Goal: Task Accomplishment & Management: Manage account settings

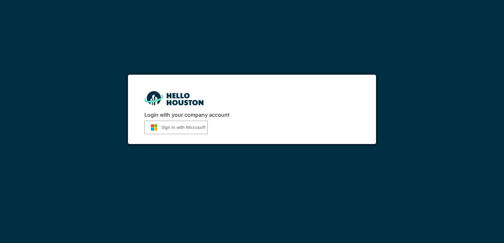
click at [170, 126] on button "Sign in with Microsoft" at bounding box center [175, 127] width 63 height 13
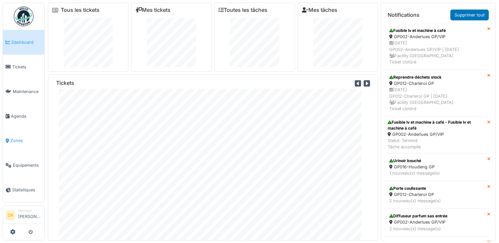
click at [17, 137] on span "Zones" at bounding box center [26, 140] width 31 height 6
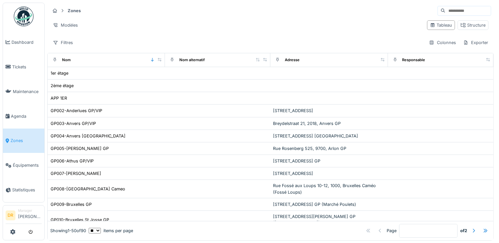
click at [445, 11] on input at bounding box center [467, 10] width 45 height 9
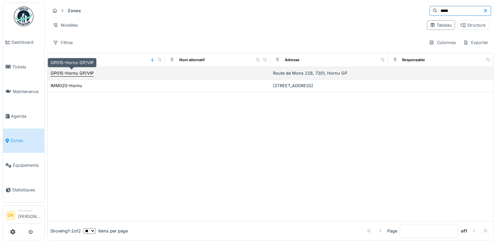
type input "*****"
click at [73, 73] on div "GP015-Hornu GP/VIP" at bounding box center [72, 73] width 43 height 6
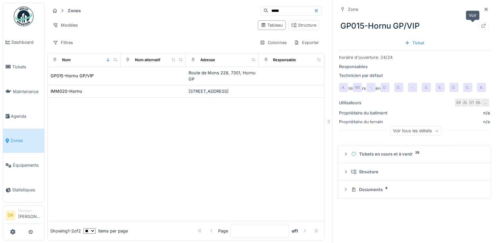
click at [481, 24] on icon at bounding box center [483, 26] width 5 height 4
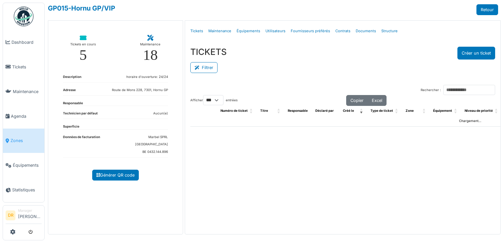
select select "***"
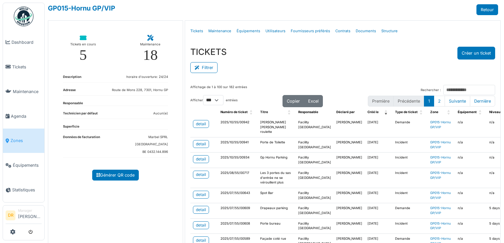
scroll to position [24, 0]
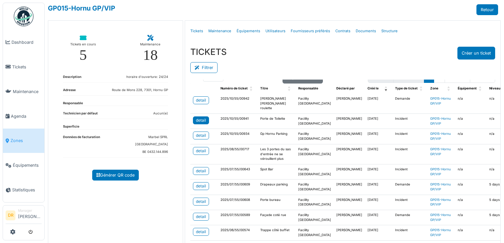
click at [201, 122] on div "detail" at bounding box center [201, 120] width 10 height 6
click at [202, 99] on div "detail" at bounding box center [201, 100] width 10 height 6
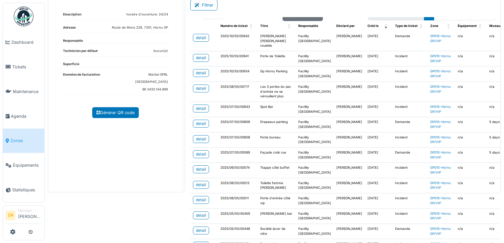
scroll to position [63, 0]
click at [200, 75] on div "detail" at bounding box center [201, 72] width 10 height 6
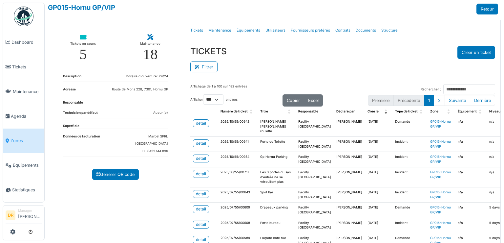
scroll to position [0, 0]
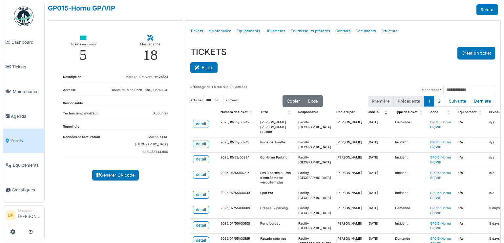
click at [208, 70] on button "Filtrer" at bounding box center [203, 67] width 27 height 11
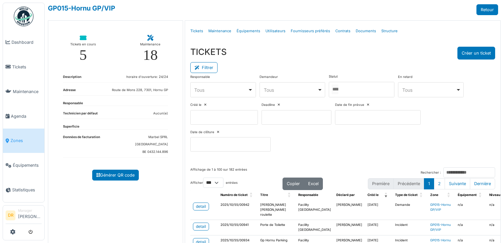
click at [350, 88] on div at bounding box center [362, 89] width 66 height 15
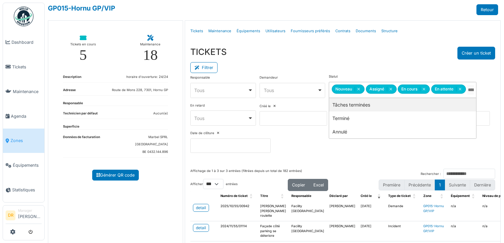
click at [336, 54] on div "TICKETS Créer un ticket" at bounding box center [342, 53] width 305 height 13
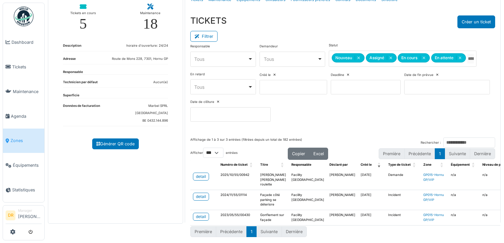
scroll to position [40, 0]
click at [197, 213] on div "detail" at bounding box center [201, 216] width 10 height 6
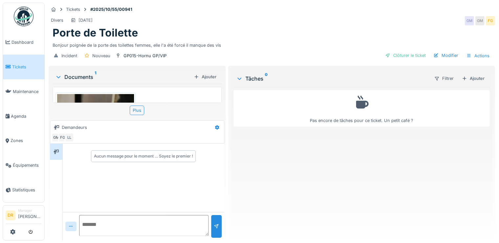
scroll to position [5, 0]
click at [136, 105] on div "Plus" at bounding box center [137, 110] width 14 height 10
click at [137, 105] on div "Plus" at bounding box center [137, 110] width 14 height 10
click at [140, 105] on div "Plus" at bounding box center [137, 110] width 14 height 10
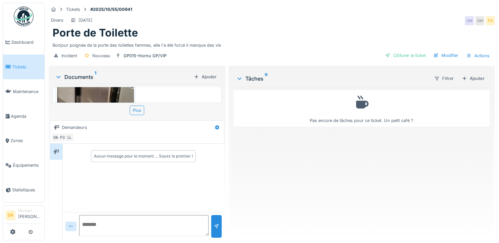
click at [117, 94] on img at bounding box center [95, 136] width 77 height 171
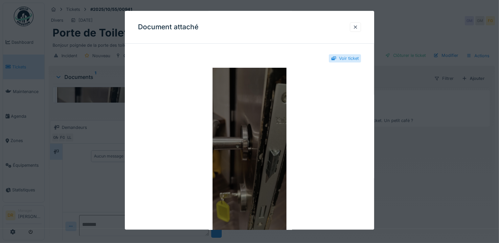
click at [263, 131] on img at bounding box center [249, 150] width 223 height 164
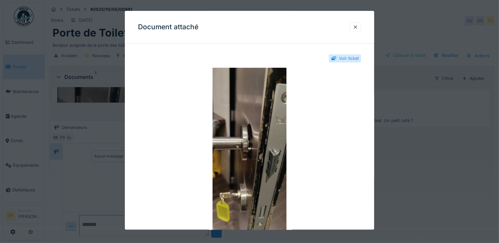
click at [349, 62] on div "Voir ticket" at bounding box center [345, 58] width 32 height 8
click at [349, 60] on div "Voir ticket" at bounding box center [349, 58] width 20 height 6
click at [358, 26] on div at bounding box center [355, 27] width 5 height 6
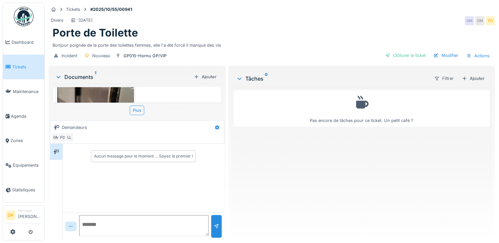
scroll to position [0, 0]
click at [85, 94] on img at bounding box center [95, 136] width 77 height 171
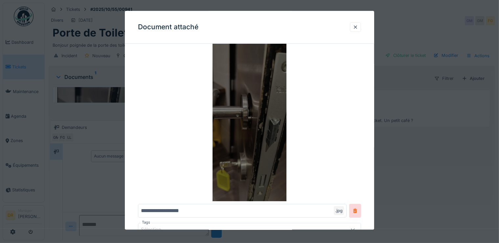
scroll to position [32, 0]
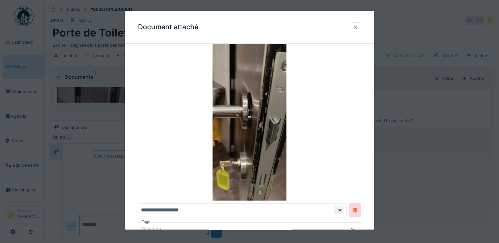
click at [355, 28] on div at bounding box center [355, 27] width 11 height 10
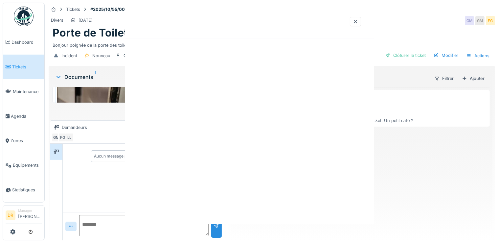
scroll to position [0, 0]
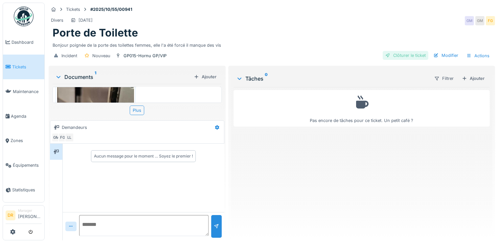
click at [403, 55] on div "Clôturer le ticket" at bounding box center [406, 55] width 46 height 9
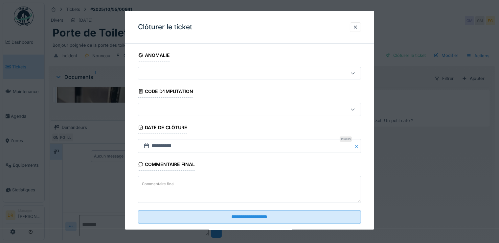
scroll to position [11, 0]
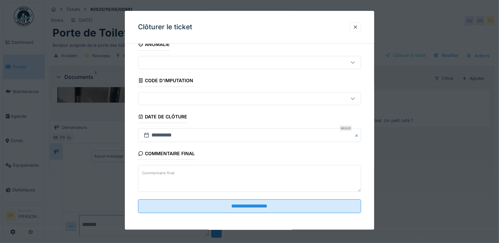
click at [354, 61] on icon at bounding box center [352, 62] width 5 height 4
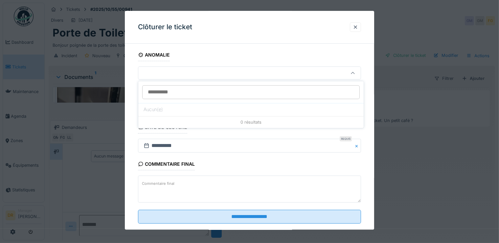
scroll to position [0, 0]
click at [357, 62] on fieldset "**********" at bounding box center [249, 139] width 223 height 180
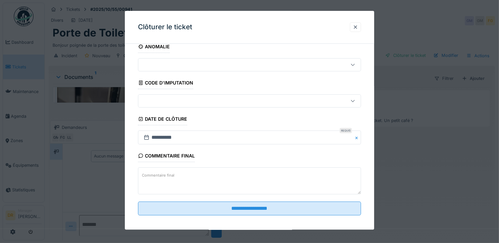
scroll to position [11, 0]
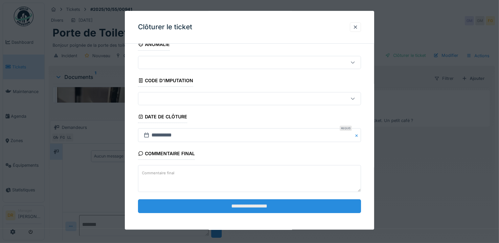
click at [253, 203] on input "**********" at bounding box center [249, 206] width 223 height 14
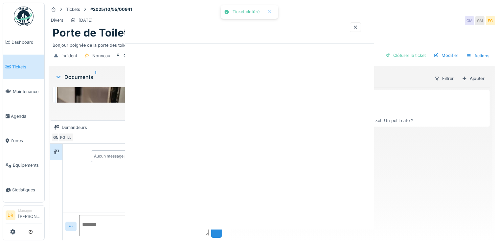
scroll to position [0, 0]
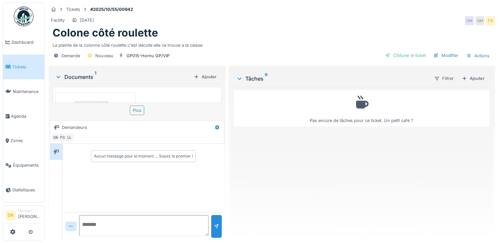
click at [99, 99] on img at bounding box center [95, 131] width 77 height 74
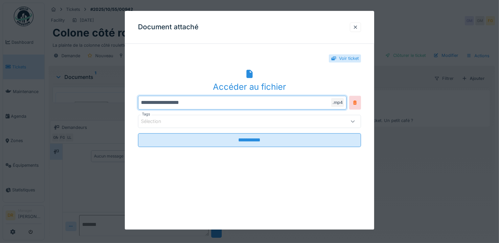
click at [164, 102] on input "**********" at bounding box center [242, 103] width 209 height 14
click at [240, 85] on div "Accéder au fichier" at bounding box center [249, 86] width 223 height 12
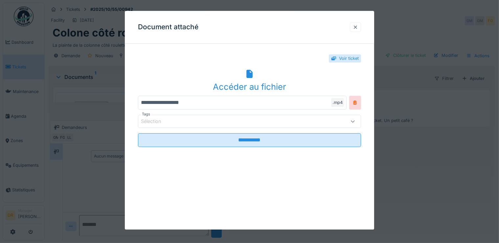
click at [358, 28] on div at bounding box center [355, 27] width 5 height 6
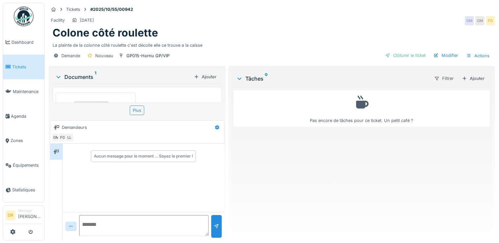
click at [108, 220] on textarea at bounding box center [143, 225] width 129 height 21
click at [185, 233] on textarea "**********" at bounding box center [143, 225] width 129 height 21
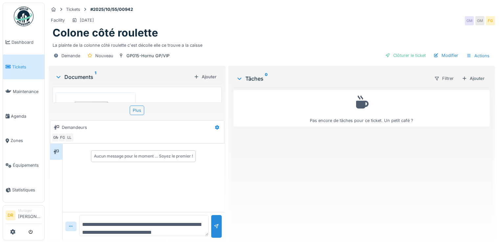
scroll to position [8, 0]
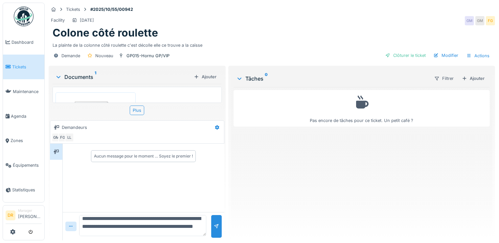
click at [96, 219] on textarea "**********" at bounding box center [142, 225] width 127 height 21
click at [97, 219] on textarea "**********" at bounding box center [142, 225] width 127 height 21
click at [118, 220] on textarea "**********" at bounding box center [142, 225] width 127 height 21
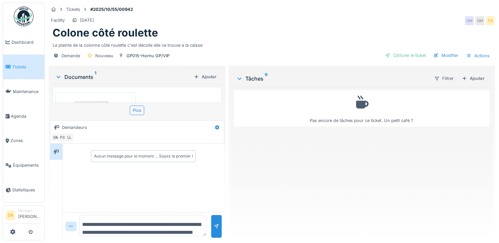
click at [156, 220] on textarea "**********" at bounding box center [142, 225] width 127 height 21
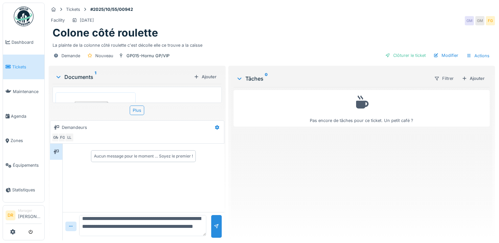
click at [108, 215] on textarea "**********" at bounding box center [142, 225] width 127 height 21
click at [140, 223] on textarea "**********" at bounding box center [142, 225] width 127 height 21
type textarea "**********"
click at [214, 223] on div at bounding box center [216, 226] width 5 height 6
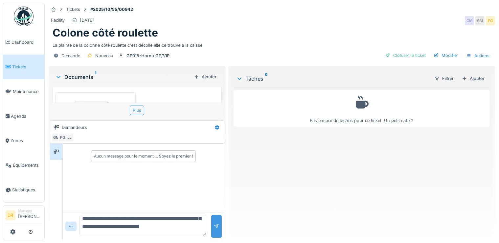
scroll to position [0, 0]
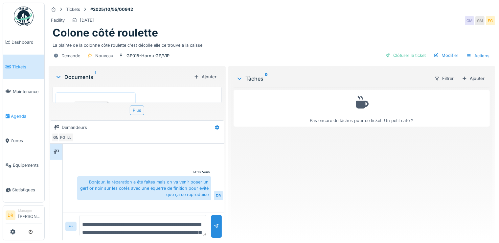
click at [16, 114] on span "Agenda" at bounding box center [26, 116] width 31 height 6
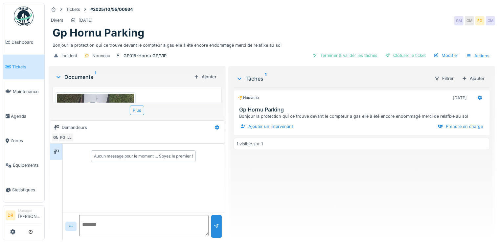
click at [108, 99] on img at bounding box center [95, 111] width 77 height 34
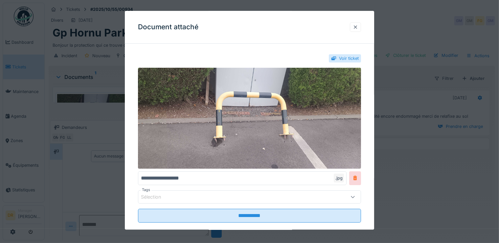
click at [357, 26] on div at bounding box center [355, 27] width 5 height 6
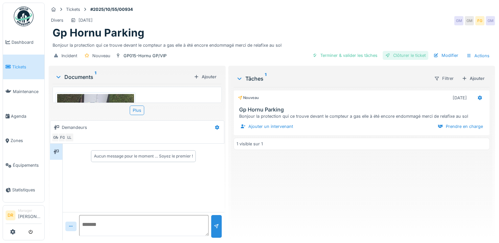
click at [398, 54] on div "Clôturer le ticket" at bounding box center [406, 55] width 46 height 9
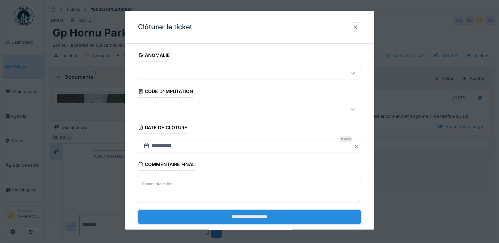
click at [252, 216] on input "**********" at bounding box center [249, 217] width 223 height 14
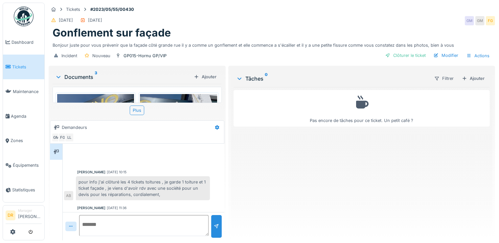
scroll to position [49, 0]
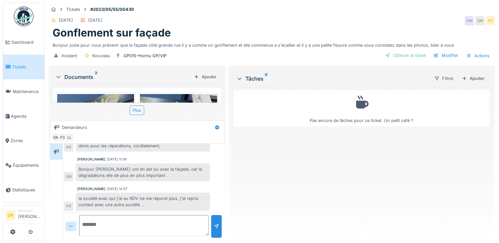
click at [108, 97] on img at bounding box center [95, 132] width 77 height 77
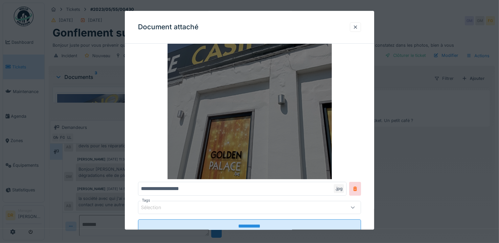
scroll to position [43, 0]
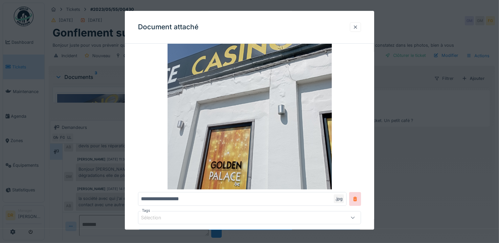
click at [358, 30] on div at bounding box center [355, 27] width 5 height 6
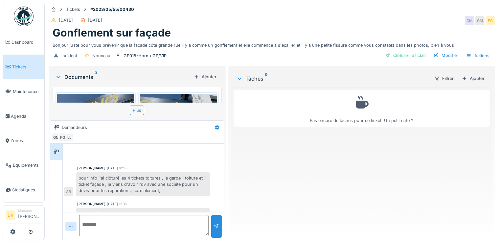
scroll to position [0, 0]
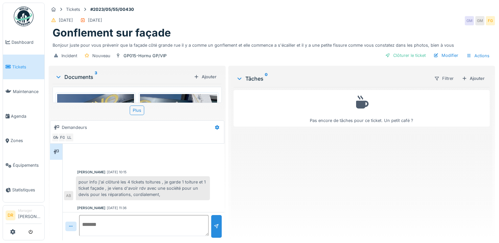
click at [24, 67] on span "Tickets" at bounding box center [27, 67] width 30 height 6
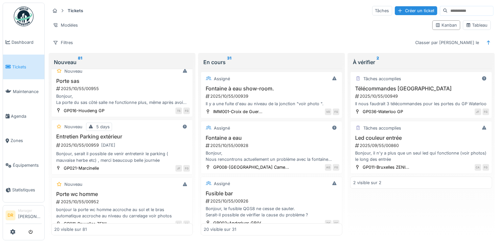
scroll to position [95, 0]
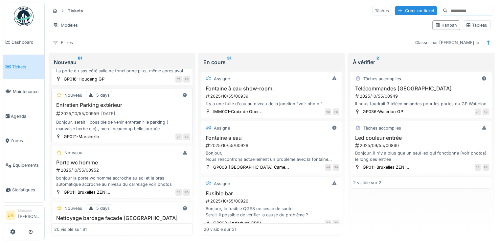
click at [87, 116] on div "2025/10/55/00959 14/10/2025" at bounding box center [122, 113] width 134 height 8
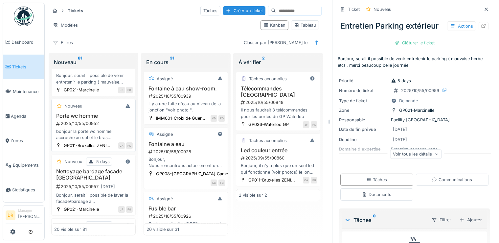
scroll to position [166, 0]
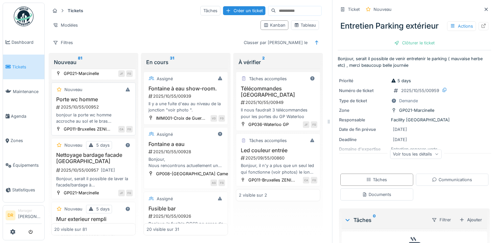
click at [87, 112] on div "bonjour la porte wc homme accroche au sol et le bras automatique accroche au ni…" at bounding box center [93, 118] width 78 height 12
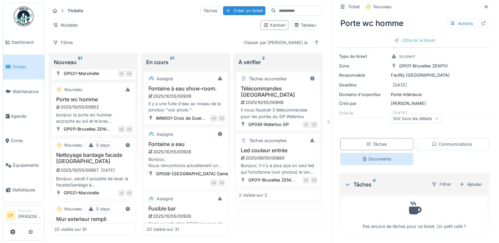
click at [372, 156] on div "Documents" at bounding box center [376, 159] width 29 height 6
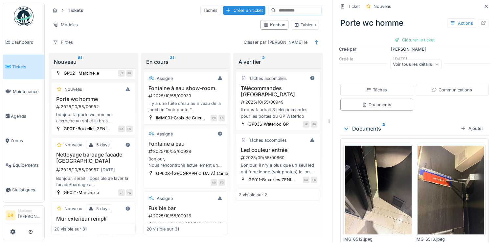
scroll to position [111, 0]
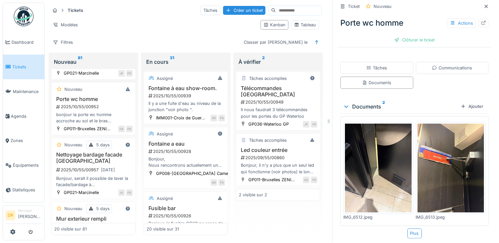
click at [439, 154] on img at bounding box center [450, 167] width 67 height 89
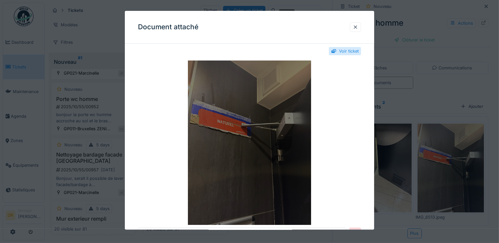
scroll to position [0, 0]
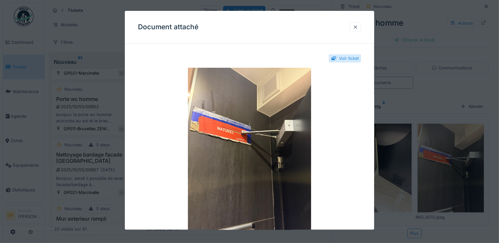
click at [358, 28] on div at bounding box center [355, 27] width 5 height 6
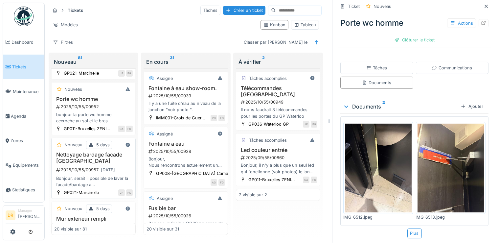
click at [79, 164] on h3 "Nettoyage bardage facade marcinelle" at bounding box center [93, 157] width 78 height 12
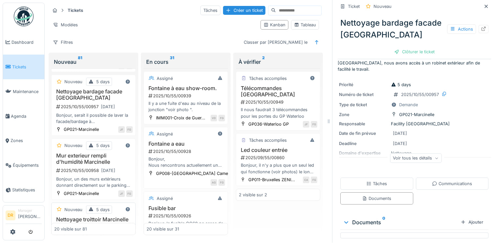
scroll to position [293, 0]
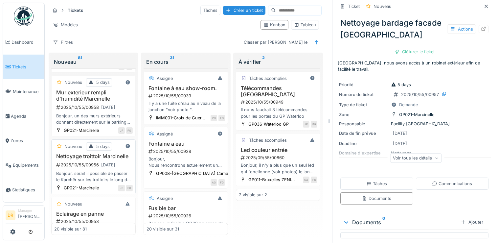
click at [68, 159] on h3 "Nettoyage troittoir Marcinelle" at bounding box center [93, 156] width 78 height 6
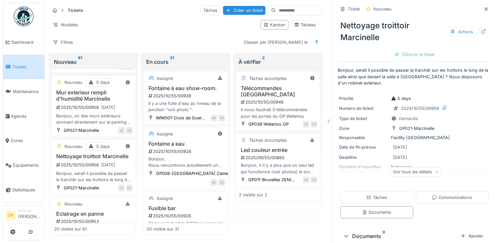
scroll to position [20, 0]
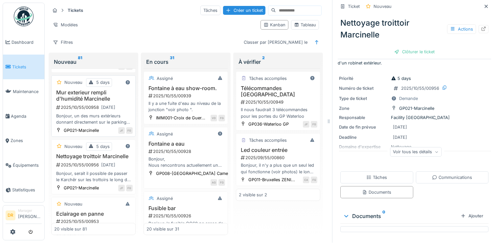
click at [67, 106] on div "2025/10/55/00958 14/10/2025" at bounding box center [93, 107] width 77 height 8
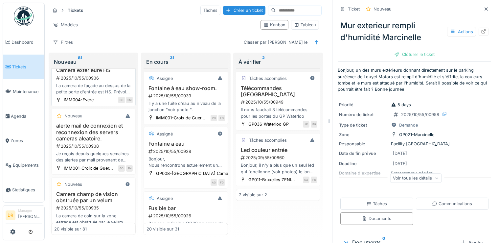
scroll to position [725, 0]
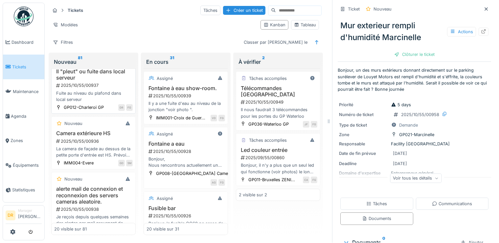
click at [78, 81] on h3 "Il "pleut" ou fuite dans local serveur" at bounding box center [93, 74] width 78 height 12
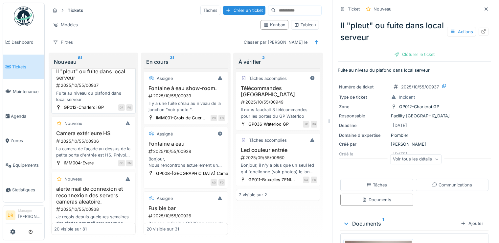
click at [87, 81] on h3 "Il "pleut" ou fuite dans local serveur" at bounding box center [93, 74] width 78 height 12
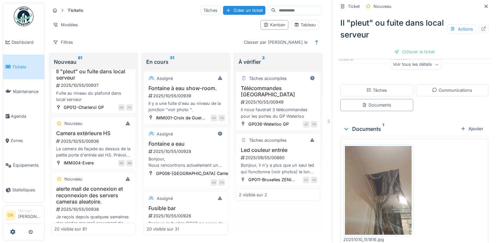
scroll to position [117, 0]
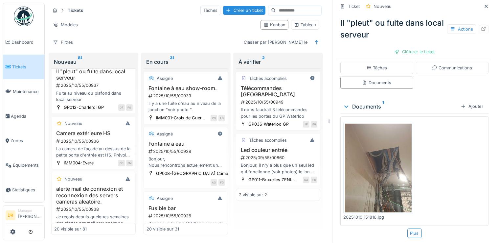
click at [369, 158] on img at bounding box center [378, 167] width 67 height 89
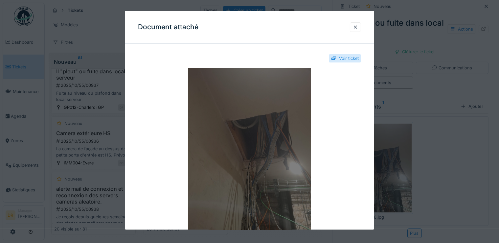
scroll to position [32, 0]
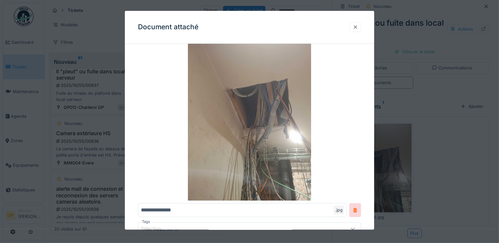
click at [357, 26] on div at bounding box center [355, 27] width 5 height 6
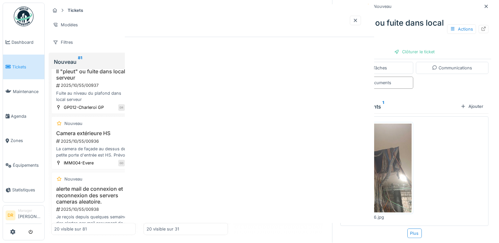
scroll to position [0, 0]
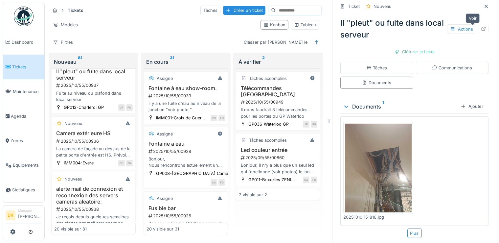
click at [481, 27] on icon at bounding box center [483, 29] width 5 height 4
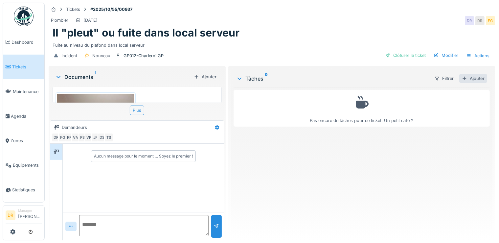
click at [471, 78] on div "Ajouter" at bounding box center [473, 78] width 28 height 9
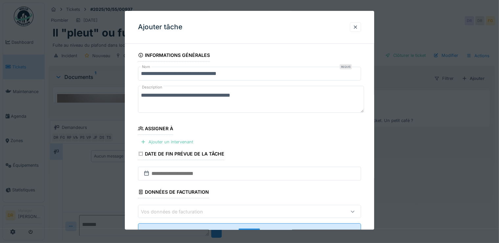
click at [165, 141] on div "Ajouter un intervenant" at bounding box center [167, 141] width 58 height 9
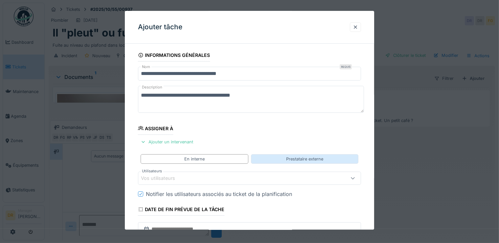
click at [303, 158] on div "Prestataire externe" at bounding box center [304, 159] width 37 height 6
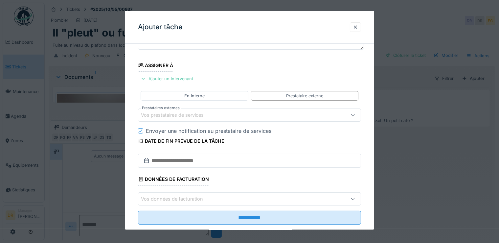
scroll to position [74, 0]
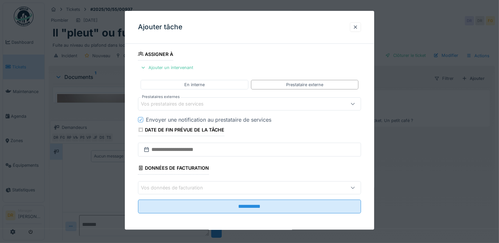
click at [355, 102] on icon at bounding box center [352, 104] width 5 height 4
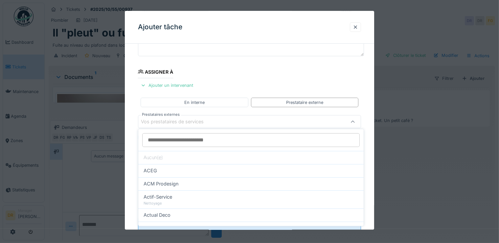
scroll to position [146, 0]
click at [184, 140] on input "Prestataires externes" at bounding box center [250, 140] width 217 height 14
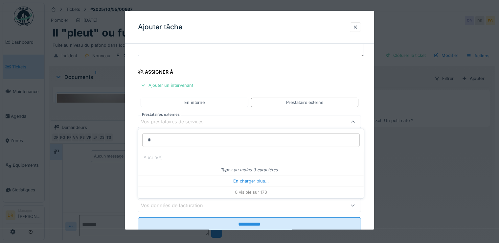
scroll to position [0, 0]
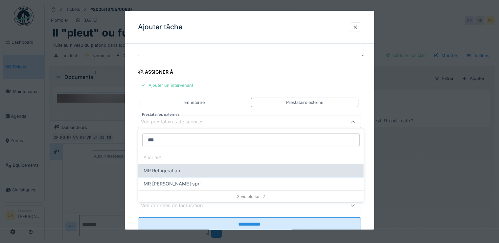
type input "**"
click at [165, 168] on span "MR Refrigeration" at bounding box center [162, 170] width 37 height 7
type input "***"
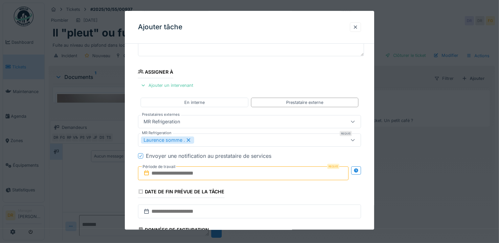
click at [201, 137] on div "Laurence somme ." at bounding box center [236, 140] width 190 height 7
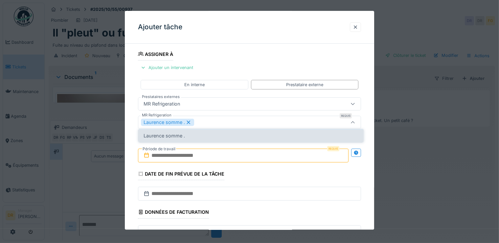
scroll to position [75, 0]
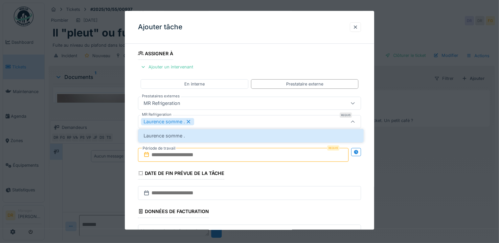
click at [204, 118] on div "Laurence somme ." at bounding box center [236, 121] width 190 height 7
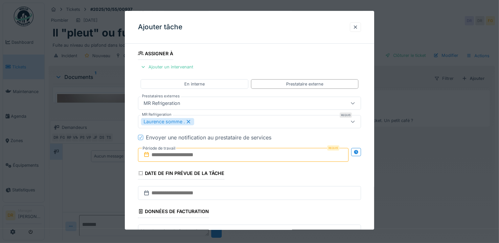
click at [201, 118] on div "Laurence somme ." at bounding box center [236, 121] width 190 height 7
click at [203, 119] on div "Laurence somme ." at bounding box center [236, 121] width 190 height 7
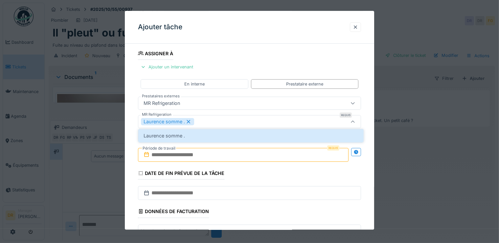
click at [203, 120] on div "Laurence somme ." at bounding box center [236, 121] width 190 height 7
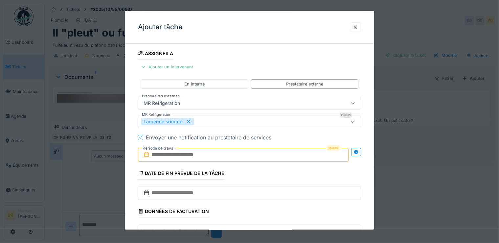
click at [194, 100] on div "MR Refrigeration" at bounding box center [236, 103] width 190 height 7
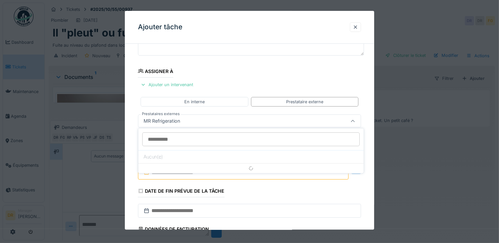
scroll to position [56, 0]
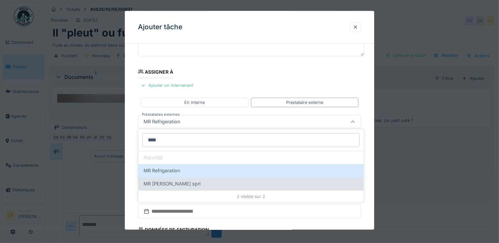
type input "****"
click at [188, 186] on span "MR [PERSON_NAME] sprl" at bounding box center [172, 183] width 57 height 7
type input "***"
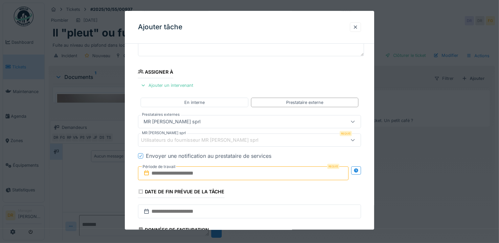
click at [254, 138] on div "Utilisateurs du fournisseur MR Réfrigération sprl" at bounding box center [204, 140] width 126 height 7
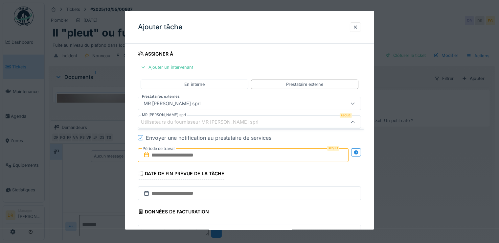
scroll to position [75, 0]
click at [196, 100] on div "MR Réfrigération sprl" at bounding box center [236, 103] width 190 height 7
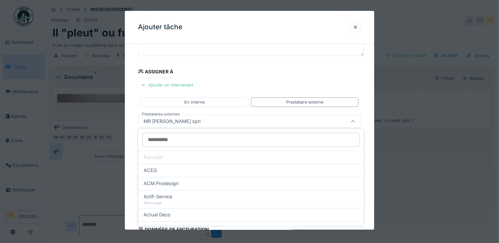
scroll to position [56, 0]
click at [195, 118] on div "MR Réfrigération sprl" at bounding box center [236, 121] width 190 height 7
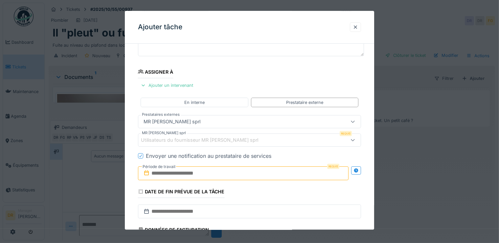
click at [195, 118] on div "MR Réfrigération sprl" at bounding box center [236, 121] width 190 height 7
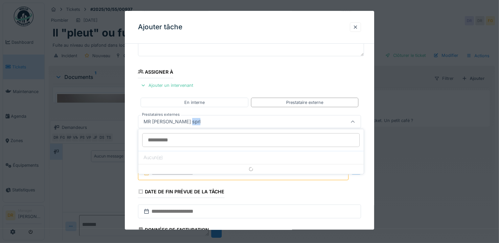
click at [195, 118] on div "MR Réfrigération sprl" at bounding box center [236, 121] width 190 height 7
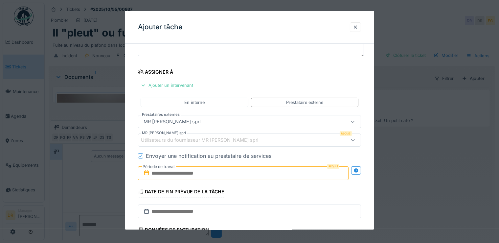
click at [197, 119] on div "MR Réfrigération sprl" at bounding box center [236, 121] width 190 height 7
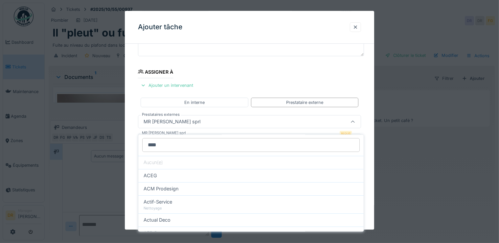
scroll to position [0, 0]
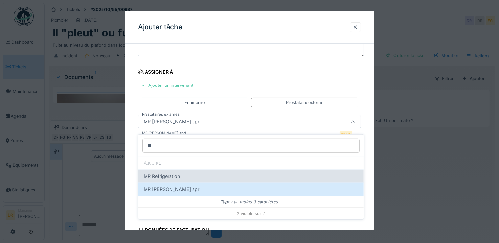
type input "**"
click at [160, 169] on div "MR Refrigeration" at bounding box center [250, 175] width 225 height 13
type input "***"
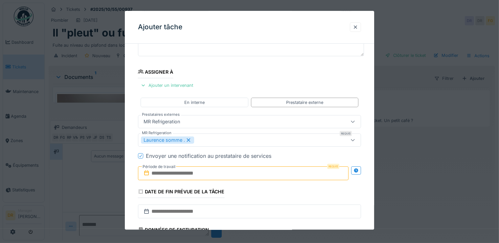
click at [233, 167] on input "text" at bounding box center [243, 173] width 211 height 14
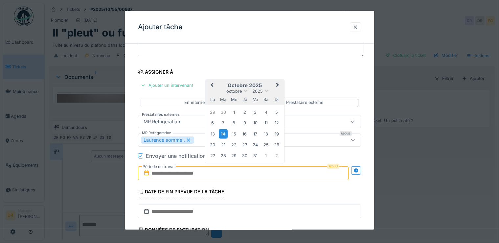
click at [224, 133] on div "14" at bounding box center [223, 134] width 9 height 10
click at [245, 133] on div "16" at bounding box center [244, 133] width 9 height 9
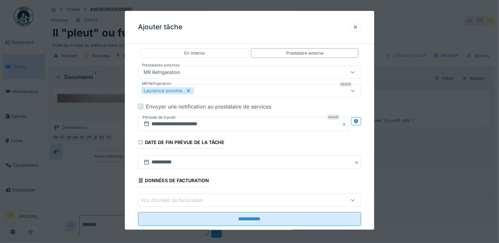
scroll to position [118, 0]
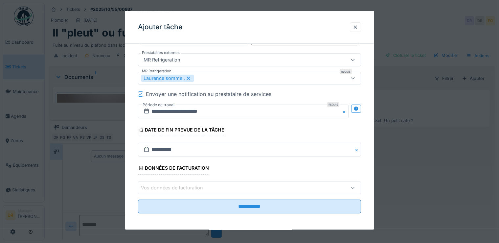
click at [355, 185] on icon at bounding box center [352, 187] width 5 height 4
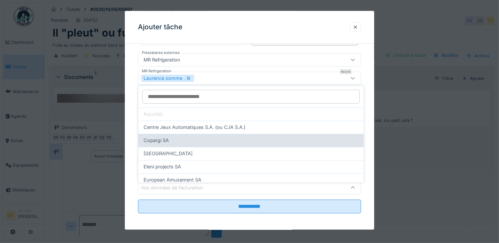
scroll to position [63, 0]
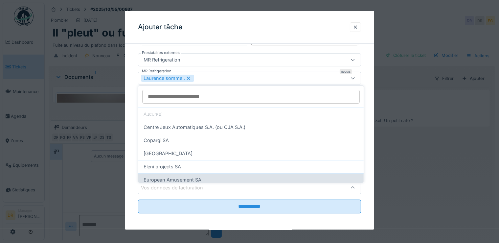
click at [182, 176] on span "European Amusement SA" at bounding box center [173, 179] width 58 height 7
type input "*"
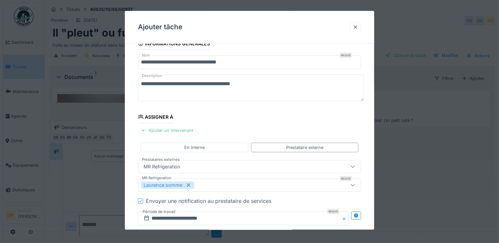
scroll to position [0, 0]
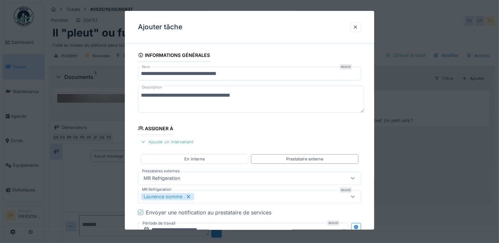
click at [259, 97] on textarea "**********" at bounding box center [251, 99] width 226 height 27
click at [140, 95] on textarea "**********" at bounding box center [251, 99] width 226 height 27
click at [236, 94] on textarea "**********" at bounding box center [251, 99] width 226 height 27
click at [350, 93] on textarea "**********" at bounding box center [251, 99] width 226 height 27
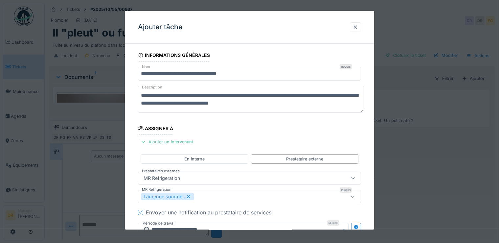
click at [177, 96] on textarea "**********" at bounding box center [251, 99] width 226 height 27
click at [172, 95] on textarea "**********" at bounding box center [251, 99] width 226 height 27
click at [182, 94] on textarea "**********" at bounding box center [251, 99] width 226 height 27
click at [287, 130] on fieldset "**********" at bounding box center [249, 192] width 223 height 287
click at [217, 95] on textarea "**********" at bounding box center [251, 99] width 226 height 27
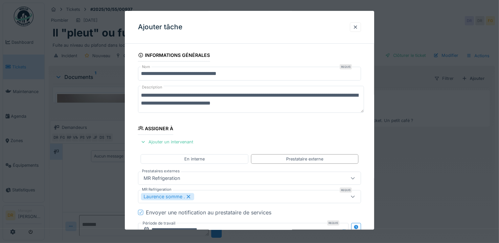
click at [291, 106] on textarea "**********" at bounding box center [251, 99] width 226 height 27
type textarea "**********"
click at [162, 73] on input "**********" at bounding box center [249, 74] width 223 height 14
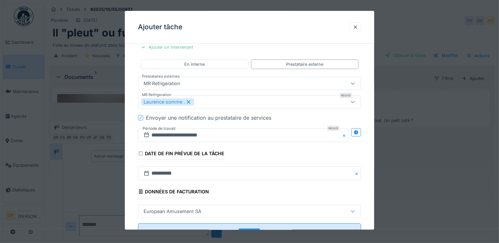
scroll to position [118, 0]
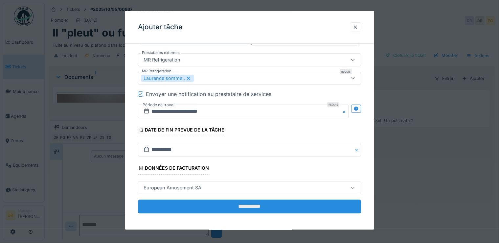
type input "**********"
click at [248, 204] on input "**********" at bounding box center [249, 206] width 223 height 14
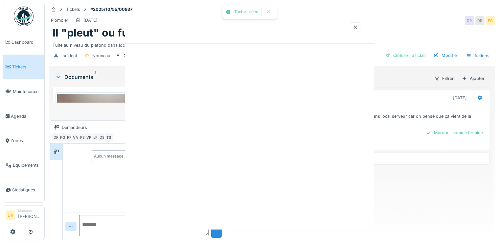
scroll to position [0, 0]
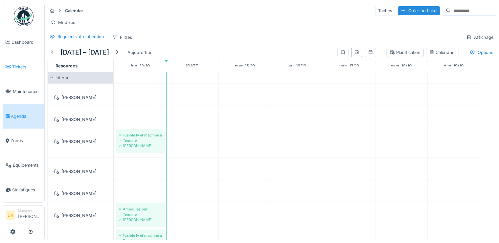
click at [16, 65] on span "Tickets" at bounding box center [27, 67] width 30 height 6
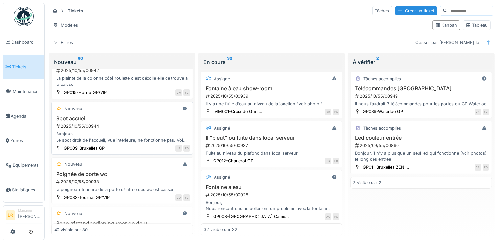
scroll to position [1009, 0]
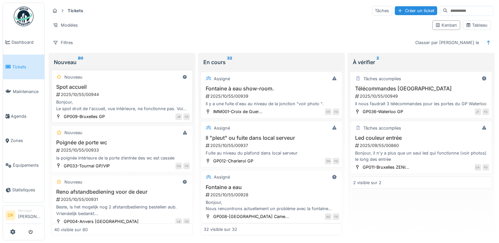
click at [83, 97] on div "2025/10/55/00944" at bounding box center [122, 94] width 134 height 6
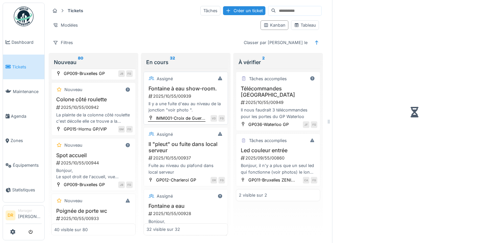
scroll to position [1136, 0]
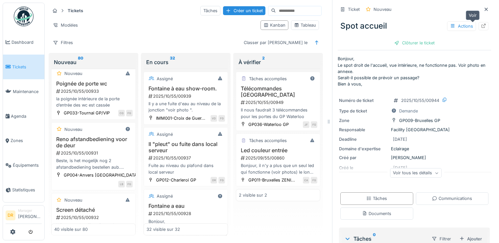
click at [478, 26] on div at bounding box center [483, 26] width 10 height 8
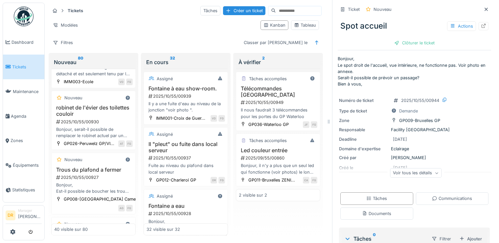
scroll to position [1357, 0]
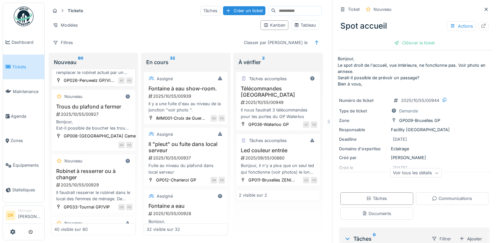
click at [82, 54] on h3 "robinet de l'évier des toilettes couloir" at bounding box center [93, 47] width 78 height 12
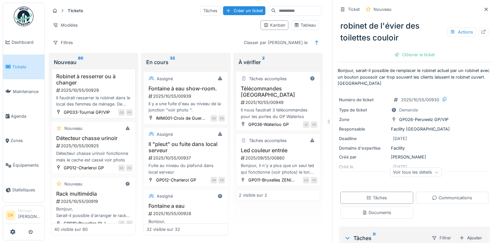
scroll to position [1483, 0]
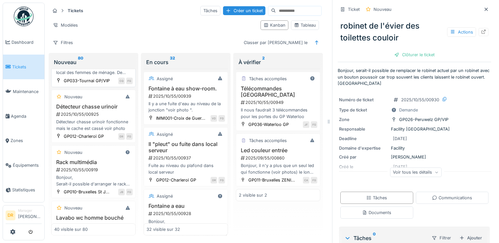
click at [82, 76] on div "Il faudrait resserrer le robinet dans le local des femmes de ménage. De l'eau c…" at bounding box center [93, 69] width 78 height 12
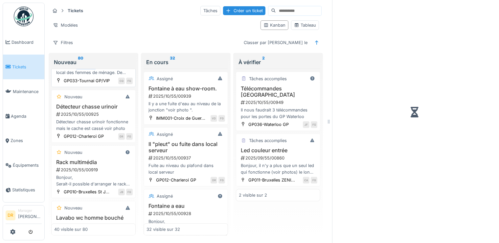
click at [82, 76] on div "Il faudrait resserrer le robinet dans le local des femmes de ménage. De l'eau c…" at bounding box center [93, 69] width 78 height 12
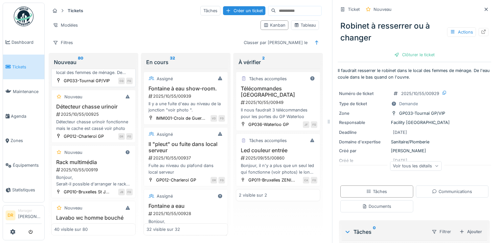
click at [119, 62] on div "2025/10/55/00929" at bounding box center [93, 58] width 77 height 6
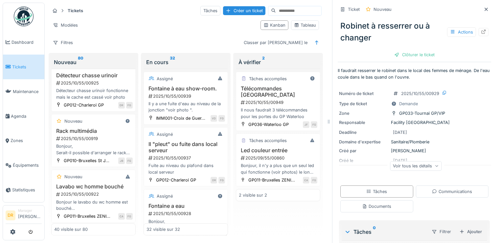
scroll to position [1514, 0]
click at [88, 30] on div "2025/10/55/00929" at bounding box center [93, 27] width 77 height 6
click at [70, 23] on h3 "Robinet à resserrer ou à changer" at bounding box center [93, 16] width 78 height 12
click at [481, 32] on icon at bounding box center [483, 32] width 5 height 4
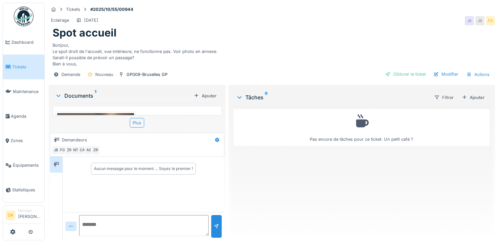
click at [122, 112] on div at bounding box center [95, 164] width 80 height 106
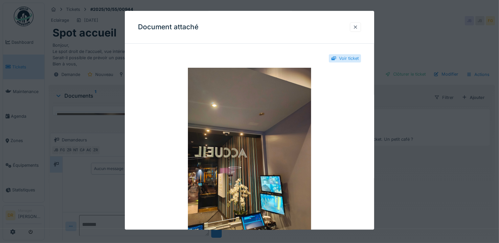
click at [357, 30] on div at bounding box center [355, 27] width 5 height 6
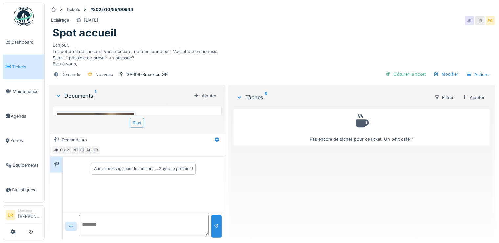
scroll to position [5, 0]
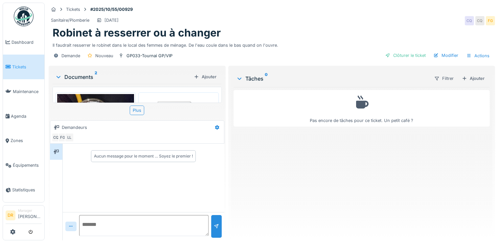
click at [79, 97] on img at bounding box center [95, 145] width 77 height 102
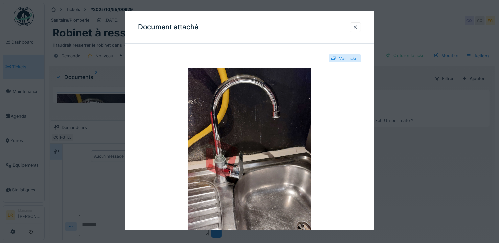
click at [358, 29] on div at bounding box center [355, 27] width 5 height 6
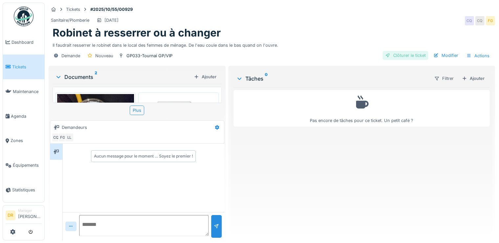
click at [400, 56] on div "Clôturer le ticket" at bounding box center [406, 55] width 46 height 9
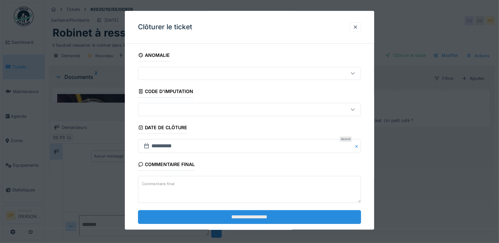
click at [254, 216] on input "**********" at bounding box center [249, 217] width 223 height 14
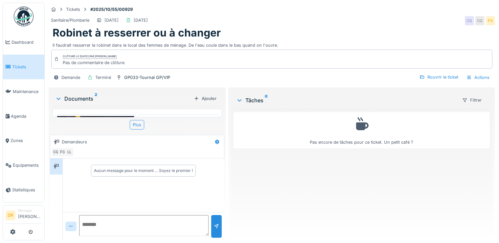
click at [14, 66] on span "Tickets" at bounding box center [27, 67] width 30 height 6
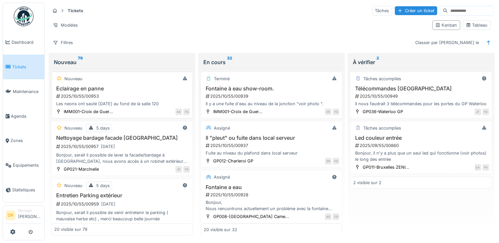
click at [90, 97] on div "2025/10/55/00953" at bounding box center [122, 96] width 134 height 6
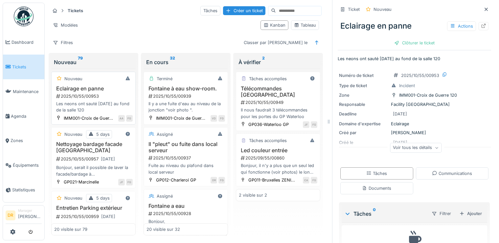
click at [65, 102] on div "Les neons ont sauté [DATE] au fond de la salle 120" at bounding box center [93, 106] width 78 height 12
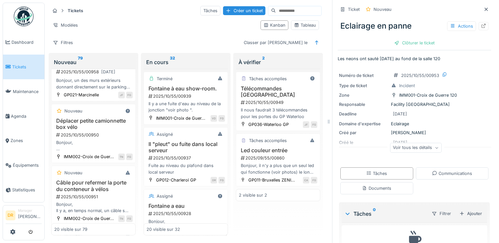
scroll to position [473, 0]
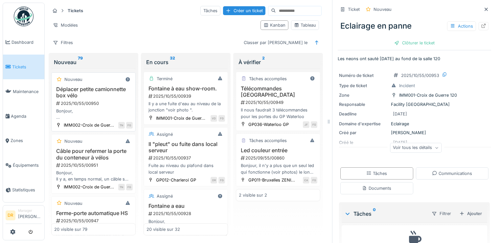
click at [81, 99] on h3 "Déplacer petite camionnette box vélo" at bounding box center [93, 92] width 78 height 12
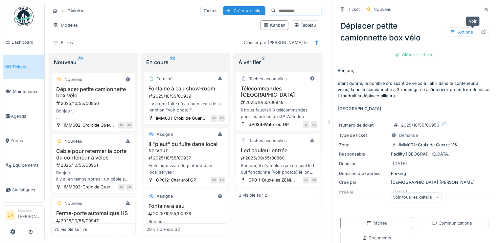
click at [481, 32] on icon at bounding box center [483, 32] width 5 height 4
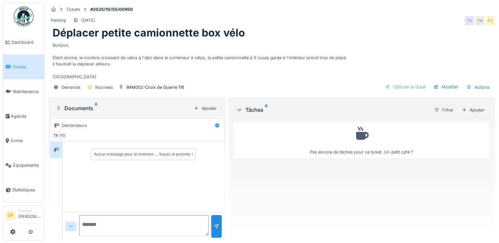
click at [110, 152] on div "Aucun message pour le moment … Soyez le premier !" at bounding box center [143, 154] width 99 height 6
click at [99, 223] on textarea at bounding box center [143, 225] width 129 height 21
click at [151, 227] on textarea "**********" at bounding box center [143, 225] width 129 height 21
click at [134, 234] on textarea "**********" at bounding box center [143, 225] width 129 height 21
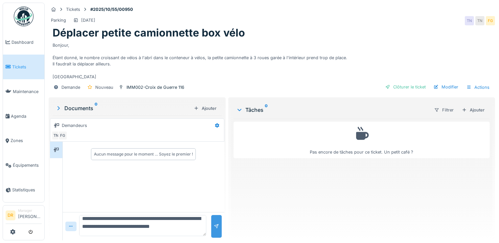
type textarea "**********"
click at [215, 225] on div at bounding box center [216, 226] width 5 height 6
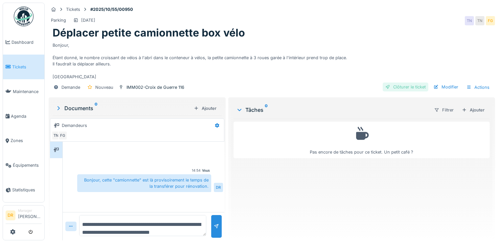
click at [398, 87] on div "Clôturer le ticket" at bounding box center [406, 86] width 46 height 9
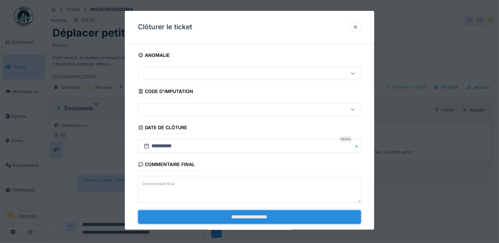
drag, startPoint x: 250, startPoint y: 217, endPoint x: 263, endPoint y: 215, distance: 13.2
click at [250, 217] on input "**********" at bounding box center [249, 217] width 223 height 14
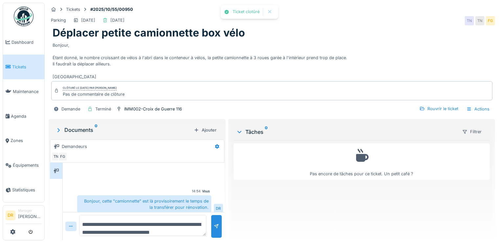
scroll to position [2, 0]
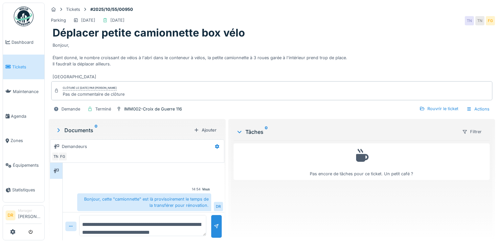
click at [26, 64] on span "Tickets" at bounding box center [27, 67] width 30 height 6
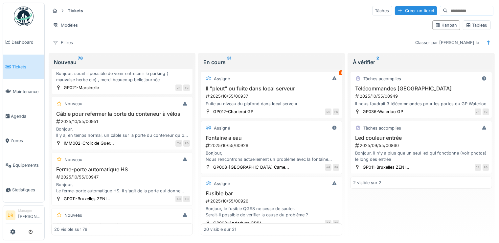
scroll to position [410, 0]
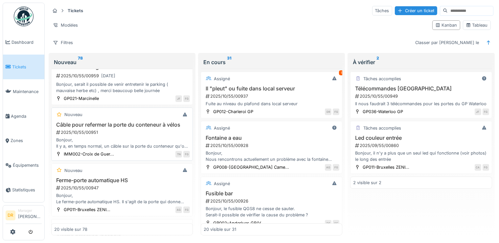
click at [105, 122] on h3 "Câble pour refermer la porte du conteneur à vélos" at bounding box center [122, 125] width 136 height 6
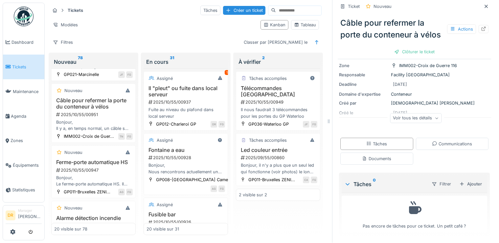
scroll to position [28, 0]
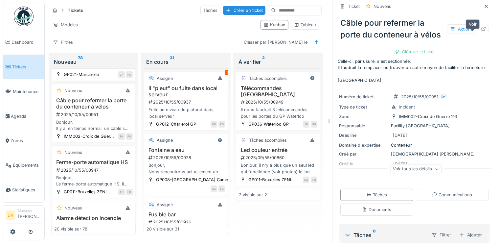
click at [481, 30] on icon at bounding box center [483, 29] width 5 height 4
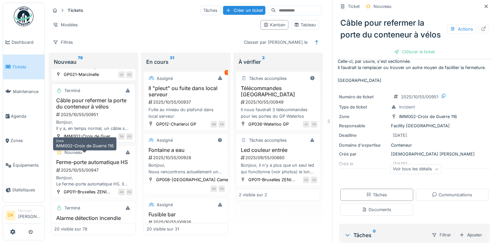
scroll to position [524, 0]
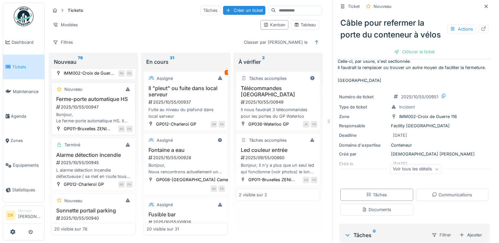
click at [86, 124] on div "Bonjour, Le ferme-porte automatique HS. Il s'agit de la porte qui donne accès a…" at bounding box center [93, 117] width 78 height 12
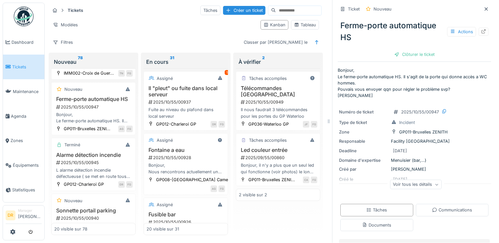
scroll to position [63, 0]
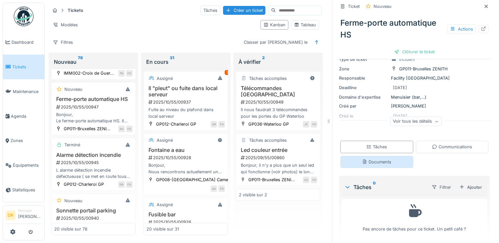
click at [364, 165] on div "Documents" at bounding box center [376, 162] width 29 height 6
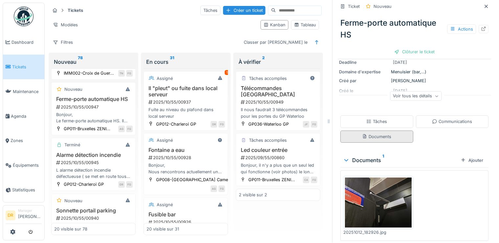
scroll to position [111, 0]
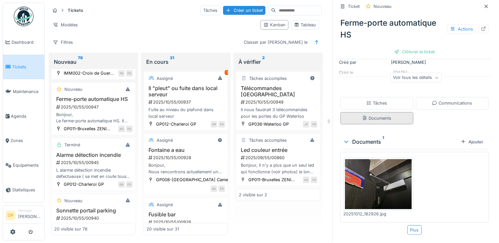
click at [373, 165] on img at bounding box center [378, 184] width 67 height 50
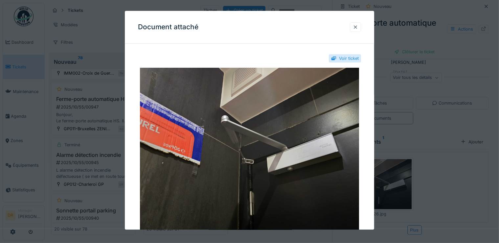
click at [357, 26] on div at bounding box center [355, 27] width 5 height 6
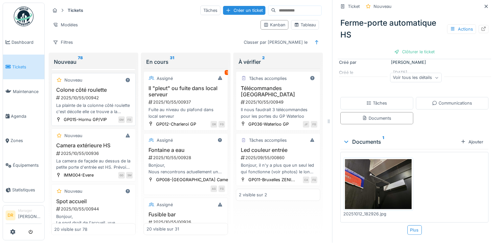
scroll to position [777, 0]
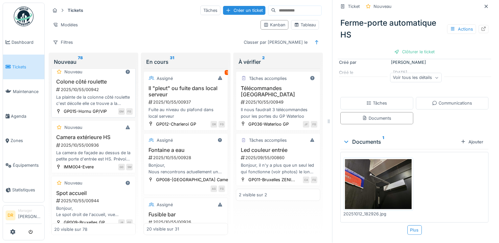
click at [86, 93] on div "2025/10/55/00942" at bounding box center [93, 89] width 77 height 6
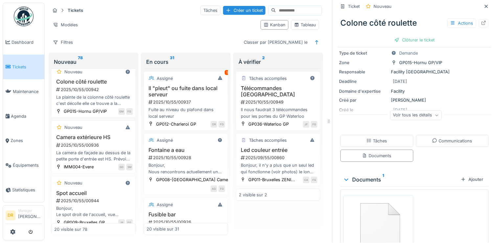
scroll to position [87, 0]
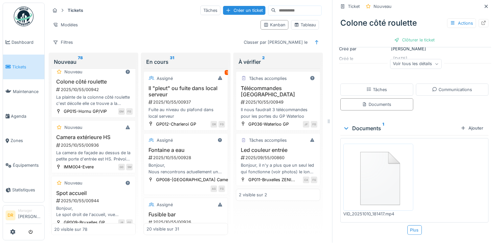
click at [371, 171] on img at bounding box center [378, 177] width 67 height 64
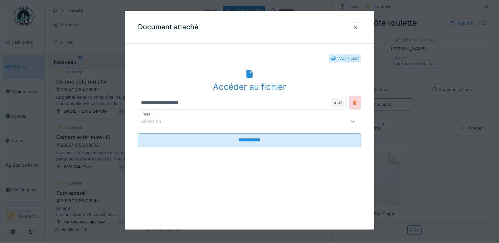
click at [252, 87] on div "Accéder au fichier" at bounding box center [249, 86] width 223 height 12
click at [358, 26] on div at bounding box center [355, 27] width 5 height 6
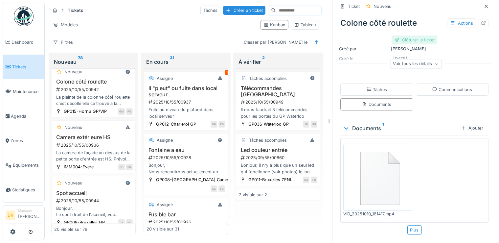
click at [416, 35] on div "Clôturer le ticket" at bounding box center [414, 39] width 46 height 9
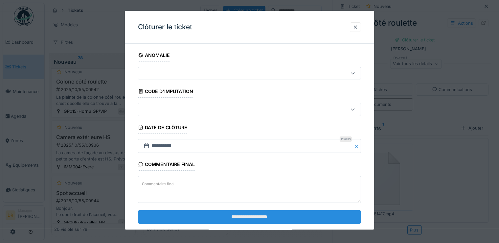
drag, startPoint x: 247, startPoint y: 215, endPoint x: 253, endPoint y: 215, distance: 5.6
click at [246, 215] on input "**********" at bounding box center [249, 217] width 223 height 14
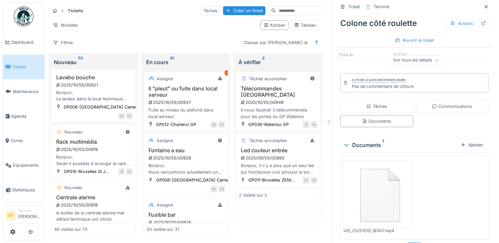
scroll to position [1136, 0]
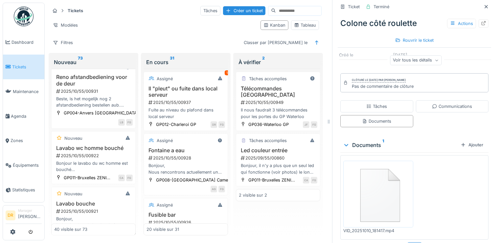
click at [276, 12] on input at bounding box center [298, 10] width 45 height 9
type input "*"
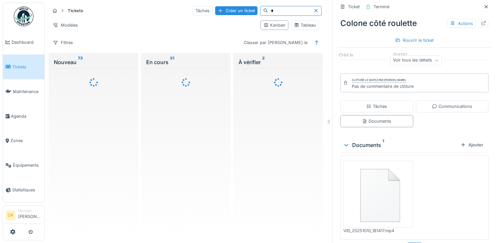
scroll to position [0, 0]
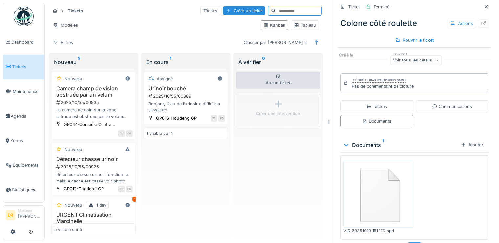
click at [279, 10] on input at bounding box center [298, 10] width 45 height 9
click at [314, 40] on div at bounding box center [316, 42] width 5 height 6
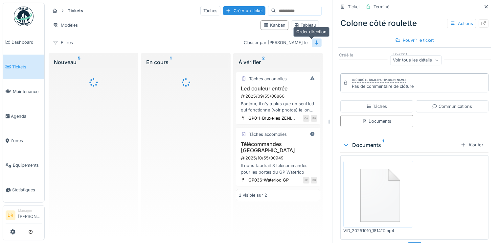
click at [314, 42] on icon at bounding box center [316, 42] width 5 height 4
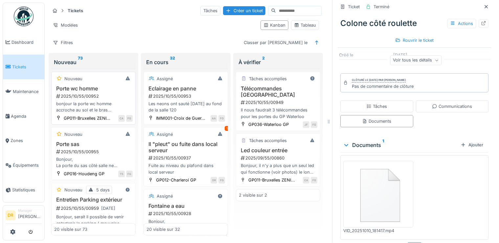
click at [76, 107] on div "bonjour la porte wc homme accroche au sol et le bras automatique accroche au ni…" at bounding box center [93, 106] width 78 height 12
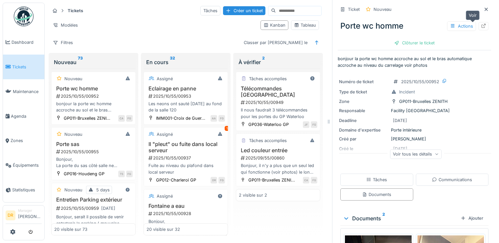
click at [481, 27] on icon at bounding box center [483, 26] width 5 height 4
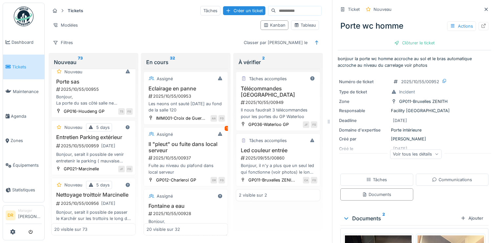
scroll to position [63, 0]
click at [19, 137] on span "Zones" at bounding box center [26, 140] width 31 height 6
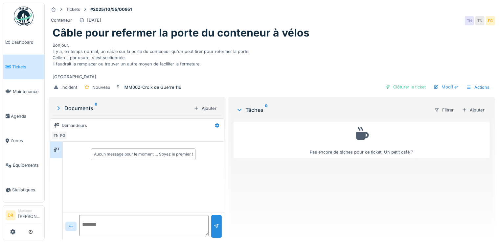
click at [97, 220] on textarea at bounding box center [143, 225] width 129 height 21
type textarea "*"
type textarea "**********"
click at [216, 228] on div at bounding box center [216, 226] width 5 height 6
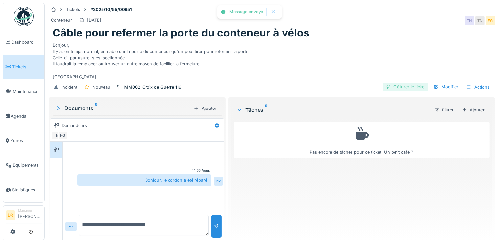
click at [409, 87] on div "Clôturer le ticket" at bounding box center [406, 86] width 46 height 9
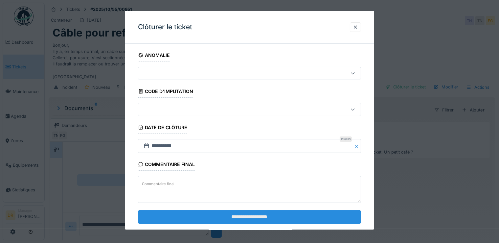
click at [251, 216] on input "**********" at bounding box center [249, 217] width 223 height 14
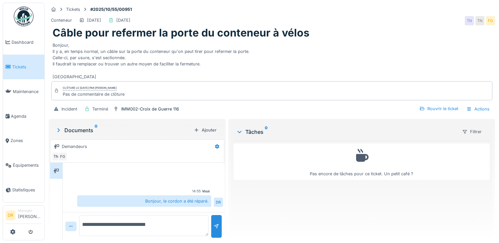
click at [19, 66] on span "Tickets" at bounding box center [27, 67] width 30 height 6
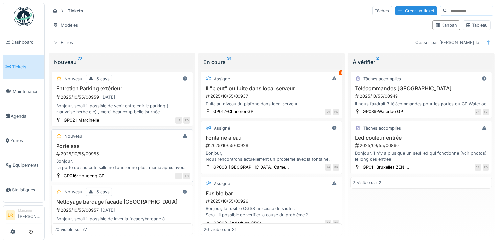
click at [80, 158] on div "Bonjour, La porte du sas côté salle ne fonctionne plus, même après avoir coupé …" at bounding box center [122, 164] width 136 height 12
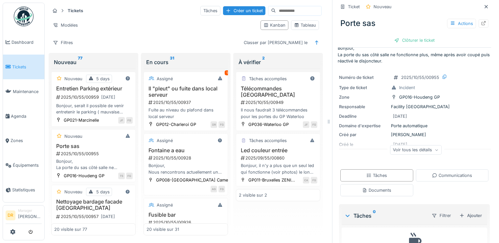
scroll to position [42, 0]
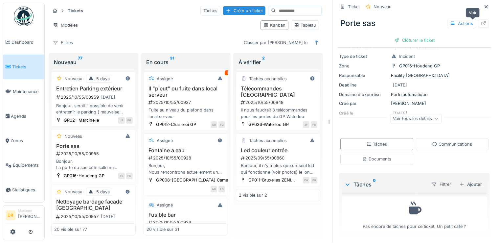
click at [481, 24] on icon at bounding box center [483, 23] width 5 height 4
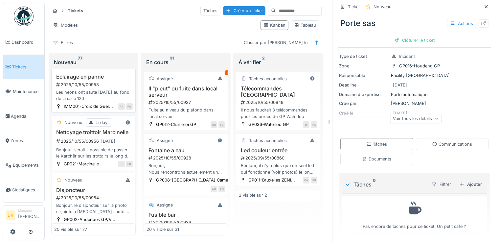
scroll to position [189, 0]
click at [81, 82] on div "2025/10/55/00953" at bounding box center [93, 84] width 77 height 6
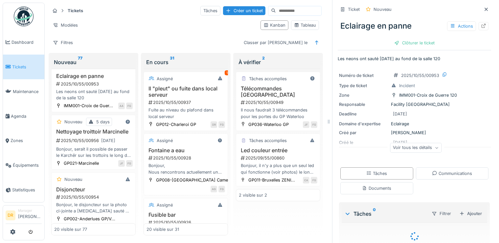
scroll to position [12, 0]
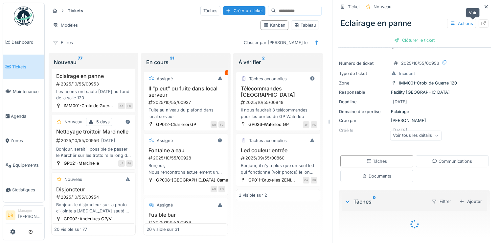
click at [481, 25] on icon at bounding box center [483, 23] width 5 height 4
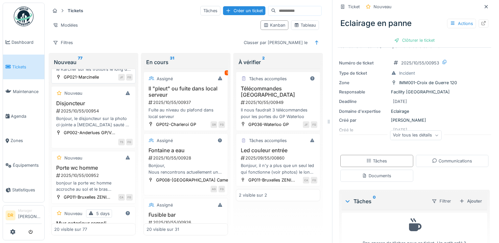
scroll to position [284, 0]
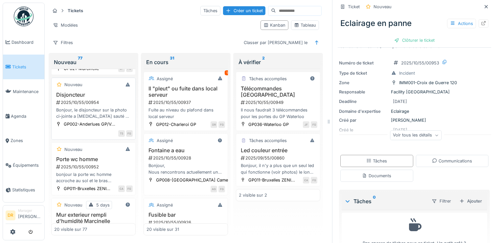
click at [79, 119] on div "Bonjour, le disjoncteur sur la photo ci-jointe a [MEDICAL_DATA] sauté ce matin.…" at bounding box center [93, 113] width 78 height 12
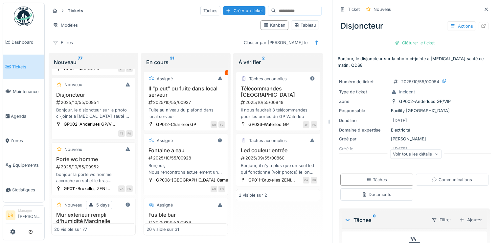
click at [413, 154] on div "Voir tous les détails" at bounding box center [416, 154] width 52 height 10
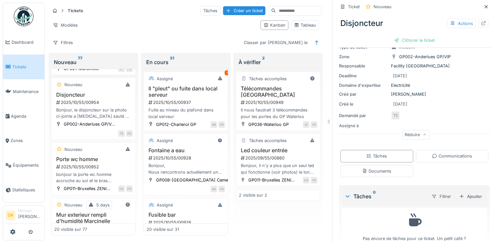
scroll to position [56, 0]
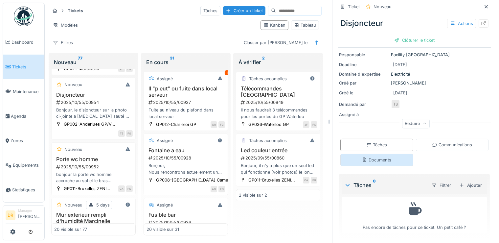
click at [366, 157] on div "Documents" at bounding box center [376, 160] width 29 height 6
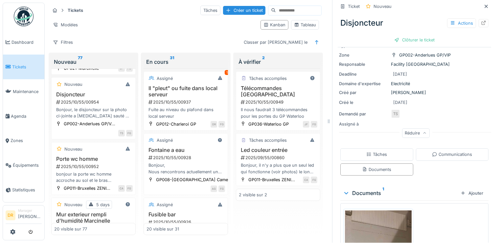
scroll to position [6, 0]
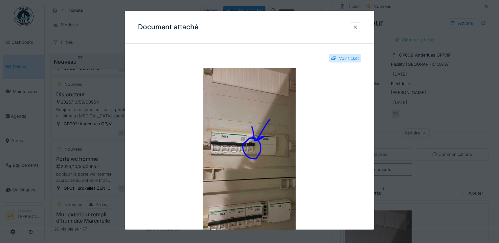
click at [358, 27] on div at bounding box center [355, 27] width 5 height 6
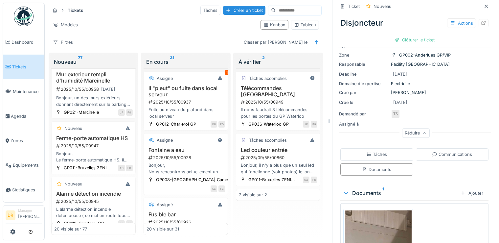
scroll to position [410, 0]
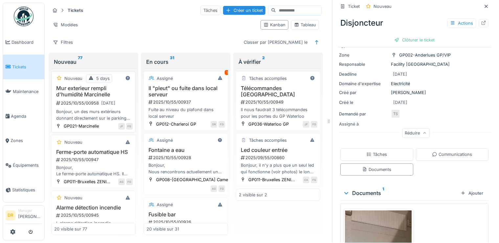
click at [85, 98] on h3 "Mur exterieur rempli d'humidité Marcinelle" at bounding box center [93, 91] width 78 height 12
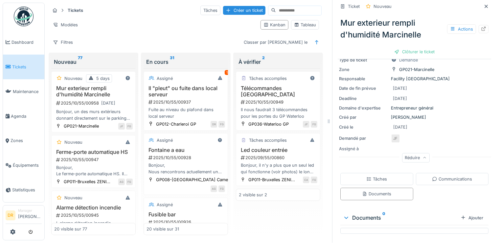
scroll to position [65, 0]
click at [374, 187] on div "Documents" at bounding box center [376, 193] width 73 height 12
click at [441, 175] on div "Communications" at bounding box center [452, 178] width 40 height 6
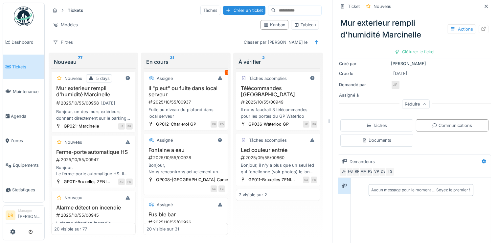
scroll to position [160, 0]
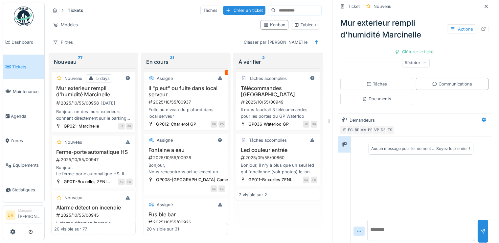
click at [375, 220] on textarea at bounding box center [421, 230] width 108 height 21
type textarea "**********"
click at [480, 228] on div at bounding box center [482, 231] width 5 height 6
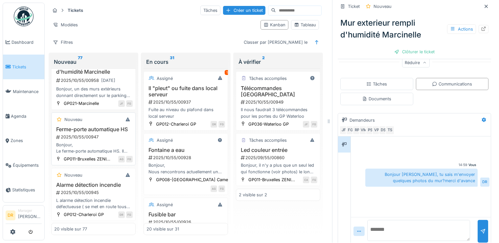
scroll to position [473, 0]
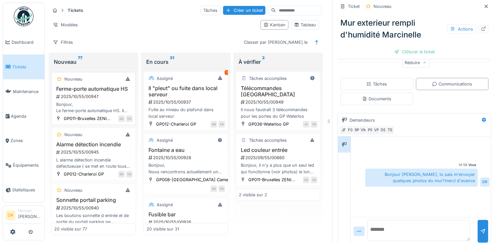
click at [69, 92] on h3 "Ferme-porte automatique HS" at bounding box center [93, 89] width 78 height 6
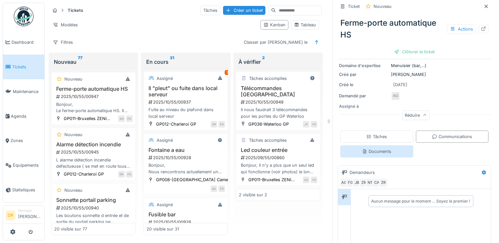
click at [373, 153] on div "Documents" at bounding box center [376, 151] width 29 height 6
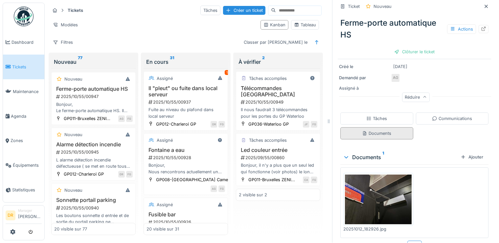
scroll to position [131, 0]
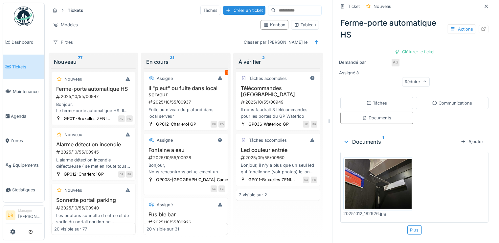
click at [368, 178] on img at bounding box center [378, 184] width 67 height 50
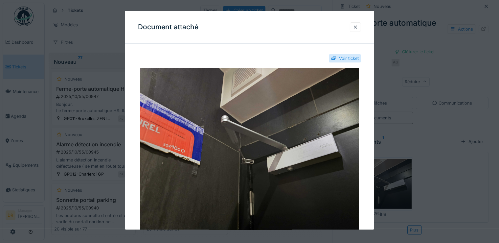
click at [358, 27] on div at bounding box center [355, 27] width 5 height 6
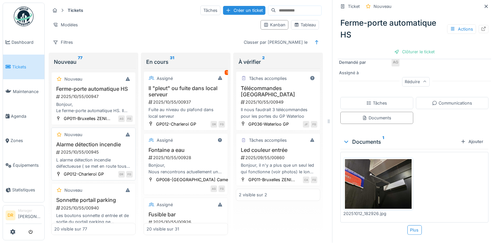
click at [85, 147] on h3 "Alarme détection incendie" at bounding box center [93, 144] width 78 height 6
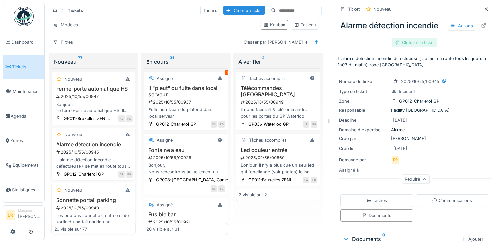
click at [406, 38] on div "Clôturer le ticket" at bounding box center [414, 42] width 46 height 9
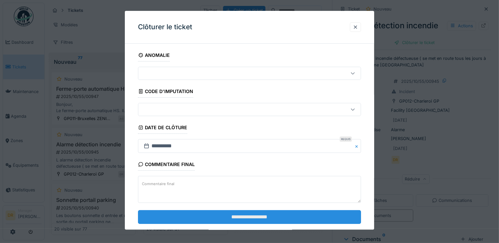
click at [251, 213] on input "**********" at bounding box center [249, 217] width 223 height 14
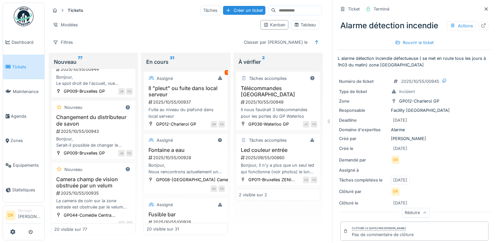
scroll to position [851, 0]
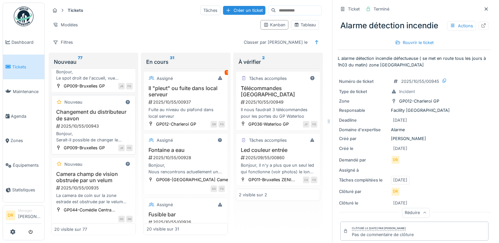
click at [78, 121] on h3 "Changement du distributeur de savon" at bounding box center [93, 115] width 78 height 12
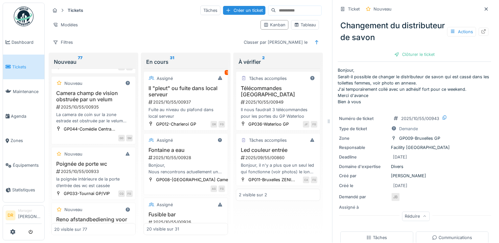
scroll to position [946, 0]
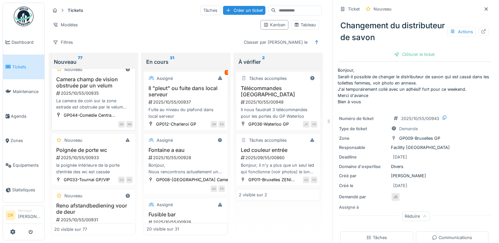
click at [82, 89] on h3 "Camera champ de vision obstruée par un velum" at bounding box center [93, 82] width 78 height 12
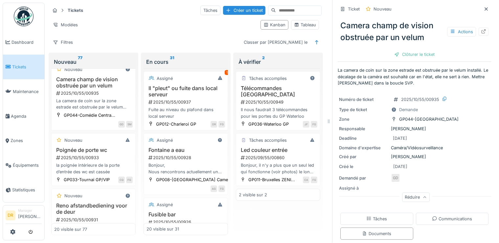
scroll to position [107, 0]
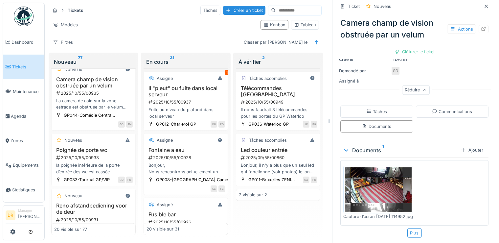
click at [367, 185] on img at bounding box center [378, 189] width 67 height 44
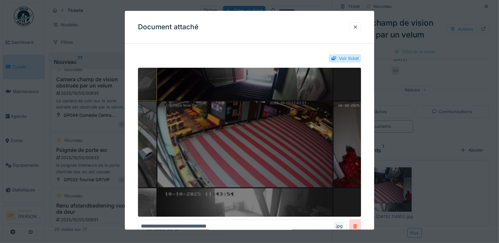
click at [210, 92] on img at bounding box center [249, 142] width 223 height 149
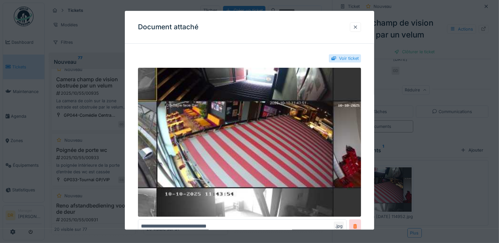
click at [358, 26] on div at bounding box center [355, 27] width 5 height 6
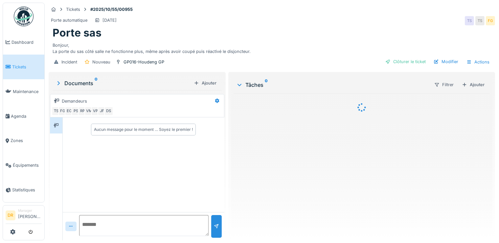
click at [86, 220] on textarea at bounding box center [143, 225] width 129 height 21
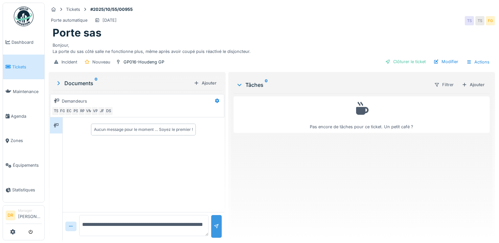
type textarea "**********"
click at [216, 229] on div at bounding box center [216, 226] width 5 height 6
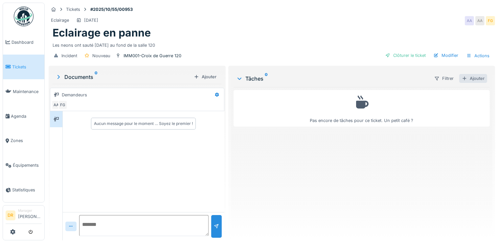
click at [466, 79] on div "Ajouter" at bounding box center [473, 78] width 28 height 9
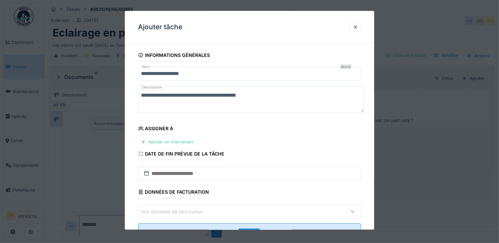
scroll to position [24, 0]
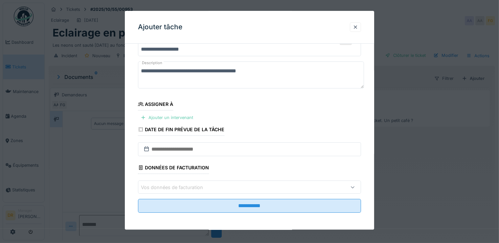
click at [166, 117] on div "Ajouter un intervenant" at bounding box center [167, 117] width 58 height 9
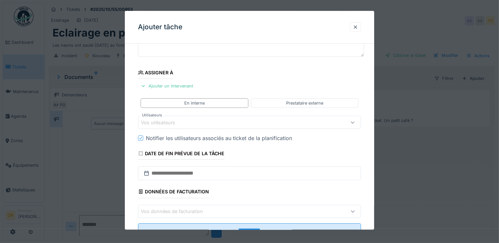
scroll to position [79, 0]
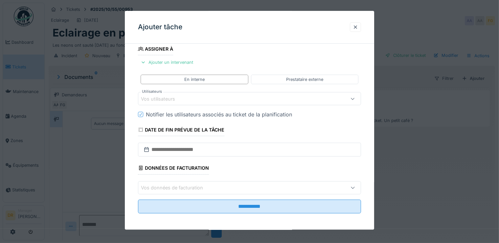
click at [355, 99] on icon at bounding box center [352, 99] width 5 height 4
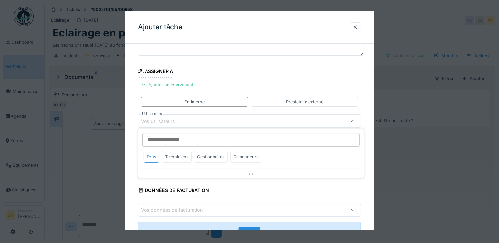
scroll to position [56, 0]
click at [179, 158] on div "Techniciens" at bounding box center [177, 157] width 30 height 12
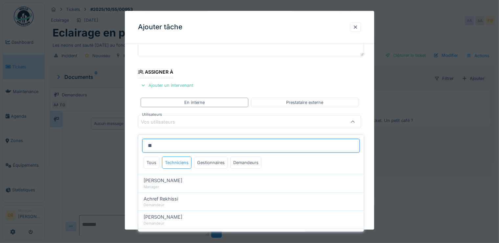
scroll to position [325, 0]
type input "*"
type input "***"
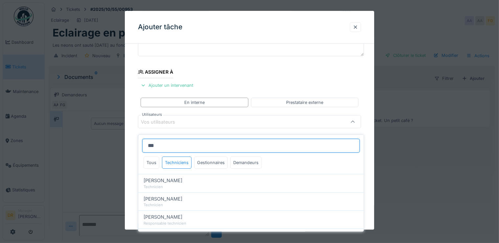
type input "****"
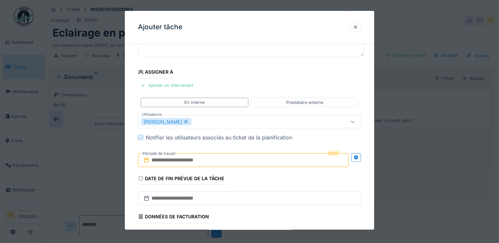
click at [270, 68] on fieldset "**********" at bounding box center [249, 129] width 223 height 275
click at [198, 160] on input "text" at bounding box center [243, 160] width 211 height 14
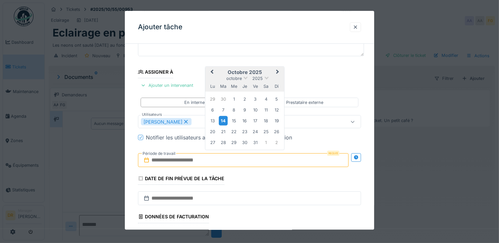
click at [224, 120] on div "14" at bounding box center [223, 121] width 9 height 10
click at [254, 117] on div "17" at bounding box center [255, 120] width 9 height 9
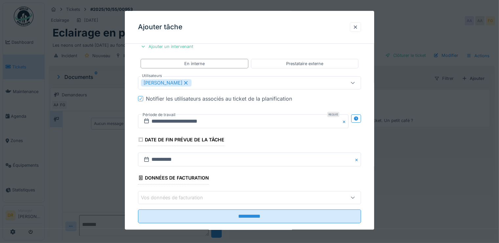
scroll to position [105, 0]
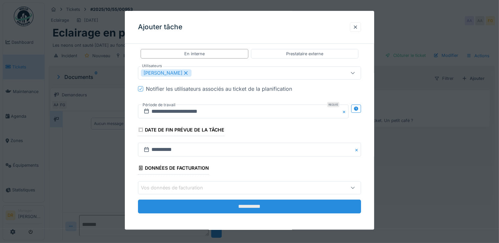
click at [248, 207] on input "**********" at bounding box center [249, 206] width 223 height 14
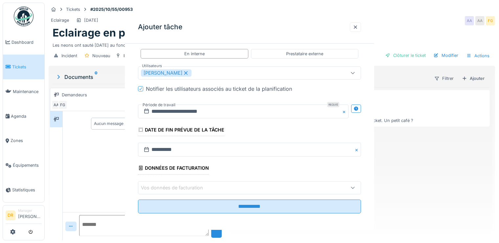
scroll to position [0, 0]
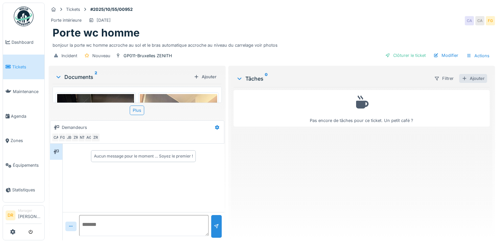
click at [469, 77] on div "Ajouter" at bounding box center [473, 78] width 28 height 9
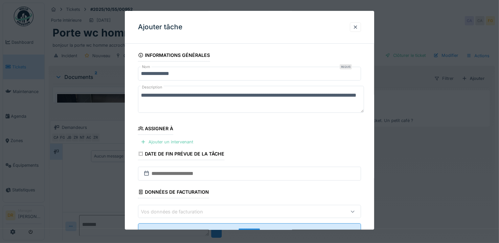
click at [177, 141] on div "Ajouter un intervenant" at bounding box center [167, 141] width 58 height 9
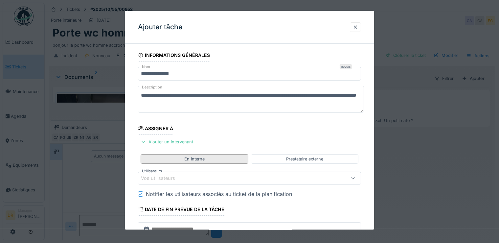
click at [194, 159] on div "En interne" at bounding box center [194, 159] width 20 height 6
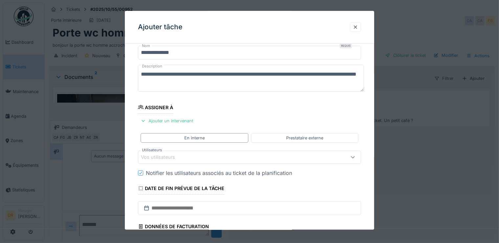
scroll to position [32, 0]
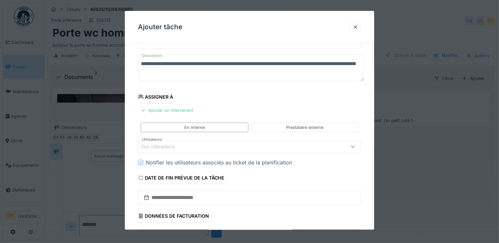
click at [354, 146] on icon at bounding box center [352, 146] width 5 height 4
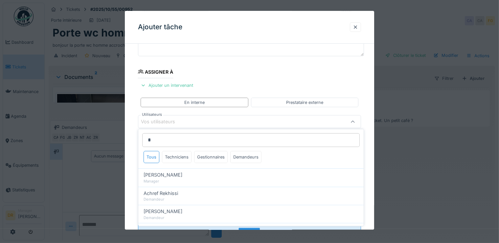
scroll to position [0, 0]
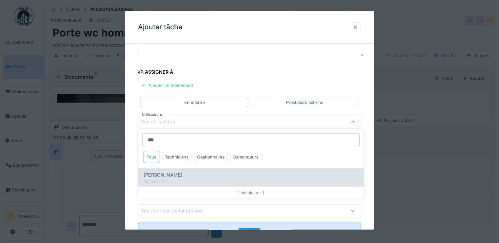
type input "***"
click at [170, 177] on div "Khalid Ayad" at bounding box center [251, 174] width 215 height 7
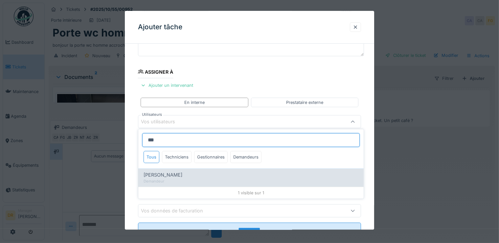
type input "****"
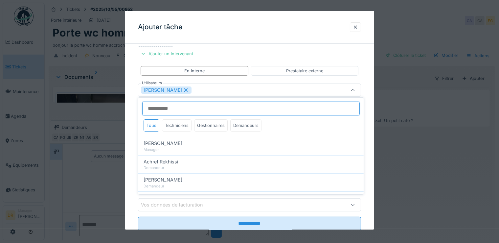
scroll to position [63, 0]
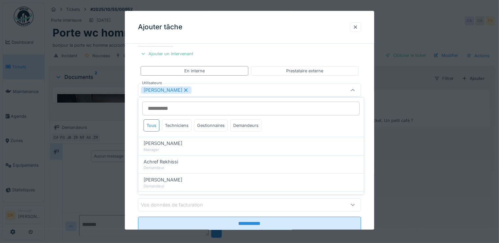
click at [367, 76] on div "**********" at bounding box center [250, 105] width 250 height 288
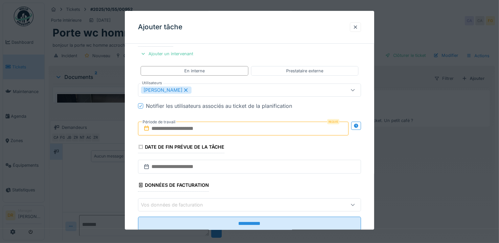
click at [200, 129] on input "text" at bounding box center [243, 129] width 211 height 14
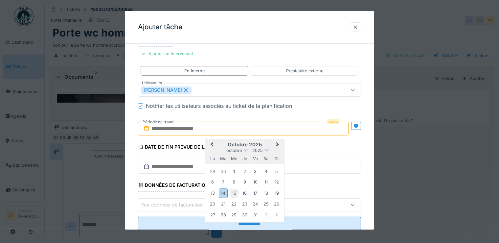
click at [233, 192] on div "15" at bounding box center [234, 193] width 9 height 9
click at [235, 192] on div "15" at bounding box center [234, 193] width 9 height 9
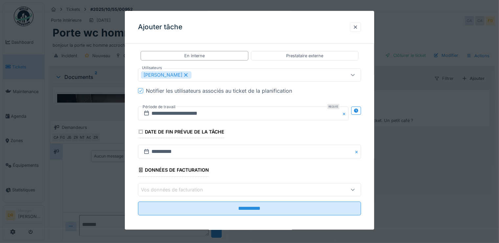
scroll to position [105, 0]
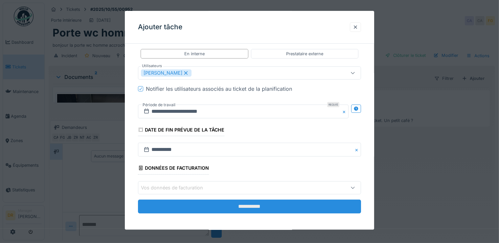
click at [251, 206] on input "**********" at bounding box center [249, 206] width 223 height 14
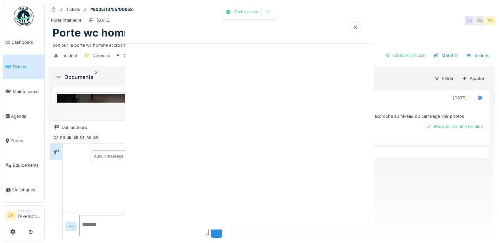
scroll to position [0, 0]
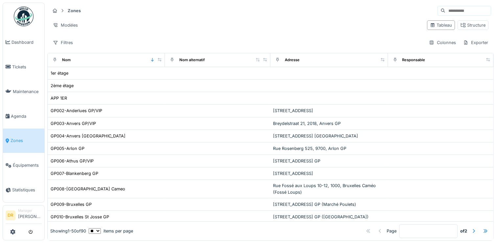
click at [448, 12] on input at bounding box center [467, 10] width 45 height 9
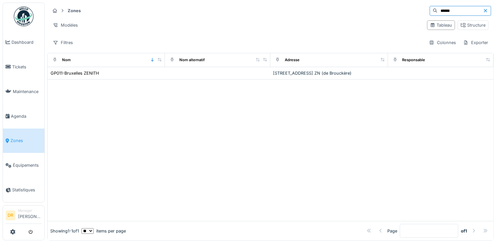
type input "******"
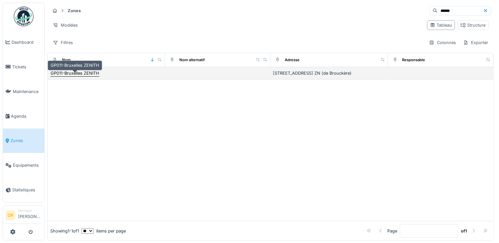
click at [64, 76] on div "GP011-Bruxelles ZENITH" at bounding box center [75, 73] width 49 height 6
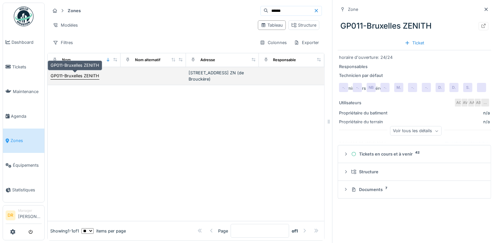
click at [73, 77] on div "GP011-Bruxelles ZENITH" at bounding box center [75, 76] width 49 height 6
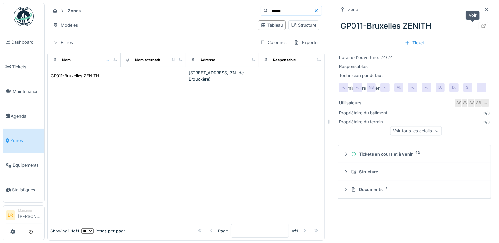
click at [481, 28] on icon at bounding box center [483, 26] width 4 height 4
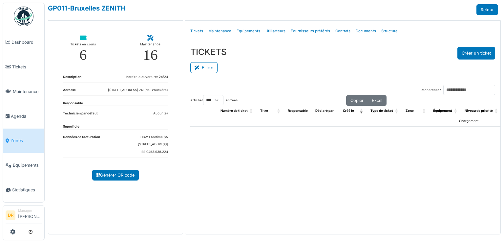
select select "***"
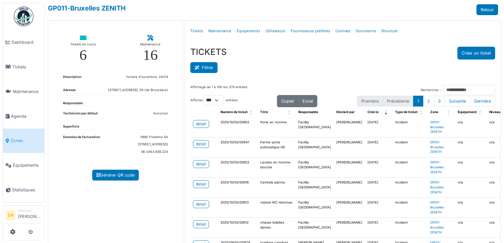
click at [201, 66] on button "Filtrer" at bounding box center [203, 67] width 27 height 11
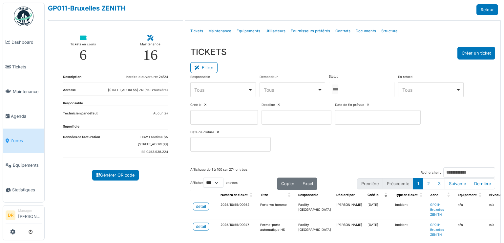
click at [346, 91] on div at bounding box center [362, 89] width 66 height 15
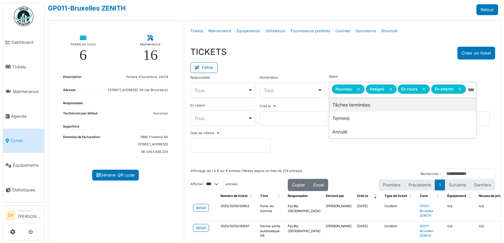
click at [315, 55] on div "TICKETS Créer un ticket" at bounding box center [342, 53] width 305 height 13
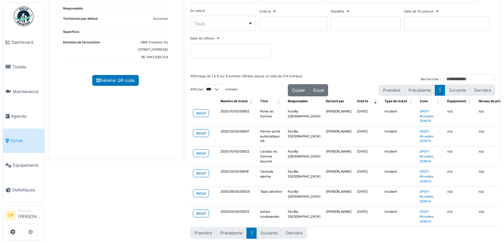
scroll to position [100, 0]
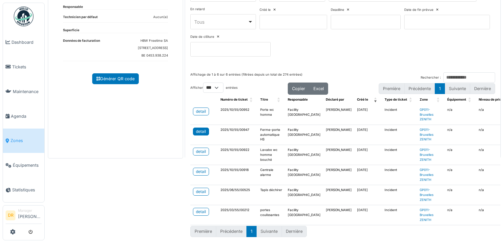
click at [198, 128] on div "detail" at bounding box center [201, 131] width 10 height 6
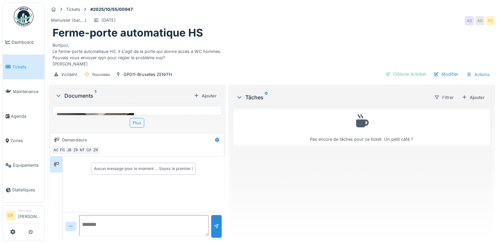
click at [128, 114] on div "20251012_182926.jpg" at bounding box center [137, 111] width 169 height 10
click at [128, 118] on div at bounding box center [95, 141] width 80 height 61
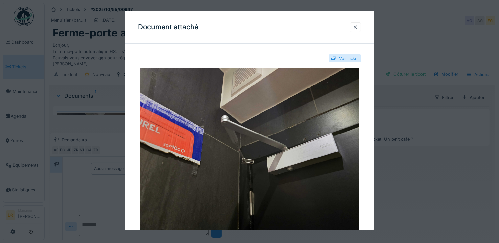
click at [361, 28] on div at bounding box center [355, 27] width 11 height 10
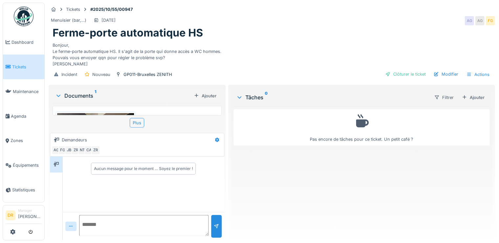
scroll to position [5, 0]
click at [404, 75] on div "Clôturer le ticket" at bounding box center [406, 74] width 46 height 9
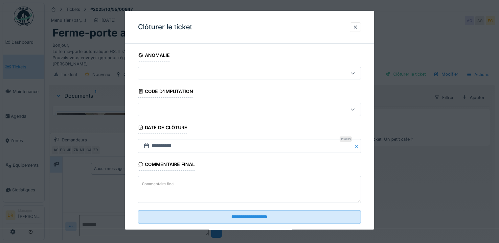
click at [177, 184] on textarea "Commentaire final" at bounding box center [249, 189] width 223 height 27
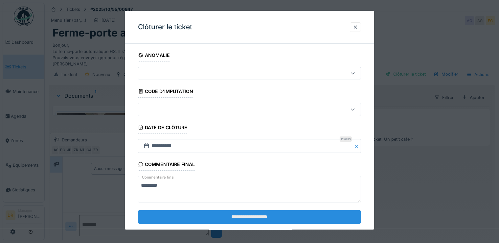
type textarea "********"
click at [238, 215] on input "**********" at bounding box center [249, 217] width 223 height 14
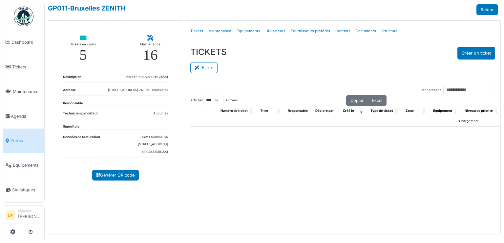
select select "***"
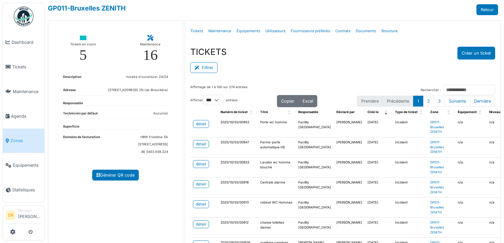
scroll to position [24, 0]
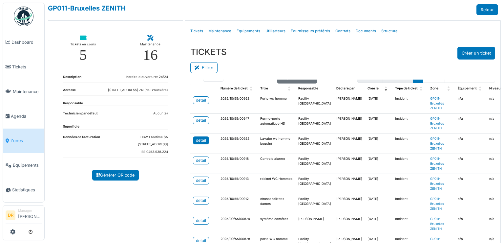
click at [196, 139] on div "detail" at bounding box center [201, 140] width 10 height 6
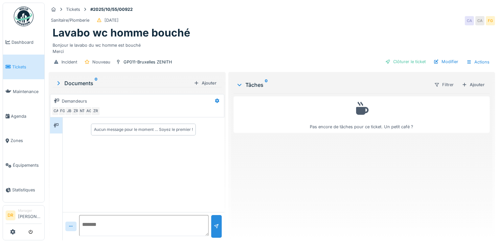
scroll to position [5, 0]
drag, startPoint x: 470, startPoint y: 83, endPoint x: 475, endPoint y: 87, distance: 6.5
click at [469, 83] on div "Ajouter" at bounding box center [473, 84] width 28 height 9
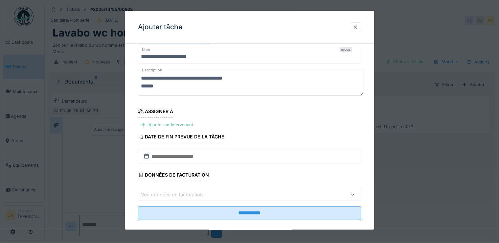
scroll to position [24, 0]
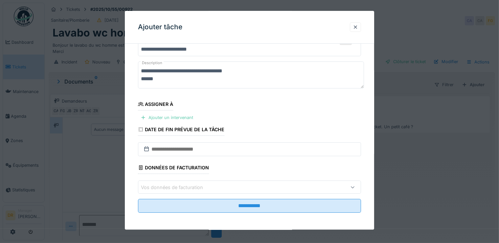
click at [169, 116] on div "Ajouter un intervenant" at bounding box center [167, 117] width 58 height 9
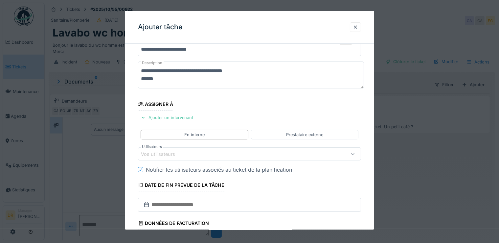
scroll to position [79, 0]
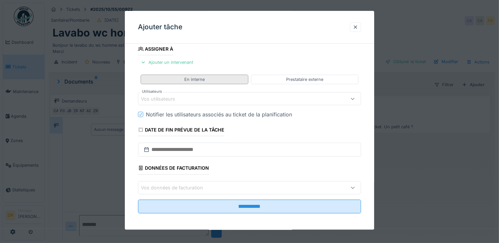
click at [192, 79] on div "En interne" at bounding box center [194, 79] width 20 height 6
click at [173, 98] on div "Vos utilisateurs" at bounding box center [162, 98] width 43 height 7
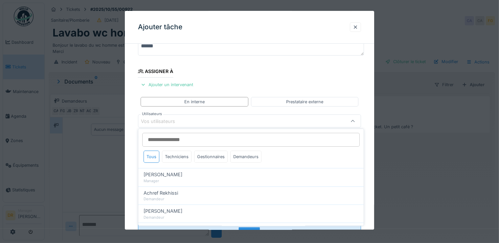
scroll to position [56, 0]
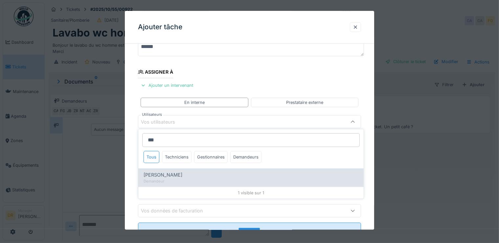
type input "***"
click at [157, 175] on span "[PERSON_NAME]" at bounding box center [163, 174] width 39 height 7
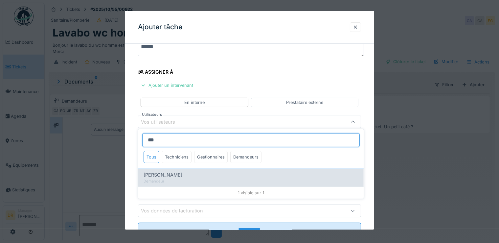
type input "****"
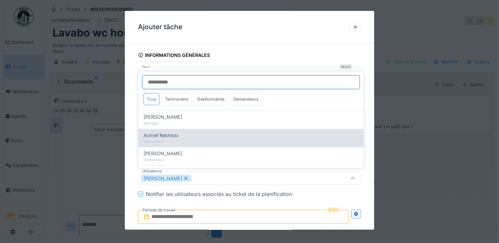
scroll to position [0, 0]
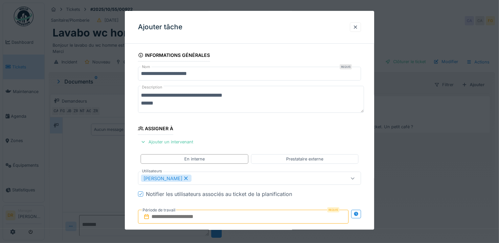
click at [203, 215] on input "text" at bounding box center [243, 217] width 211 height 14
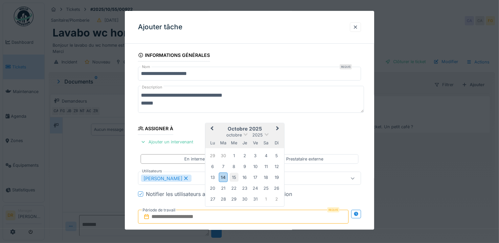
click at [232, 177] on div "15" at bounding box center [234, 177] width 9 height 9
click at [235, 176] on div "15" at bounding box center [234, 177] width 9 height 9
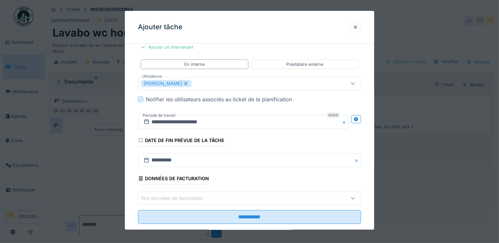
scroll to position [105, 0]
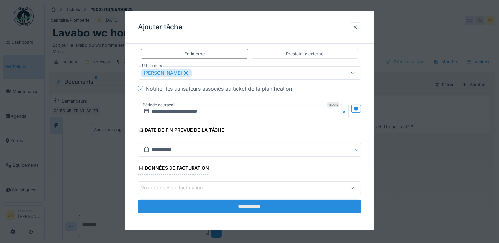
click at [246, 205] on input "**********" at bounding box center [249, 206] width 223 height 14
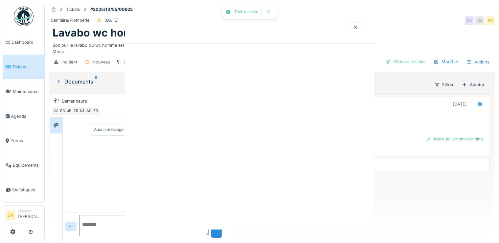
scroll to position [0, 0]
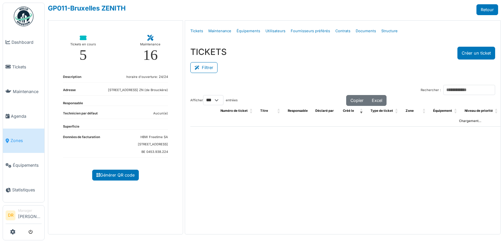
select select "***"
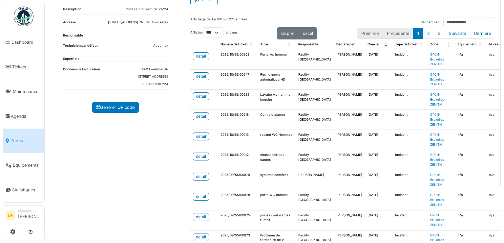
scroll to position [70, 0]
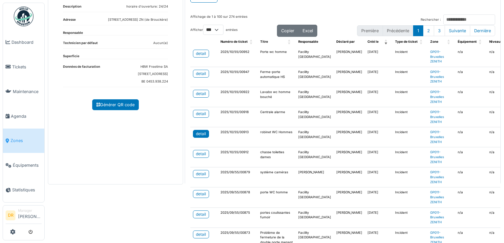
click at [200, 134] on div "detail" at bounding box center [201, 134] width 10 height 6
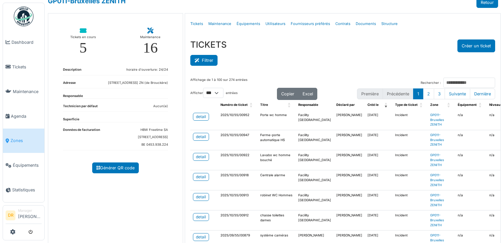
click at [206, 60] on button "Filtrer" at bounding box center [203, 60] width 27 height 11
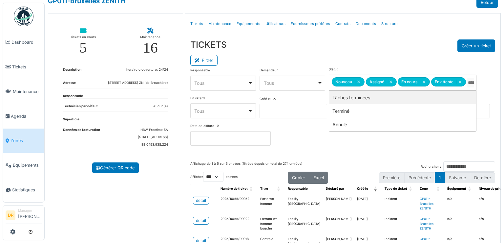
click at [360, 54] on div "Filtrer" at bounding box center [342, 59] width 305 height 15
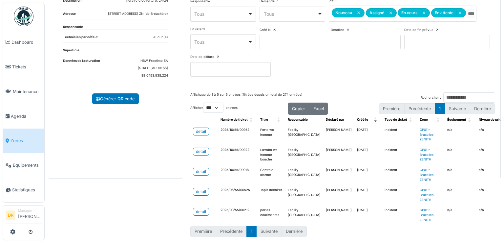
scroll to position [80, 0]
click at [200, 188] on div "detail" at bounding box center [201, 191] width 10 height 6
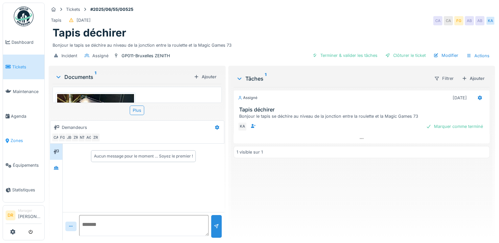
click at [18, 138] on span "Zones" at bounding box center [26, 140] width 31 height 6
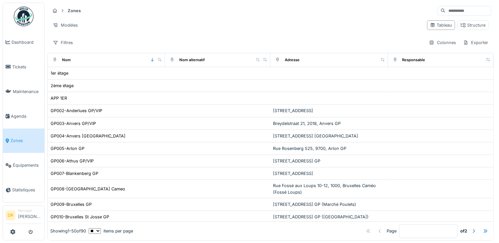
click at [445, 11] on input at bounding box center [467, 10] width 45 height 9
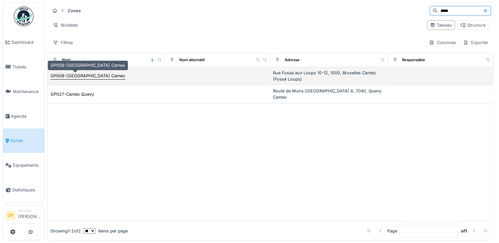
type input "*****"
click at [76, 77] on div "GP008-[GEOGRAPHIC_DATA] Cameo" at bounding box center [88, 76] width 75 height 6
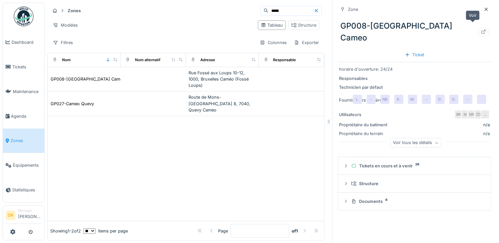
click at [481, 30] on icon at bounding box center [483, 32] width 5 height 4
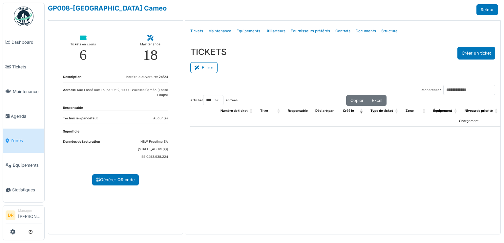
select select "***"
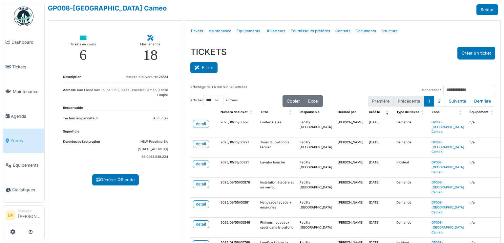
click at [207, 66] on button "Filtrer" at bounding box center [203, 67] width 27 height 11
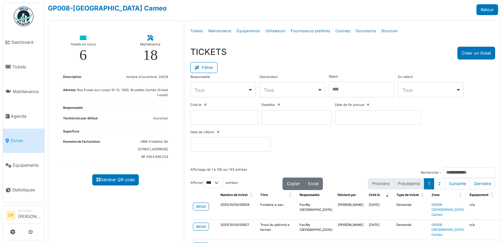
click at [347, 91] on div at bounding box center [362, 89] width 66 height 15
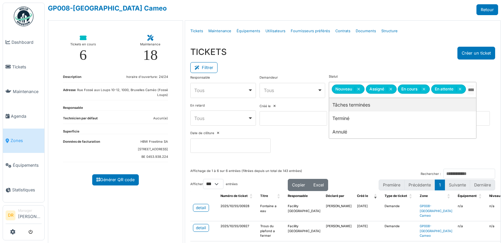
click at [298, 57] on div "TICKETS Créer un ticket" at bounding box center [342, 53] width 305 height 13
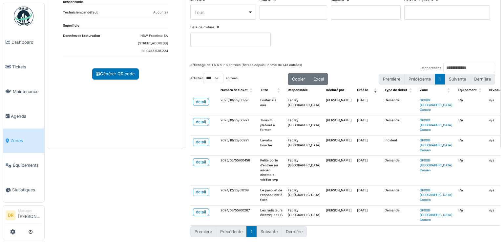
scroll to position [114, 0]
click at [200, 99] on div "detail" at bounding box center [201, 102] width 10 height 6
click at [205, 158] on link "detail" at bounding box center [201, 162] width 16 height 8
click at [199, 189] on div "detail" at bounding box center [201, 192] width 10 height 6
click at [19, 138] on span "Zones" at bounding box center [26, 140] width 31 height 6
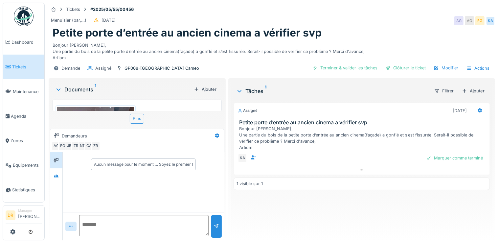
click at [120, 107] on img at bounding box center [95, 136] width 77 height 58
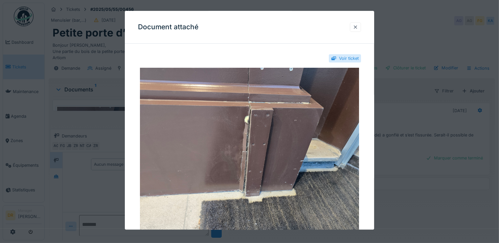
click at [358, 28] on div at bounding box center [355, 27] width 5 height 6
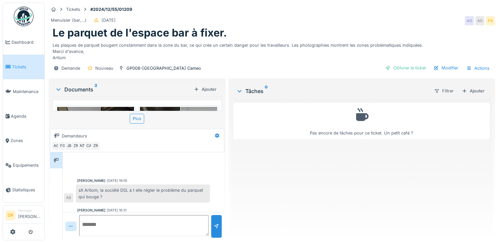
scroll to position [70, 0]
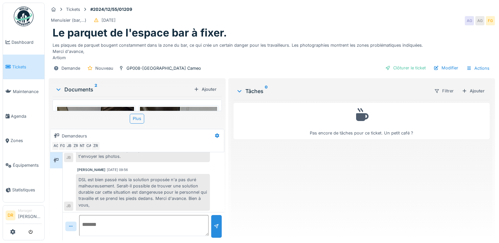
click at [116, 109] on img at bounding box center [95, 155] width 77 height 97
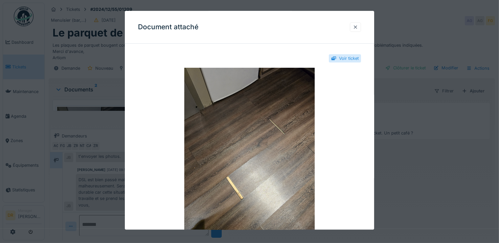
click at [358, 28] on div at bounding box center [355, 27] width 5 height 6
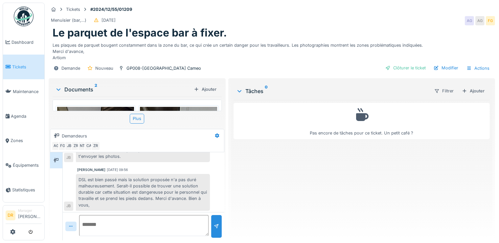
click at [177, 109] on img at bounding box center [178, 161] width 77 height 108
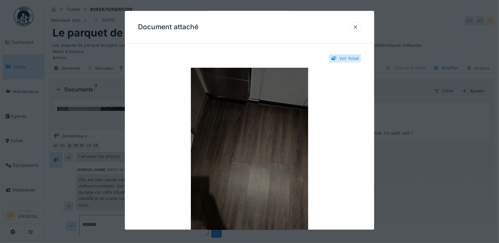
scroll to position [32, 0]
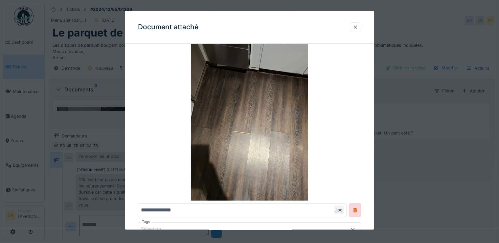
click at [358, 28] on div at bounding box center [355, 27] width 5 height 6
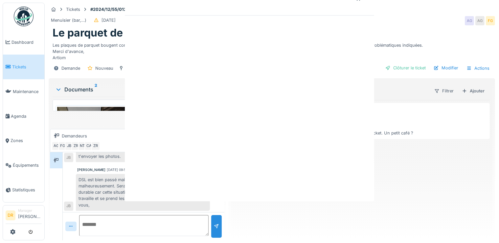
scroll to position [0, 0]
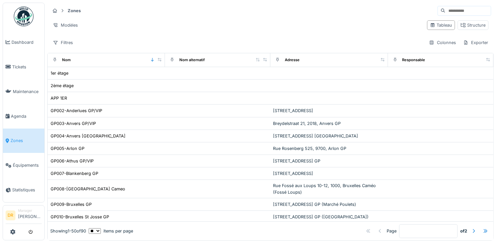
click at [445, 9] on input at bounding box center [467, 10] width 45 height 9
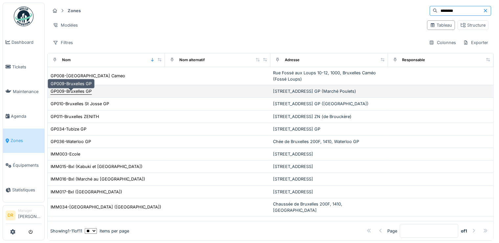
type input "********"
click at [72, 94] on div "GP009-Bruxelles GP" at bounding box center [71, 91] width 41 height 6
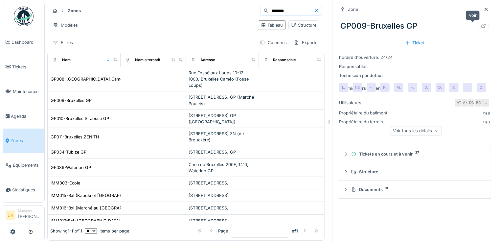
click at [481, 26] on icon at bounding box center [483, 26] width 5 height 4
click at [481, 23] on icon at bounding box center [483, 25] width 4 height 4
click at [13, 69] on span "Tickets" at bounding box center [27, 67] width 30 height 6
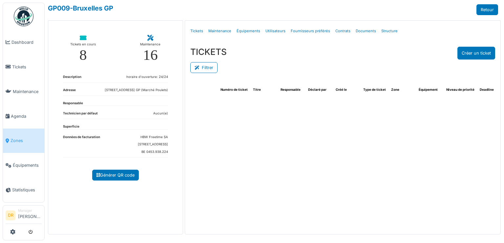
select select "***"
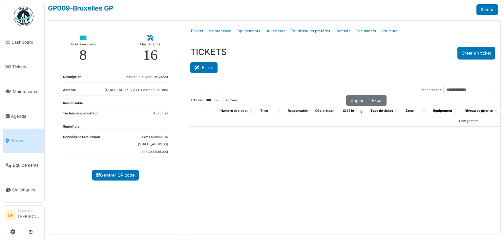
click at [206, 67] on button "Filtrer" at bounding box center [203, 67] width 27 height 11
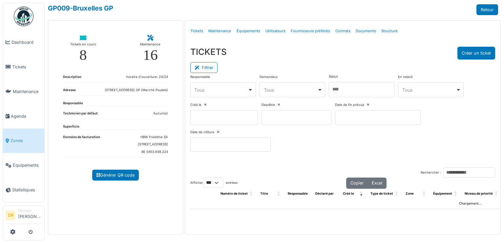
click at [339, 91] on input "Tous" at bounding box center [335, 89] width 7 height 10
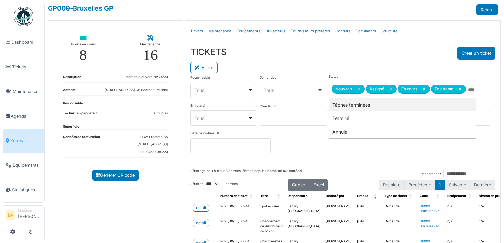
click at [280, 56] on div "TICKETS Créer un ticket" at bounding box center [342, 53] width 305 height 13
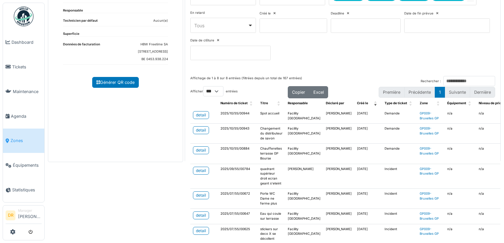
scroll to position [95, 0]
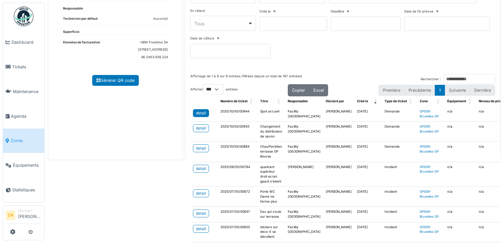
click at [198, 112] on div "detail" at bounding box center [201, 113] width 10 height 6
click at [198, 131] on div "detail" at bounding box center [201, 128] width 10 height 6
click at [200, 151] on div "detail" at bounding box center [201, 148] width 10 height 6
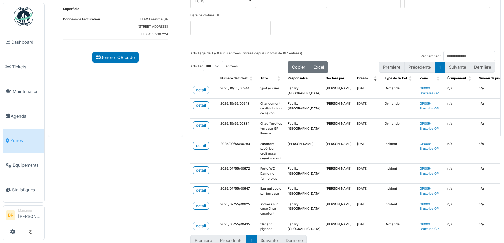
scroll to position [126, 0]
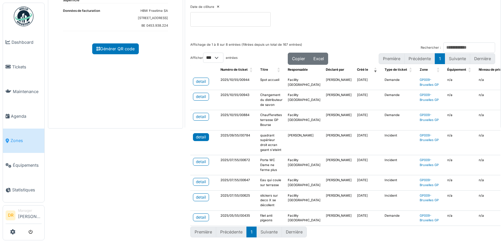
click at [199, 140] on div "detail" at bounding box center [201, 137] width 10 height 6
click at [198, 158] on div "detail" at bounding box center [201, 161] width 10 height 6
click at [201, 178] on div "detail" at bounding box center [201, 181] width 10 height 6
click at [198, 194] on div "detail" at bounding box center [201, 197] width 10 height 6
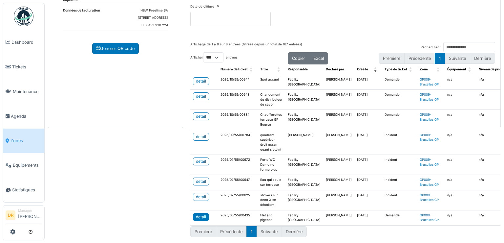
click at [199, 214] on div "detail" at bounding box center [201, 217] width 10 height 6
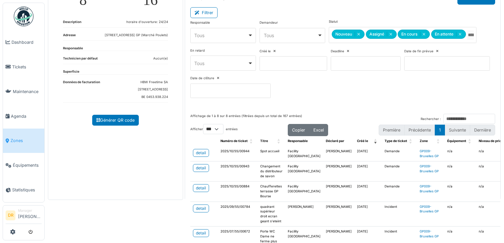
scroll to position [0, 0]
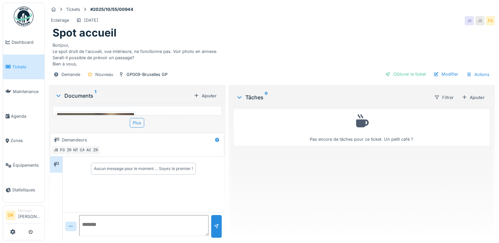
click at [107, 114] on img at bounding box center [95, 164] width 77 height 102
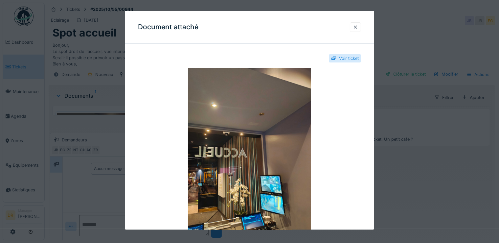
click at [358, 28] on div at bounding box center [355, 27] width 5 height 6
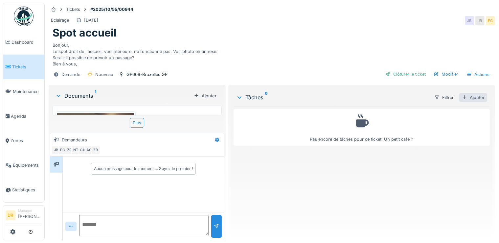
click at [470, 95] on div "Ajouter" at bounding box center [473, 97] width 28 height 9
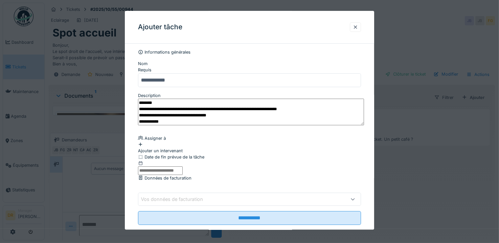
click at [183, 141] on div "Ajouter un intervenant" at bounding box center [249, 147] width 223 height 12
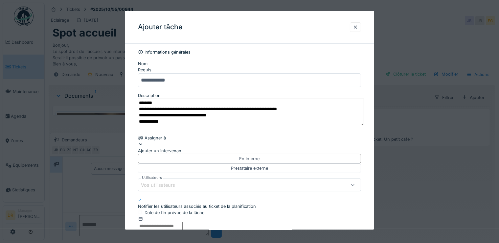
scroll to position [63, 0]
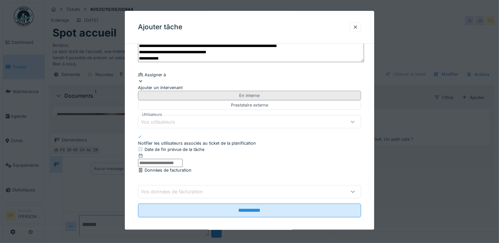
click at [239, 93] on div "En interne" at bounding box center [249, 95] width 20 height 6
click at [175, 118] on div "Vos utilisateurs" at bounding box center [162, 121] width 43 height 7
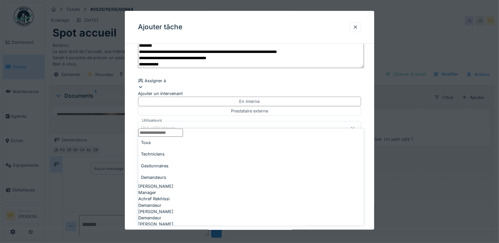
scroll to position [56, 0]
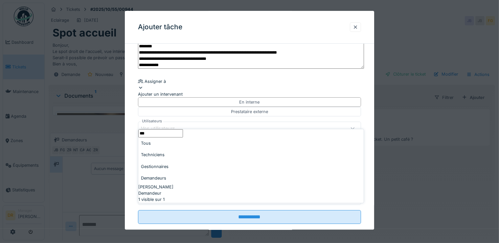
type input "***"
click at [158, 184] on span "[PERSON_NAME]" at bounding box center [155, 187] width 35 height 6
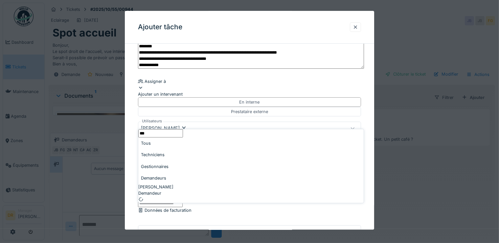
type input "****"
click at [327, 78] on fieldset "**********" at bounding box center [249, 127] width 223 height 270
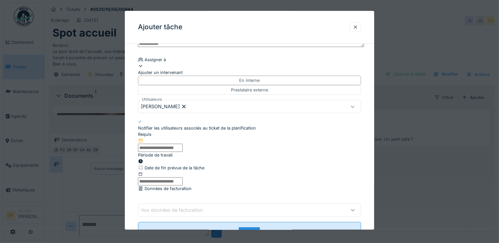
scroll to position [88, 0]
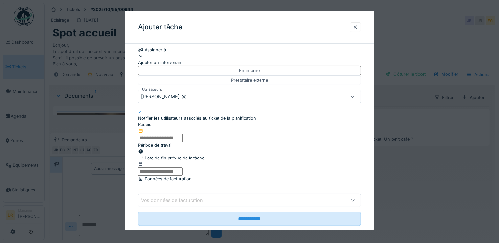
click at [166, 134] on input "text" at bounding box center [160, 138] width 45 height 8
click at [235, 23] on div "15" at bounding box center [234, 18] width 9 height 9
click at [234, 23] on div "15" at bounding box center [234, 18] width 9 height 9
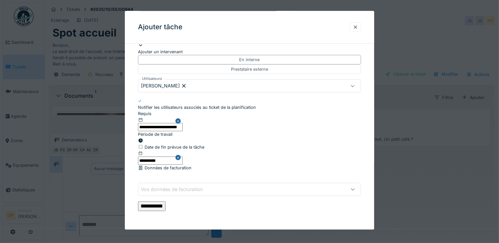
click at [166, 206] on input "**********" at bounding box center [152, 206] width 28 height 10
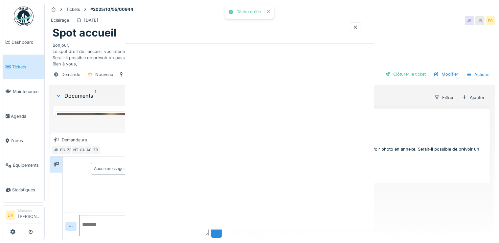
scroll to position [0, 0]
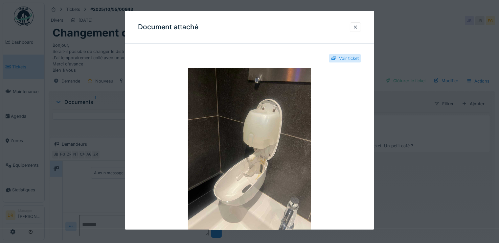
click at [358, 28] on div at bounding box center [355, 27] width 5 height 6
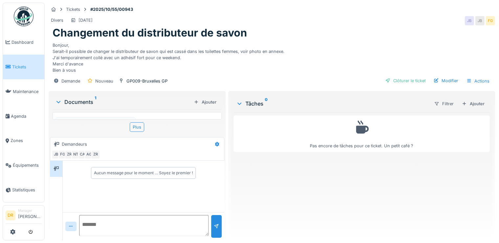
click at [472, 102] on div "Ajouter" at bounding box center [473, 103] width 28 height 9
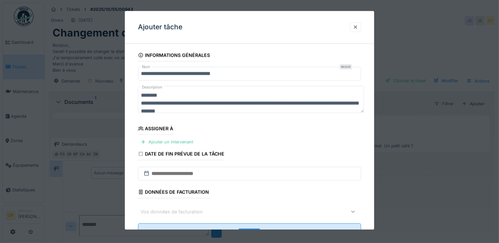
scroll to position [24, 0]
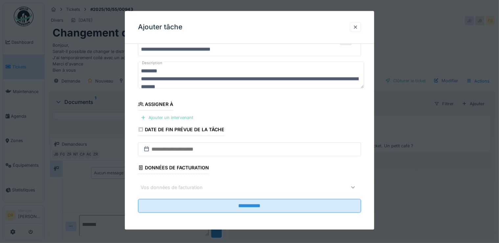
click at [183, 117] on div "Ajouter un intervenant" at bounding box center [167, 117] width 58 height 9
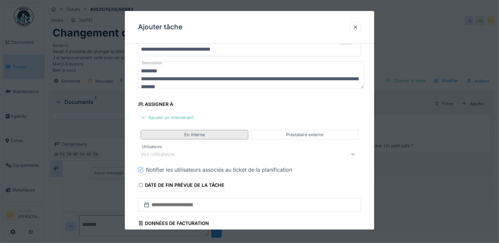
click at [212, 133] on div "En interne" at bounding box center [195, 135] width 108 height 10
click at [186, 151] on div "Vos utilisateurs" at bounding box center [236, 154] width 191 height 8
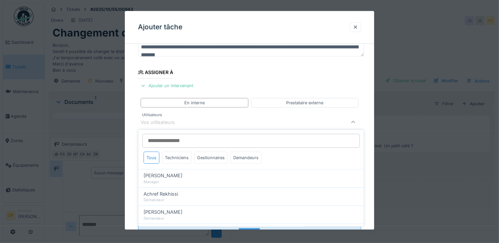
scroll to position [56, 0]
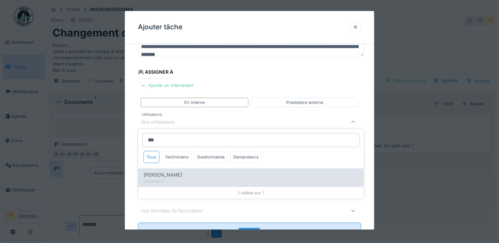
type input "***"
click at [159, 175] on span "[PERSON_NAME]" at bounding box center [163, 174] width 39 height 7
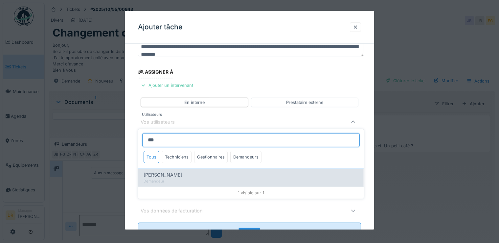
type input "****"
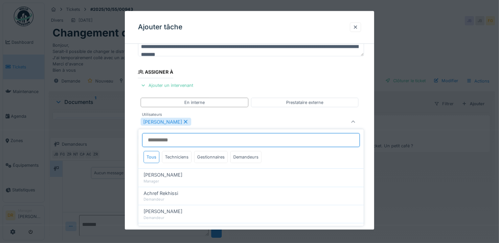
scroll to position [63, 0]
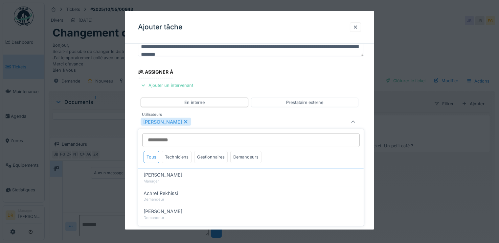
click at [336, 69] on fieldset "**********" at bounding box center [249, 129] width 223 height 275
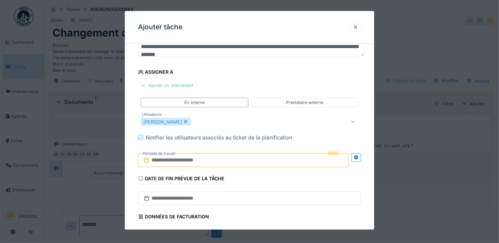
click at [187, 160] on input "text" at bounding box center [243, 160] width 211 height 14
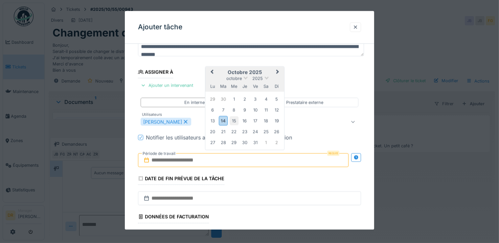
click at [233, 120] on div "15" at bounding box center [234, 120] width 9 height 9
click at [234, 120] on div "15" at bounding box center [234, 120] width 9 height 9
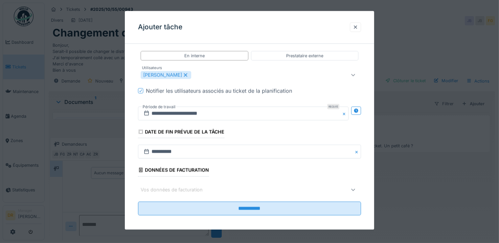
scroll to position [105, 0]
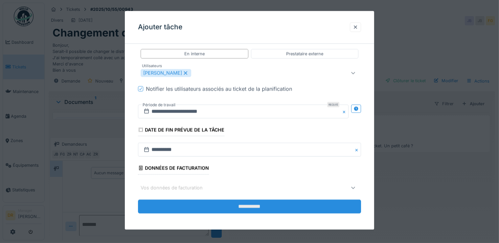
click at [251, 205] on input "**********" at bounding box center [249, 206] width 223 height 14
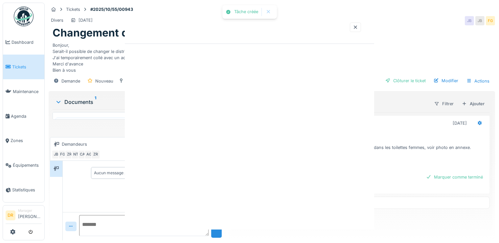
scroll to position [0, 0]
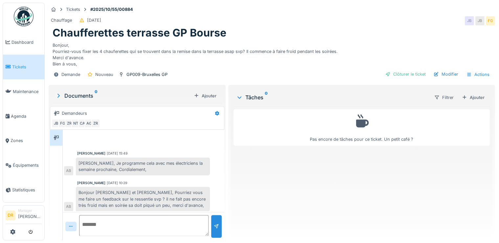
scroll to position [5, 0]
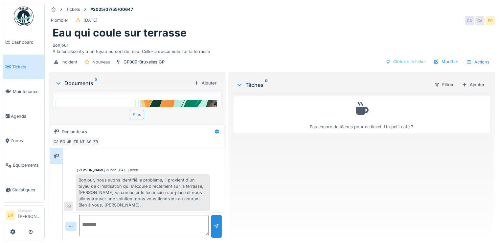
scroll to position [5, 0]
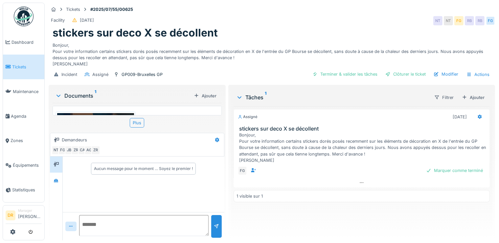
click at [117, 113] on img at bounding box center [95, 164] width 77 height 102
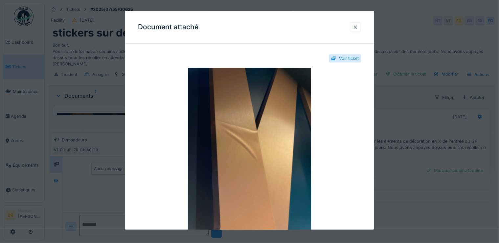
click at [358, 29] on div at bounding box center [355, 27] width 5 height 6
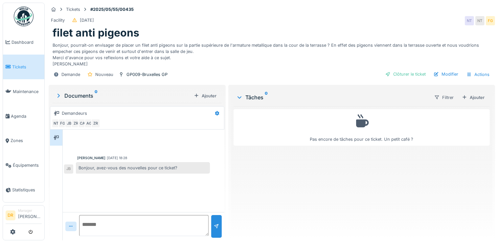
scroll to position [5, 0]
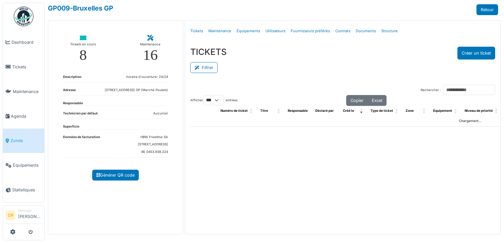
select select "***"
click at [205, 68] on button "Filtrer" at bounding box center [203, 67] width 27 height 11
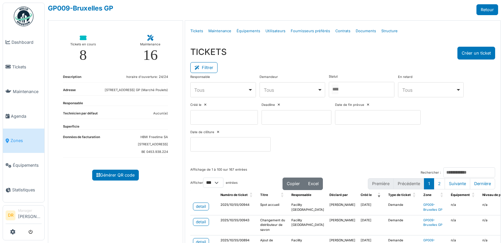
click at [339, 90] on input "Tous" at bounding box center [335, 89] width 7 height 10
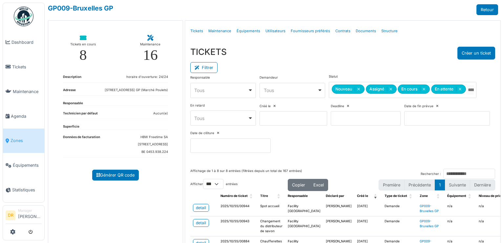
click at [338, 59] on div "TICKETS Créer un ticket" at bounding box center [342, 53] width 305 height 13
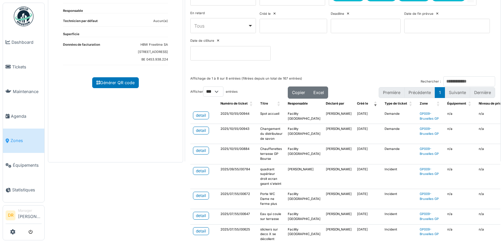
scroll to position [126, 0]
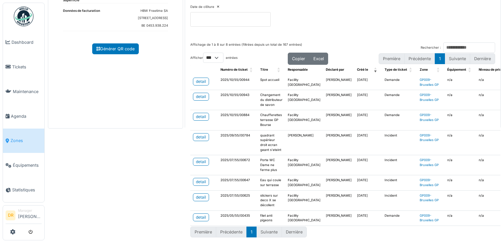
drag, startPoint x: 421, startPoint y: 10, endPoint x: 421, endPoint y: 14, distance: 4.3
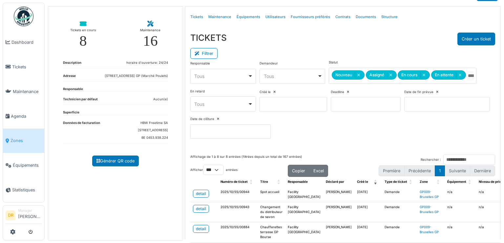
scroll to position [0, 0]
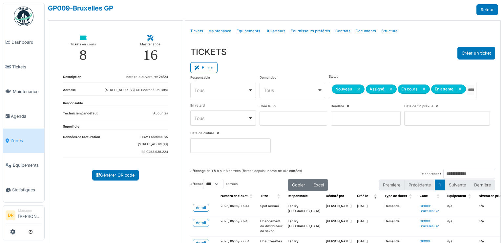
click at [12, 137] on span "Zones" at bounding box center [26, 140] width 31 height 6
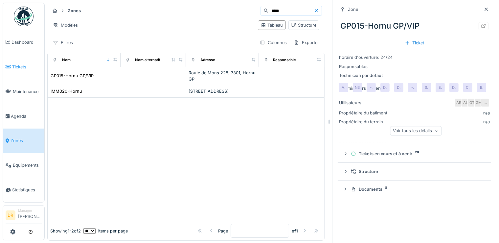
click at [17, 64] on span "Tickets" at bounding box center [27, 67] width 30 height 6
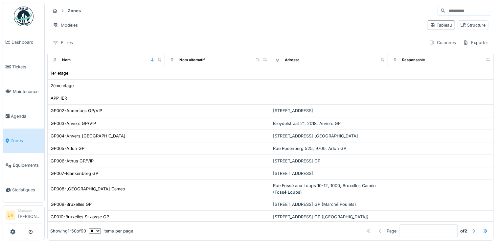
click at [445, 12] on input at bounding box center [467, 10] width 45 height 9
click at [24, 68] on span "Tickets" at bounding box center [27, 67] width 30 height 6
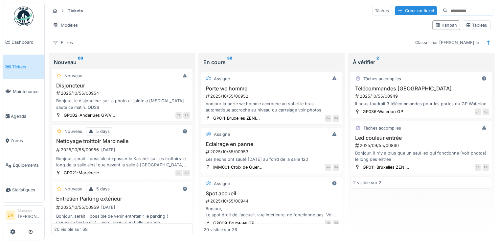
scroll to position [126, 0]
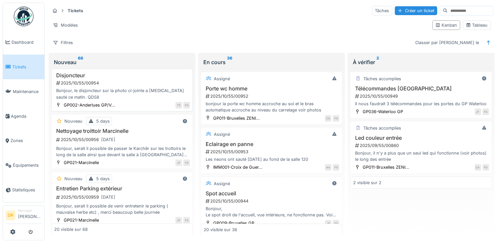
click at [85, 93] on div "Bonjour, le disjoncteur sur la photo ci-jointe a [MEDICAL_DATA] sauté ce matin.…" at bounding box center [122, 93] width 136 height 12
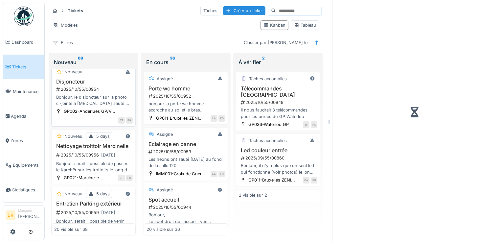
scroll to position [132, 0]
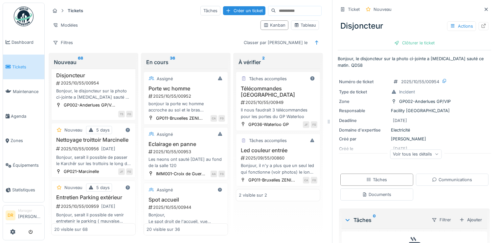
click at [401, 155] on div "Voir tous les détails" at bounding box center [416, 154] width 52 height 10
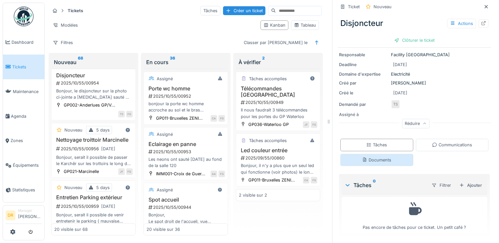
drag, startPoint x: 371, startPoint y: 161, endPoint x: 395, endPoint y: 162, distance: 23.7
click at [371, 161] on div "Documents" at bounding box center [376, 160] width 29 height 6
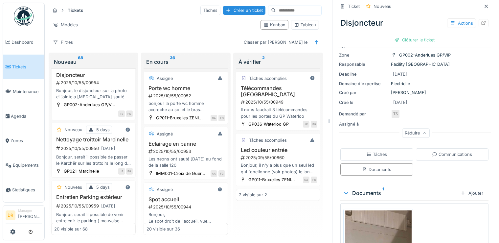
scroll to position [109, 0]
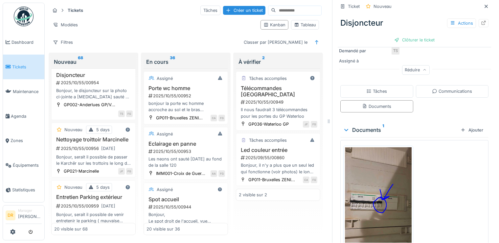
click at [384, 176] on img at bounding box center [378, 206] width 67 height 118
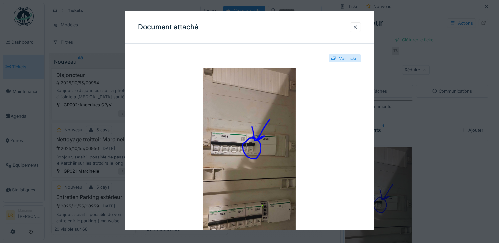
click at [358, 26] on div at bounding box center [355, 27] width 5 height 6
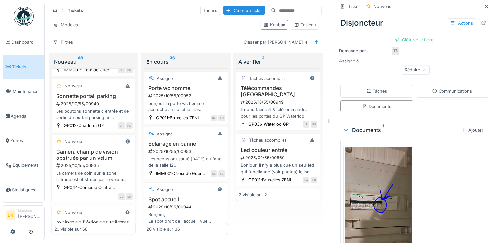
scroll to position [479, 0]
click at [89, 99] on h3 "Sonnette portail parking" at bounding box center [93, 95] width 78 height 6
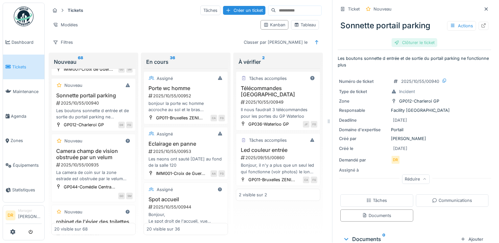
click at [406, 38] on div "Clôturer le ticket" at bounding box center [414, 42] width 46 height 9
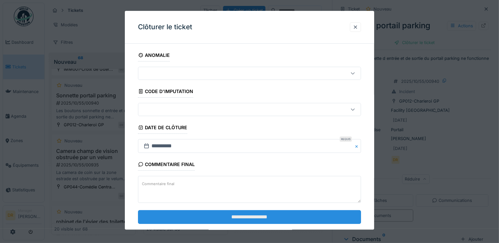
click at [254, 215] on input "**********" at bounding box center [249, 217] width 223 height 14
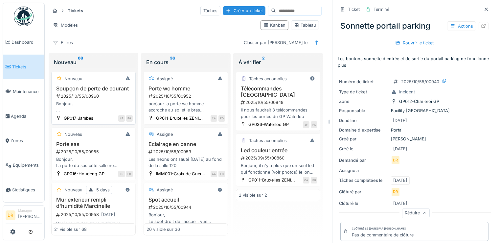
click at [71, 92] on h3 "Soupçon de perte de courant" at bounding box center [93, 88] width 78 height 6
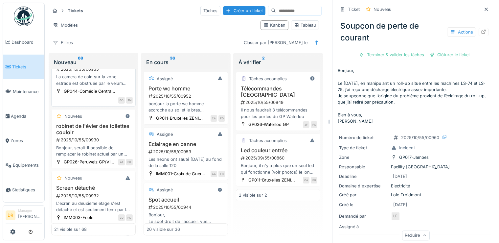
scroll to position [599, 0]
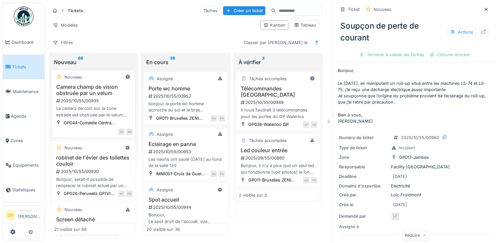
click at [82, 96] on h3 "Camera champ de vision obstruée par un velum" at bounding box center [93, 90] width 78 height 12
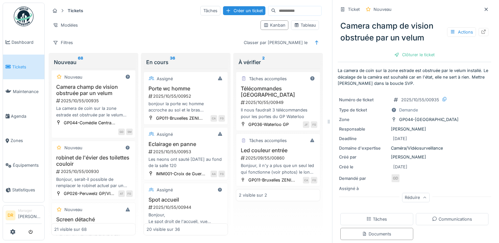
scroll to position [95, 0]
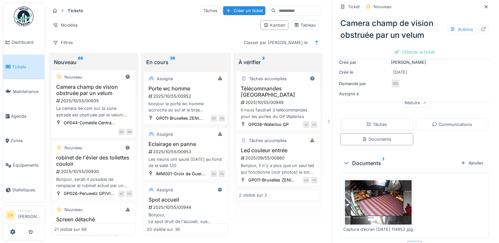
click at [377, 199] on img at bounding box center [378, 202] width 67 height 44
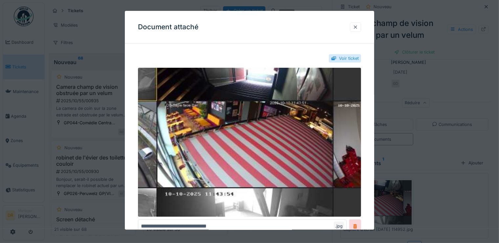
click at [359, 31] on div at bounding box center [355, 27] width 11 height 10
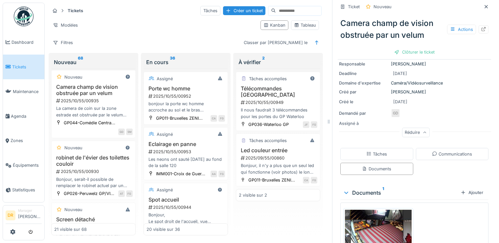
scroll to position [0, 0]
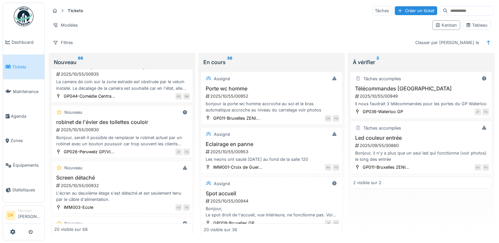
scroll to position [567, 0]
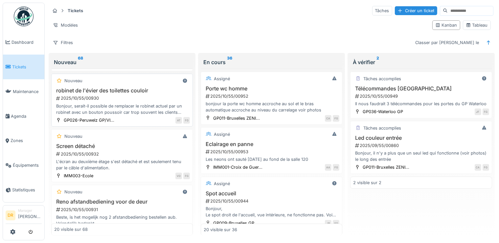
click at [91, 103] on div "Bonjour, serait-il possible de remplacer le robinet actuel par un robinet avec …" at bounding box center [122, 109] width 136 height 12
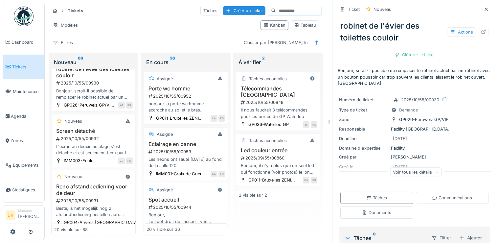
click at [371, 212] on div "Documents" at bounding box center [376, 212] width 29 height 6
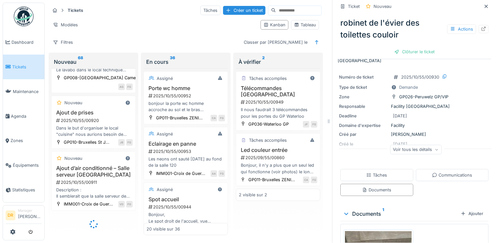
scroll to position [1122, 0]
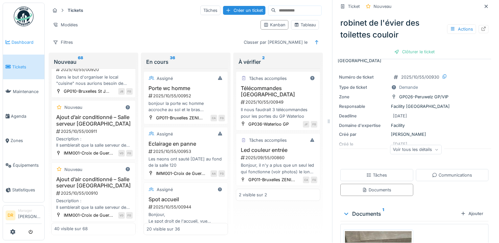
click at [30, 42] on span "Dashboard" at bounding box center [26, 42] width 30 height 6
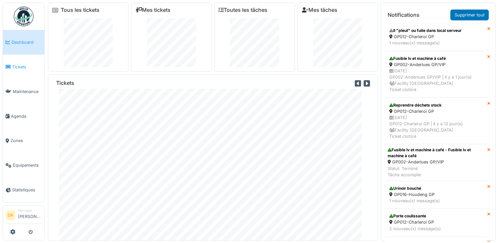
click at [21, 64] on span "Tickets" at bounding box center [27, 67] width 30 height 6
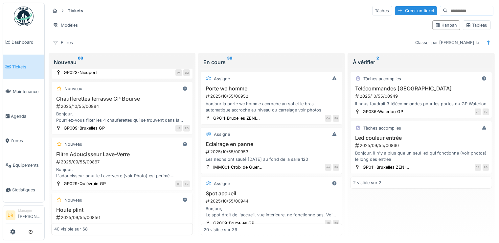
scroll to position [1513, 0]
click at [78, 158] on div "2025/09/55/00867" at bounding box center [122, 161] width 134 height 6
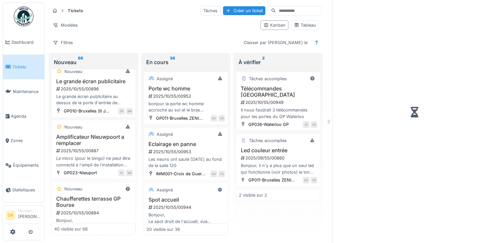
scroll to position [1709, 0]
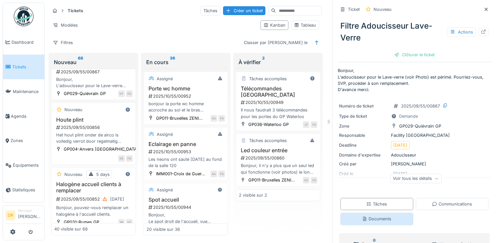
click at [365, 221] on div "Documents" at bounding box center [376, 218] width 29 height 6
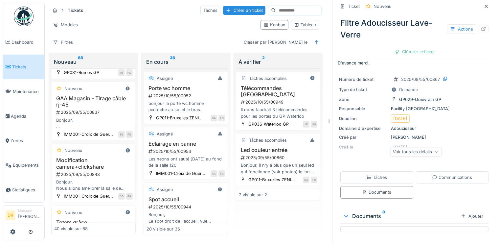
scroll to position [1867, 0]
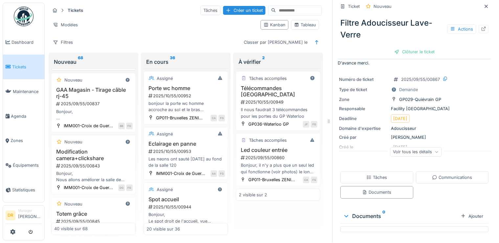
click at [73, 35] on h3 "Halogène accueil clients à remplacer" at bounding box center [93, 29] width 78 height 12
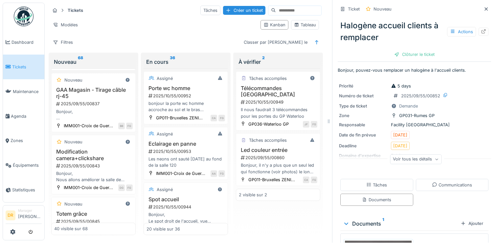
click at [434, 158] on icon at bounding box center [436, 159] width 4 height 3
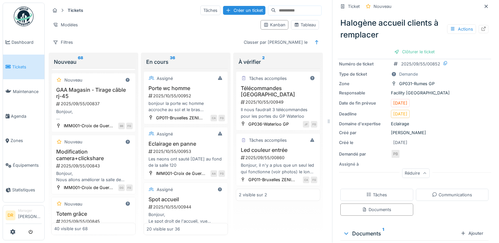
scroll to position [32, 0]
click at [481, 26] on div at bounding box center [483, 29] width 5 height 6
click at [12, 142] on link "Zones" at bounding box center [23, 140] width 41 height 25
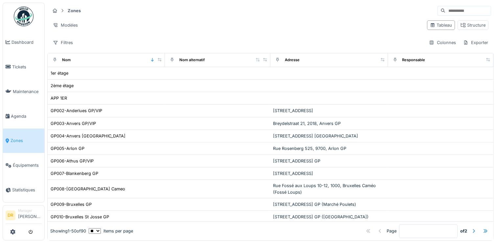
click at [445, 10] on input at bounding box center [467, 10] width 45 height 9
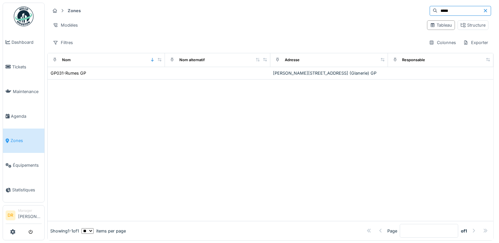
type input "*****"
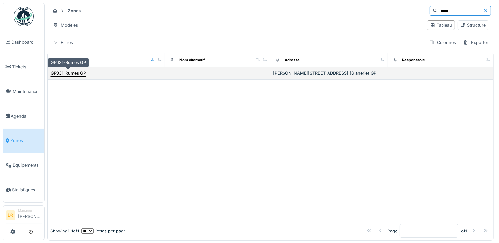
click at [74, 71] on div "GP031-Rumes GP" at bounding box center [68, 73] width 35 height 6
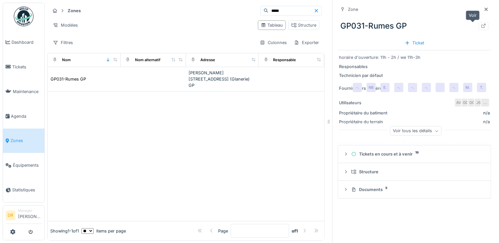
click at [481, 27] on icon at bounding box center [483, 26] width 4 height 4
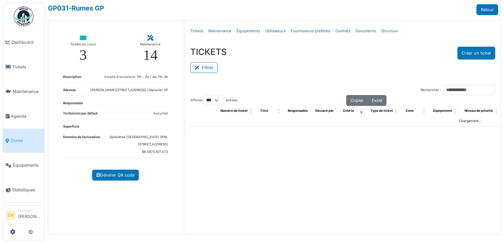
select select "***"
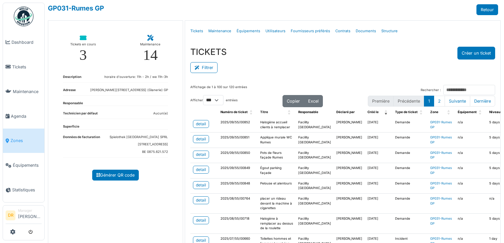
drag, startPoint x: 208, startPoint y: 67, endPoint x: 232, endPoint y: 66, distance: 24.0
click at [208, 66] on button "Filtrer" at bounding box center [203, 67] width 27 height 11
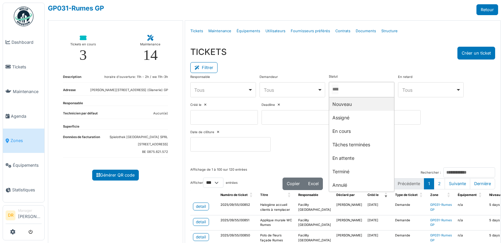
click at [336, 90] on input "Tous" at bounding box center [335, 89] width 7 height 10
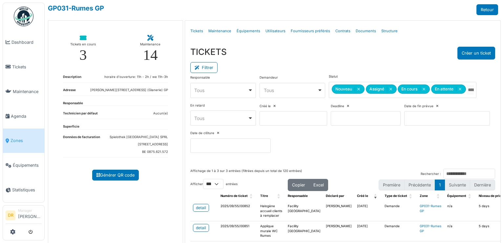
click at [324, 54] on div "TICKETS Créer un ticket" at bounding box center [342, 53] width 305 height 13
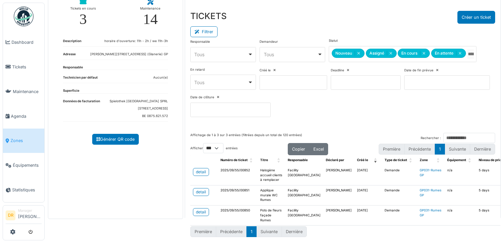
scroll to position [45, 0]
click at [202, 189] on div "detail" at bounding box center [201, 192] width 10 height 6
click at [197, 169] on div "detail" at bounding box center [201, 172] width 10 height 6
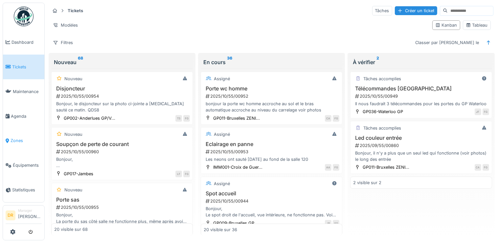
click at [15, 137] on span "Zones" at bounding box center [26, 140] width 31 height 6
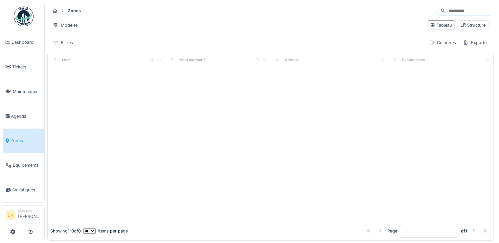
click at [445, 11] on input at bounding box center [467, 10] width 45 height 9
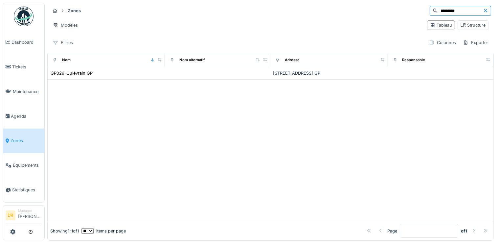
type input "*********"
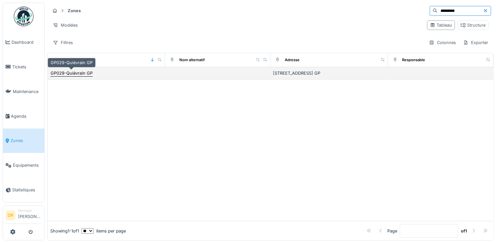
click at [69, 74] on div "GP029-Quiévrain GP" at bounding box center [72, 73] width 42 height 6
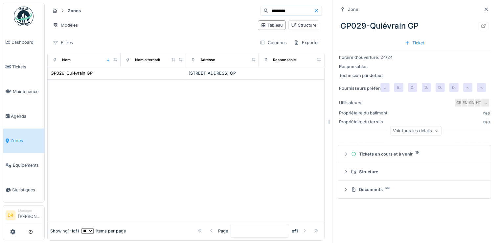
scroll to position [6, 0]
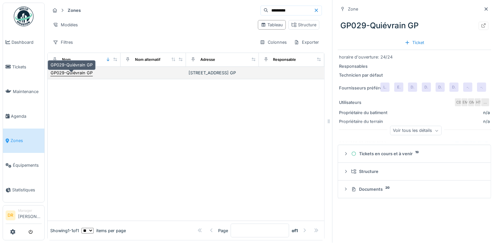
click at [73, 71] on div "GP029-Quiévrain GP" at bounding box center [72, 73] width 42 height 6
click at [75, 70] on div "GP029-Quiévrain GP" at bounding box center [72, 73] width 42 height 6
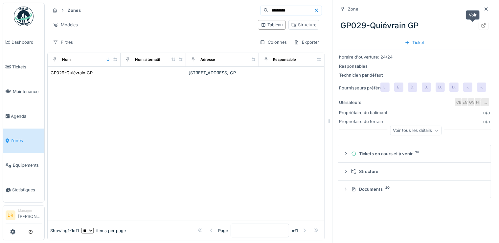
click at [481, 23] on icon at bounding box center [483, 25] width 5 height 4
click at [21, 66] on span "Tickets" at bounding box center [27, 67] width 30 height 6
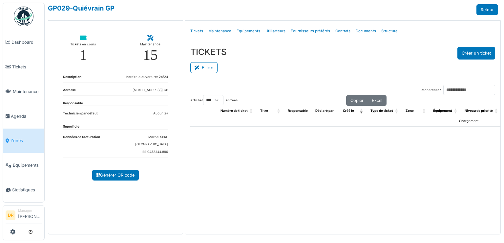
select select "***"
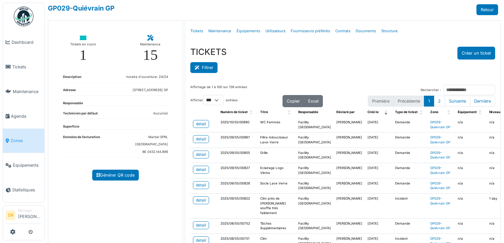
click at [206, 66] on button "Filtrer" at bounding box center [203, 67] width 27 height 11
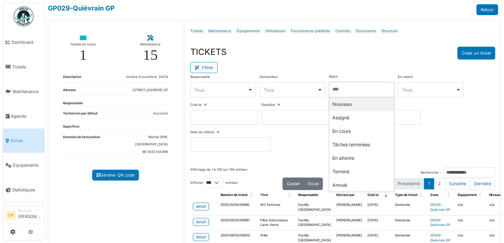
click at [339, 88] on input "Tous" at bounding box center [335, 89] width 7 height 10
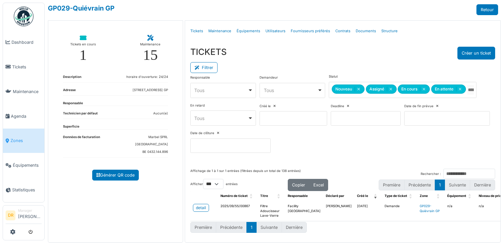
click at [349, 59] on div "Filtrer" at bounding box center [342, 66] width 305 height 15
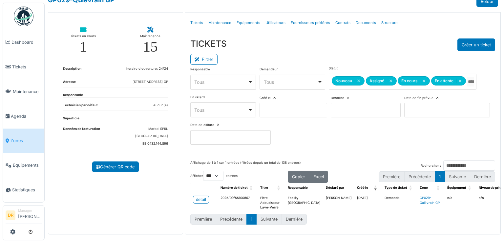
scroll to position [12, 0]
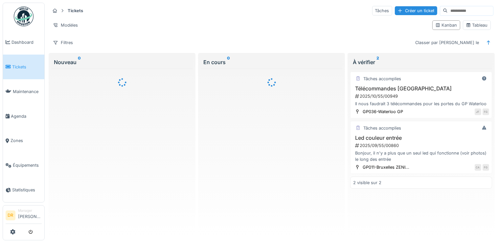
click at [448, 11] on input at bounding box center [470, 10] width 45 height 9
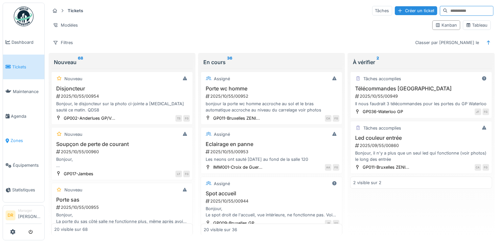
click at [24, 137] on span "Zones" at bounding box center [26, 140] width 31 height 6
click at [16, 137] on span "Zones" at bounding box center [26, 140] width 31 height 6
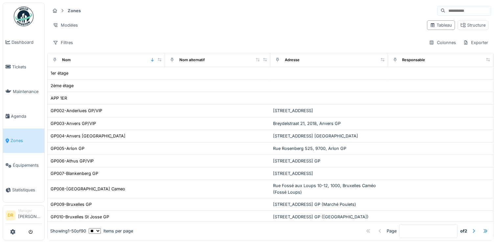
click at [445, 11] on input at bounding box center [467, 10] width 45 height 9
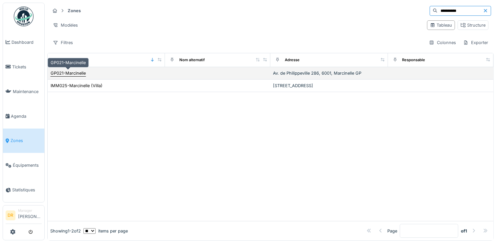
type input "**********"
click at [72, 71] on div "GP021-Marcinelle" at bounding box center [68, 73] width 35 height 6
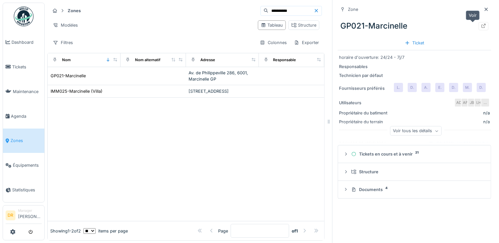
click at [481, 27] on icon at bounding box center [483, 26] width 4 height 4
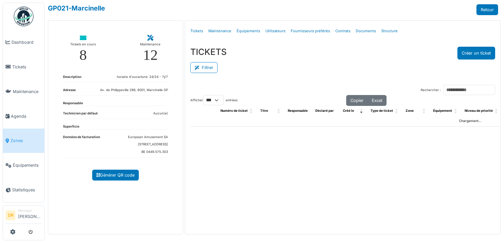
select select "***"
click at [206, 66] on button "Filtrer" at bounding box center [203, 67] width 27 height 11
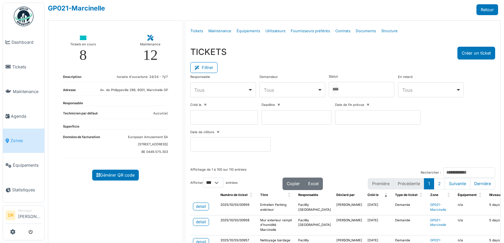
drag, startPoint x: 343, startPoint y: 92, endPoint x: 346, endPoint y: 93, distance: 3.3
click at [339, 92] on input "Tous" at bounding box center [335, 89] width 7 height 10
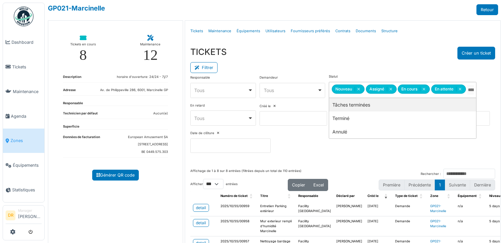
click at [339, 60] on div "Filtrer" at bounding box center [342, 66] width 305 height 15
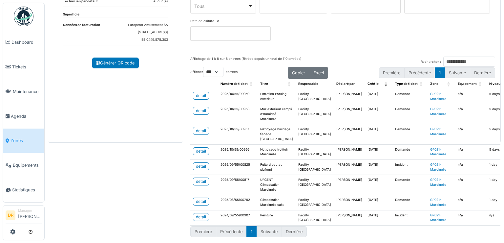
scroll to position [126, 0]
click at [203, 128] on div "detail" at bounding box center [201, 131] width 10 height 6
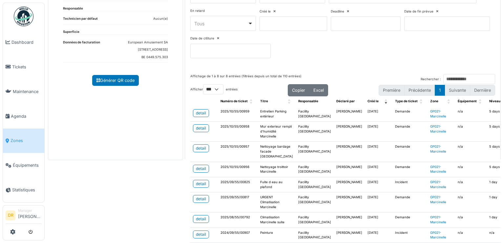
scroll to position [63, 0]
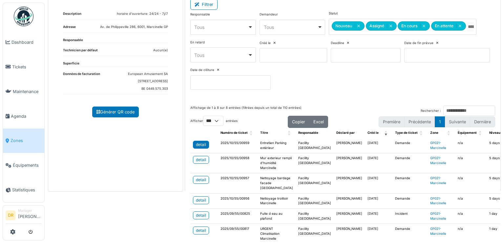
click at [202, 143] on div "detail" at bounding box center [201, 145] width 10 height 6
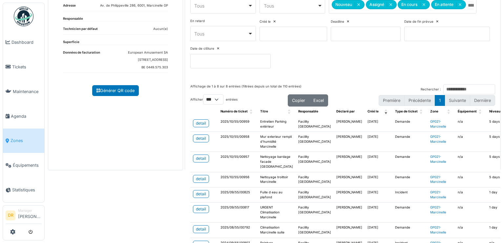
scroll to position [95, 0]
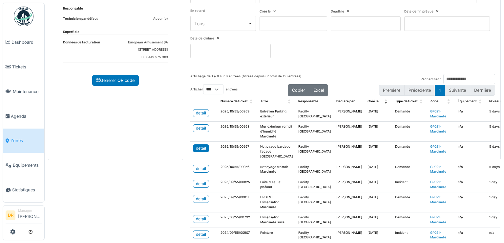
click at [196, 151] on div "detail" at bounding box center [201, 148] width 10 height 6
click at [203, 171] on div "detail" at bounding box center [201, 169] width 10 height 6
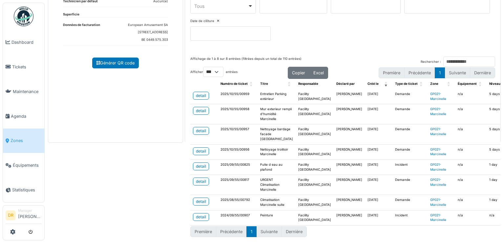
scroll to position [118, 0]
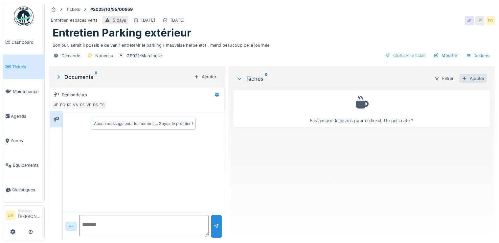
click at [464, 78] on div "Ajouter" at bounding box center [473, 78] width 28 height 9
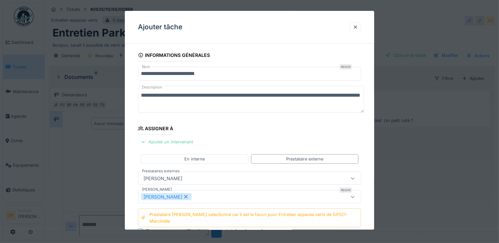
click at [179, 140] on div "Ajouter un intervenant" at bounding box center [167, 141] width 58 height 9
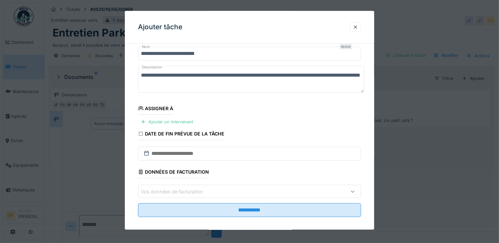
scroll to position [24, 0]
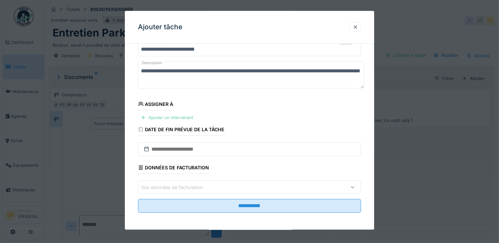
click at [170, 116] on div "Ajouter un intervenant" at bounding box center [167, 117] width 58 height 9
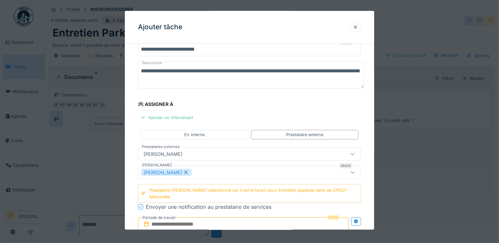
click at [361, 28] on div at bounding box center [355, 27] width 11 height 10
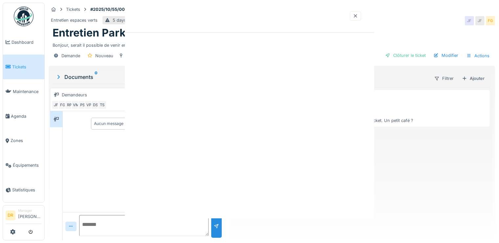
scroll to position [0, 0]
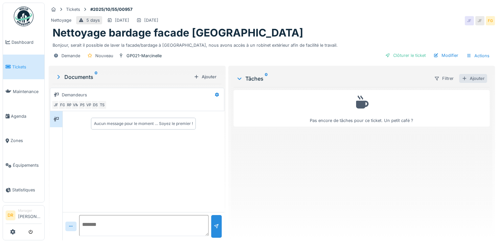
click at [469, 80] on div "Ajouter" at bounding box center [473, 78] width 28 height 9
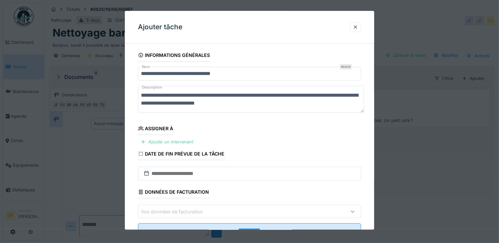
click at [179, 141] on div "Ajouter un intervenant" at bounding box center [167, 141] width 58 height 9
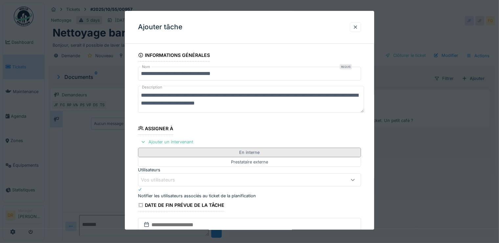
click at [239, 155] on div "En interne" at bounding box center [249, 152] width 20 height 6
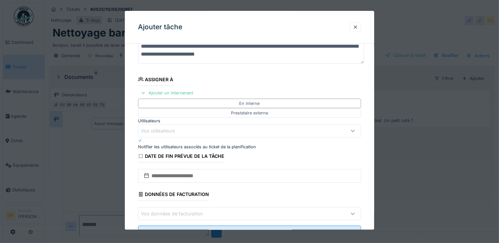
scroll to position [63, 0]
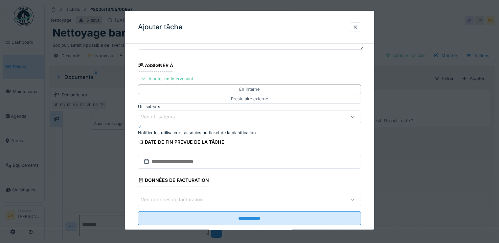
click at [190, 114] on div "Vos utilisateurs" at bounding box center [236, 116] width 190 height 7
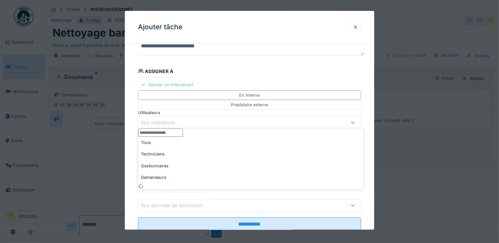
scroll to position [56, 0]
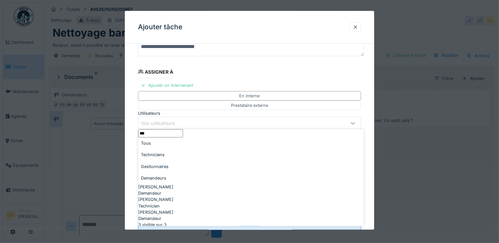
type input "***"
click at [157, 184] on span "[PERSON_NAME]" at bounding box center [155, 187] width 35 height 6
type input "****"
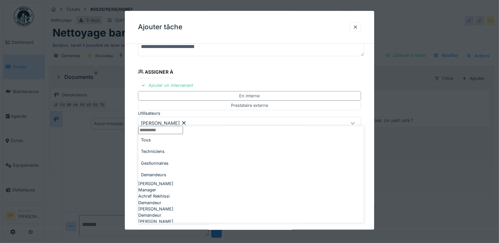
scroll to position [88, 0]
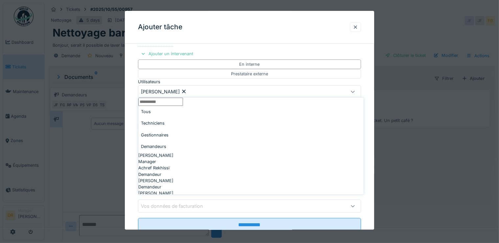
click at [357, 49] on fieldset "**********" at bounding box center [249, 99] width 223 height 276
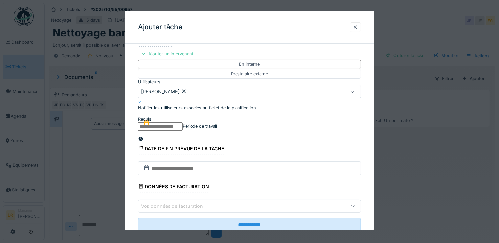
click at [183, 124] on input "text" at bounding box center [160, 126] width 45 height 8
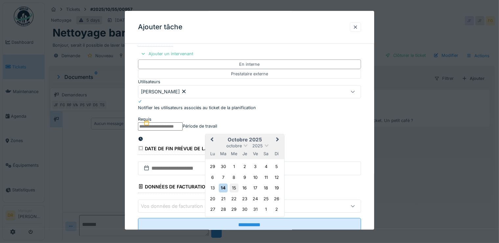
click at [232, 192] on div "15" at bounding box center [234, 188] width 9 height 9
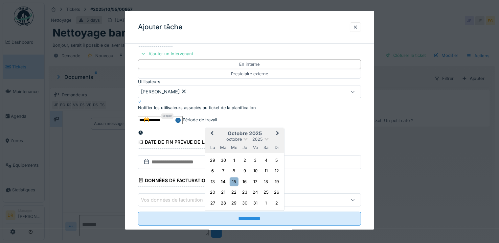
click at [232, 186] on div "15" at bounding box center [234, 181] width 9 height 9
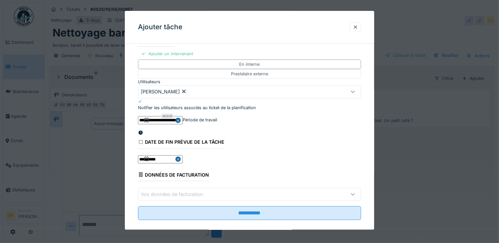
scroll to position [105, 0]
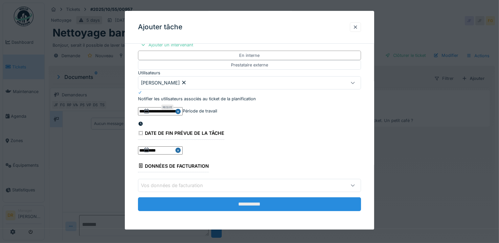
click at [251, 205] on input "**********" at bounding box center [249, 204] width 223 height 14
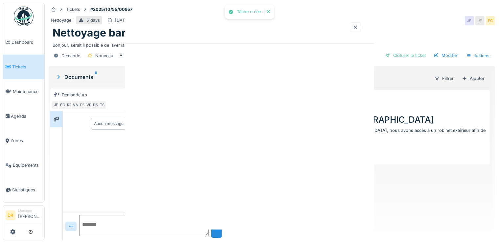
scroll to position [0, 0]
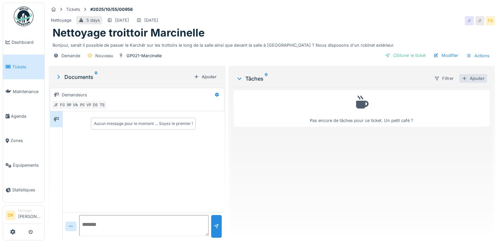
click at [467, 78] on div "Ajouter" at bounding box center [473, 78] width 28 height 9
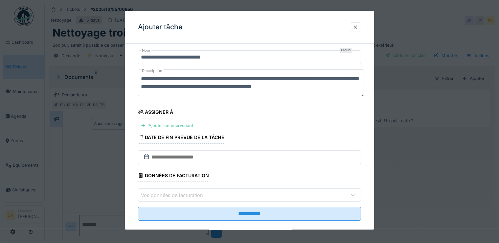
scroll to position [24, 0]
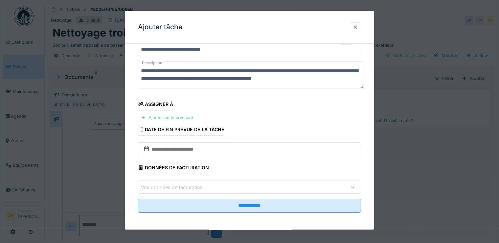
click at [174, 117] on div "Ajouter un intervenant" at bounding box center [167, 117] width 58 height 9
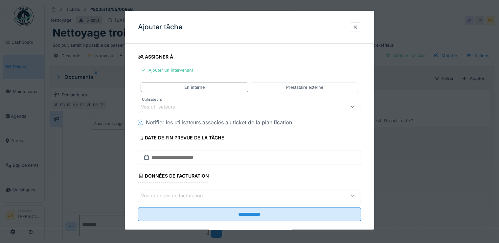
scroll to position [79, 0]
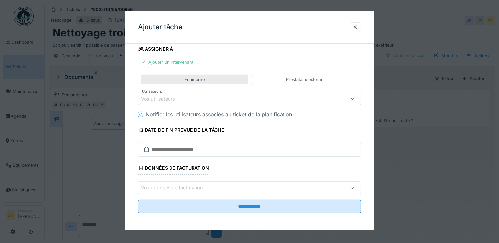
click at [203, 77] on div "En interne" at bounding box center [194, 79] width 20 height 6
click at [192, 97] on div "Vos utilisateurs" at bounding box center [236, 98] width 190 height 7
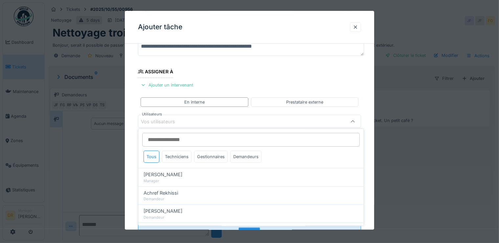
scroll to position [56, 0]
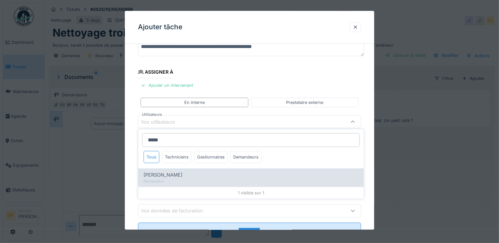
type input "*****"
click at [164, 174] on span "[PERSON_NAME]" at bounding box center [163, 174] width 39 height 7
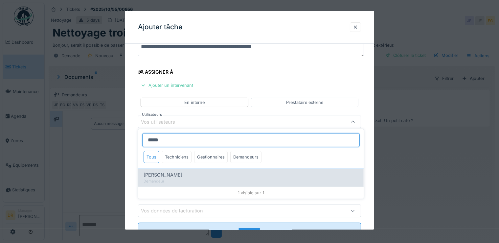
type input "****"
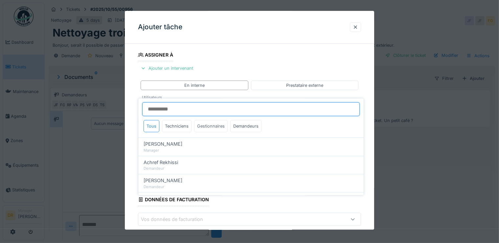
scroll to position [88, 0]
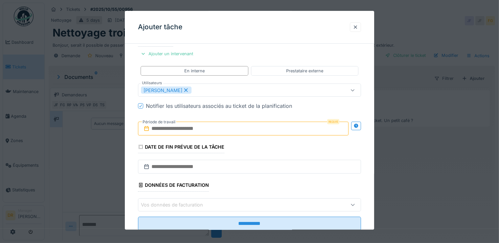
click at [328, 55] on fieldset "**********" at bounding box center [249, 98] width 223 height 275
click at [198, 123] on input "text" at bounding box center [243, 129] width 211 height 14
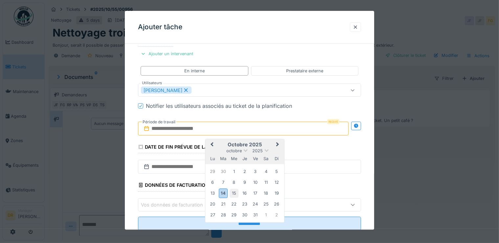
click at [235, 194] on div "15" at bounding box center [234, 193] width 9 height 9
click at [234, 192] on div "15" at bounding box center [234, 193] width 9 height 9
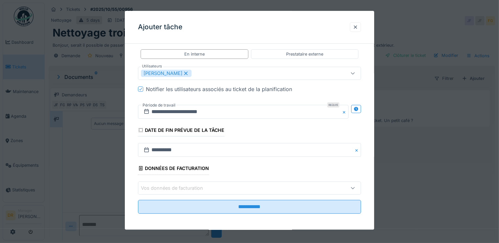
scroll to position [105, 0]
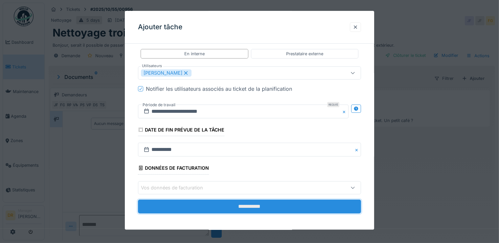
click at [252, 205] on input "**********" at bounding box center [249, 206] width 223 height 14
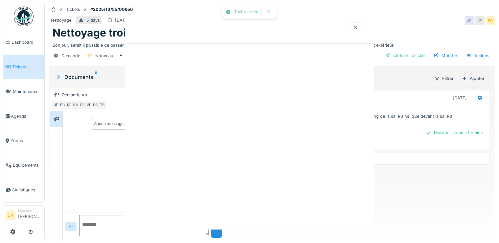
scroll to position [0, 0]
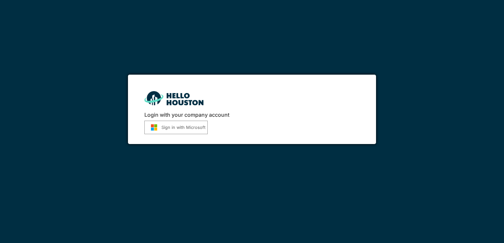
click at [162, 126] on button "Sign in with Microsoft" at bounding box center [175, 127] width 63 height 13
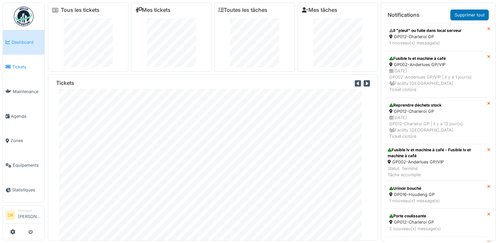
click at [20, 65] on span "Tickets" at bounding box center [27, 67] width 30 height 6
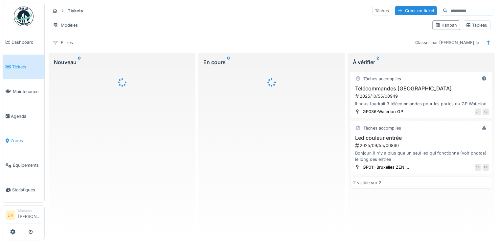
click at [13, 133] on link "Zones" at bounding box center [23, 140] width 41 height 25
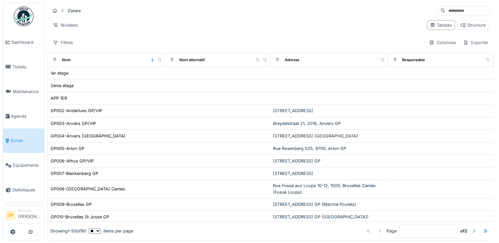
click at [445, 12] on input at bounding box center [467, 10] width 45 height 9
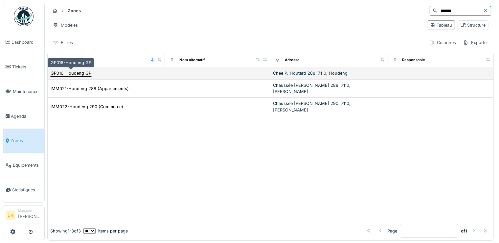
type input "*******"
click at [75, 72] on div "GP016-Houdeng GP" at bounding box center [71, 73] width 41 height 6
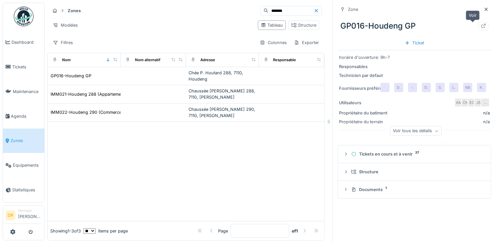
click at [481, 26] on icon at bounding box center [483, 26] width 5 height 4
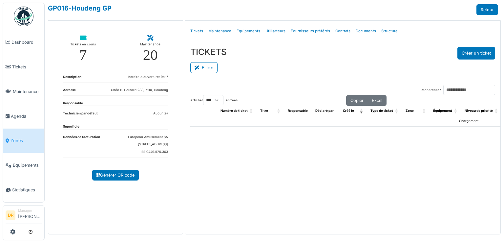
select select "***"
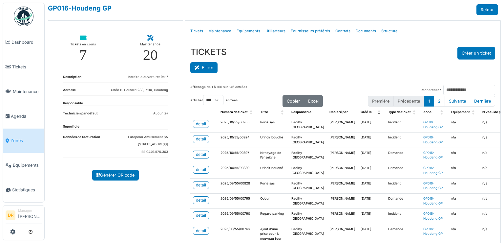
click at [201, 66] on button "Filtrer" at bounding box center [203, 67] width 27 height 11
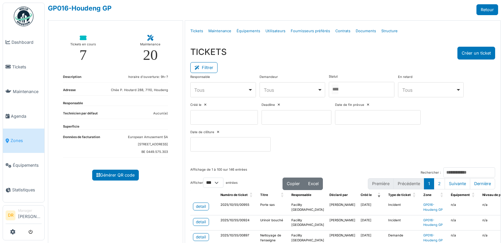
click at [352, 91] on div at bounding box center [362, 89] width 66 height 15
